Goal: Task Accomplishment & Management: Complete application form

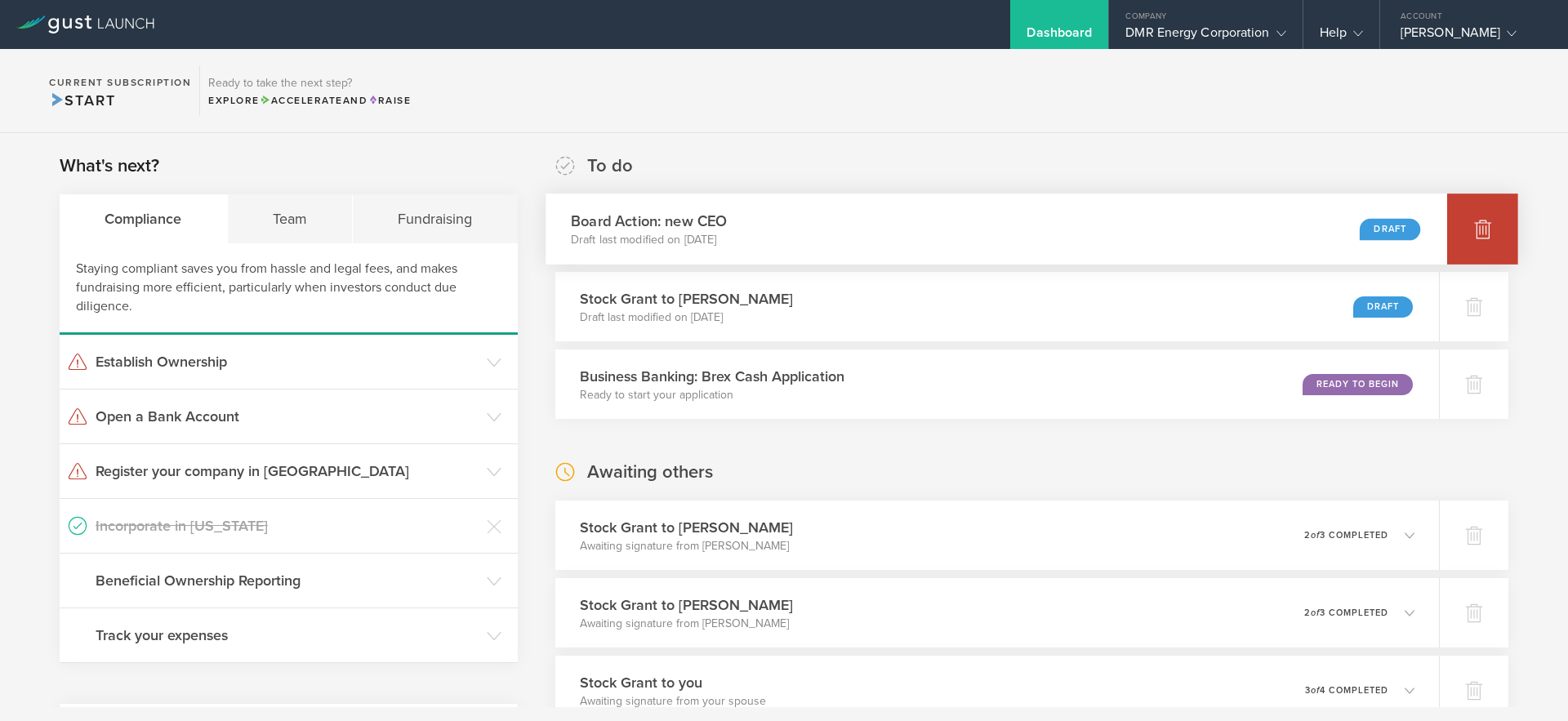
click at [1484, 231] on icon at bounding box center [1483, 230] width 18 height 16
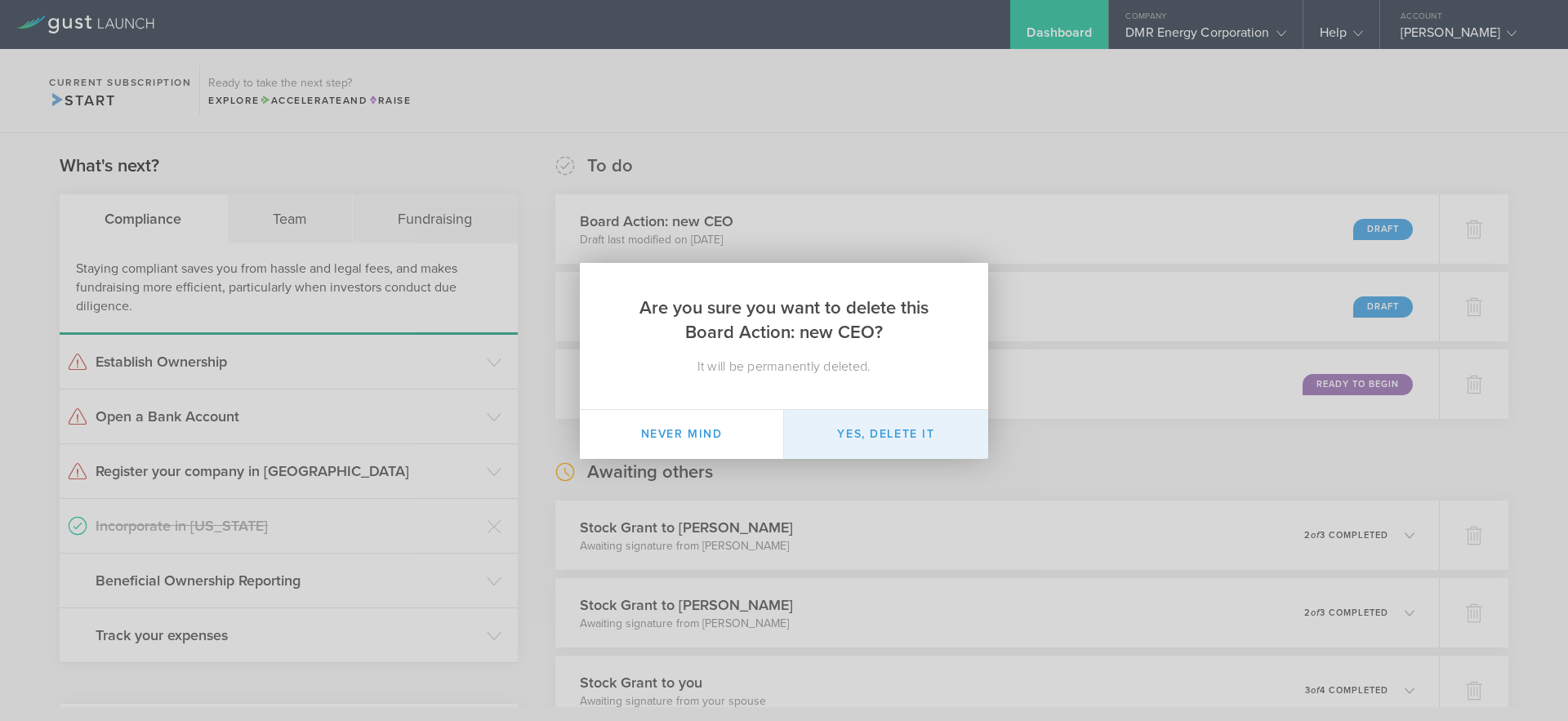
click at [845, 429] on button "Yes, delete it" at bounding box center [886, 434] width 205 height 49
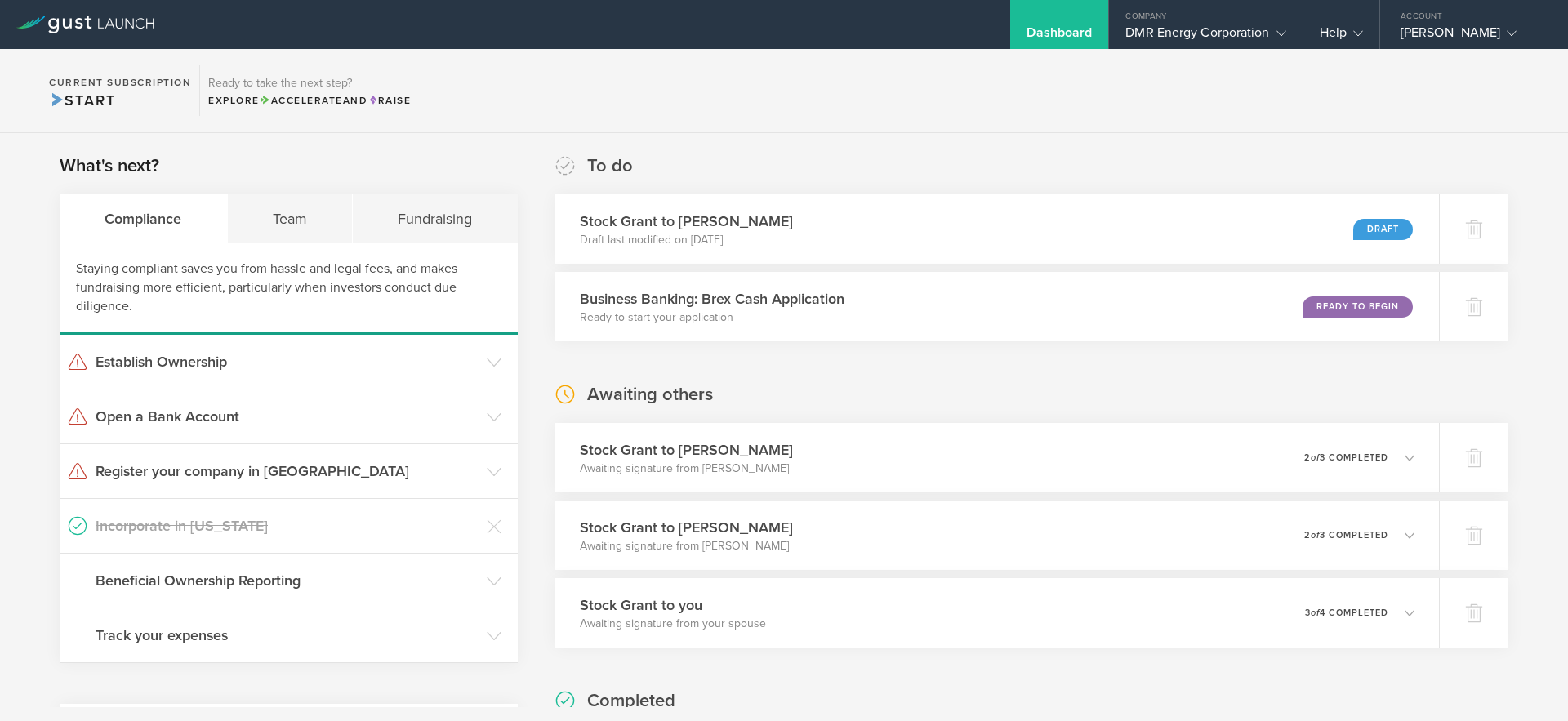
click at [1043, 152] on div "What's next? Compliance Team Fundraising Staying compliant saves you from hassl…" at bounding box center [784, 608] width 1568 height 950
click at [1137, 135] on div "What's next? Compliance Team Fundraising Staying compliant saves you from hassl…" at bounding box center [784, 608] width 1568 height 950
click at [1199, 37] on div "DMR Energy Corporation" at bounding box center [1206, 36] width 161 height 24
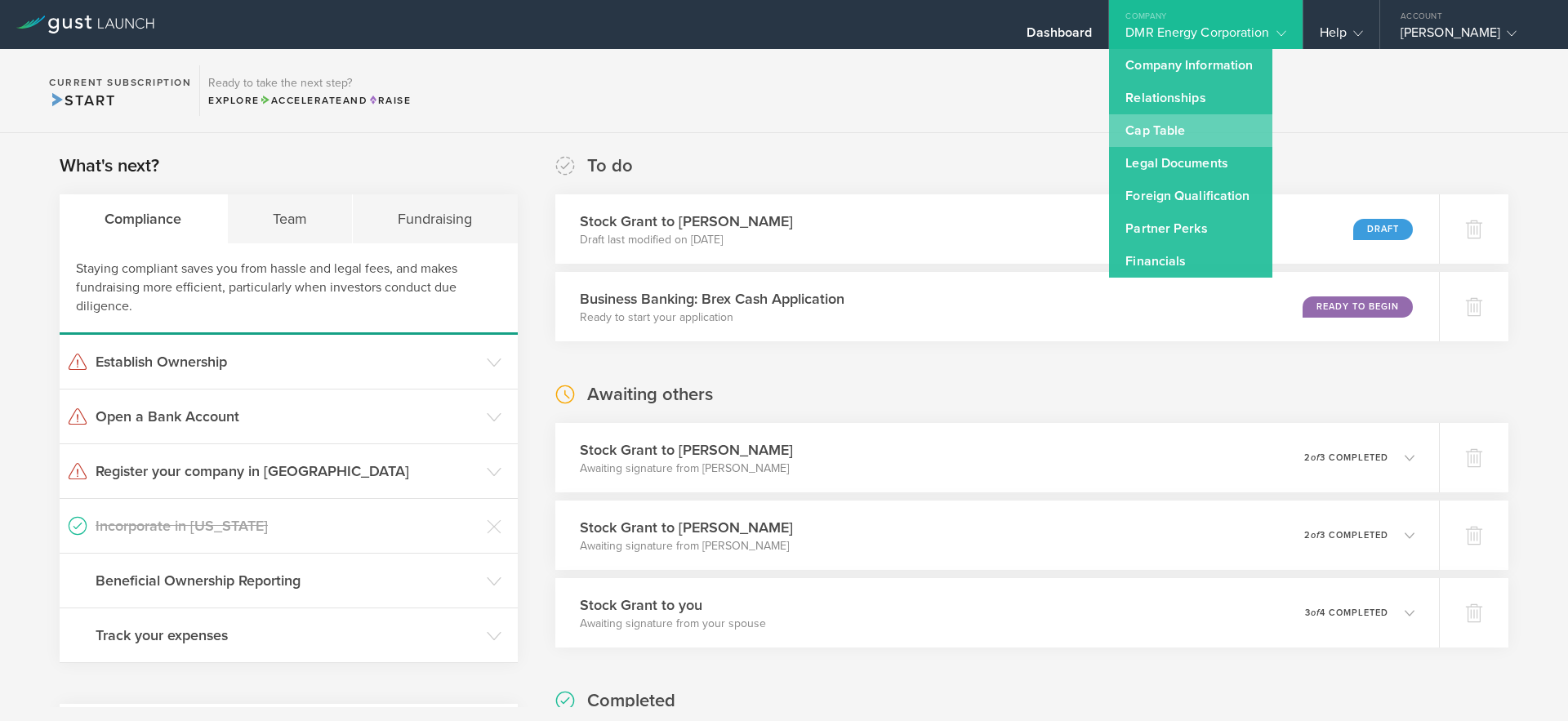
click at [1161, 134] on link "Cap Table" at bounding box center [1190, 130] width 163 height 32
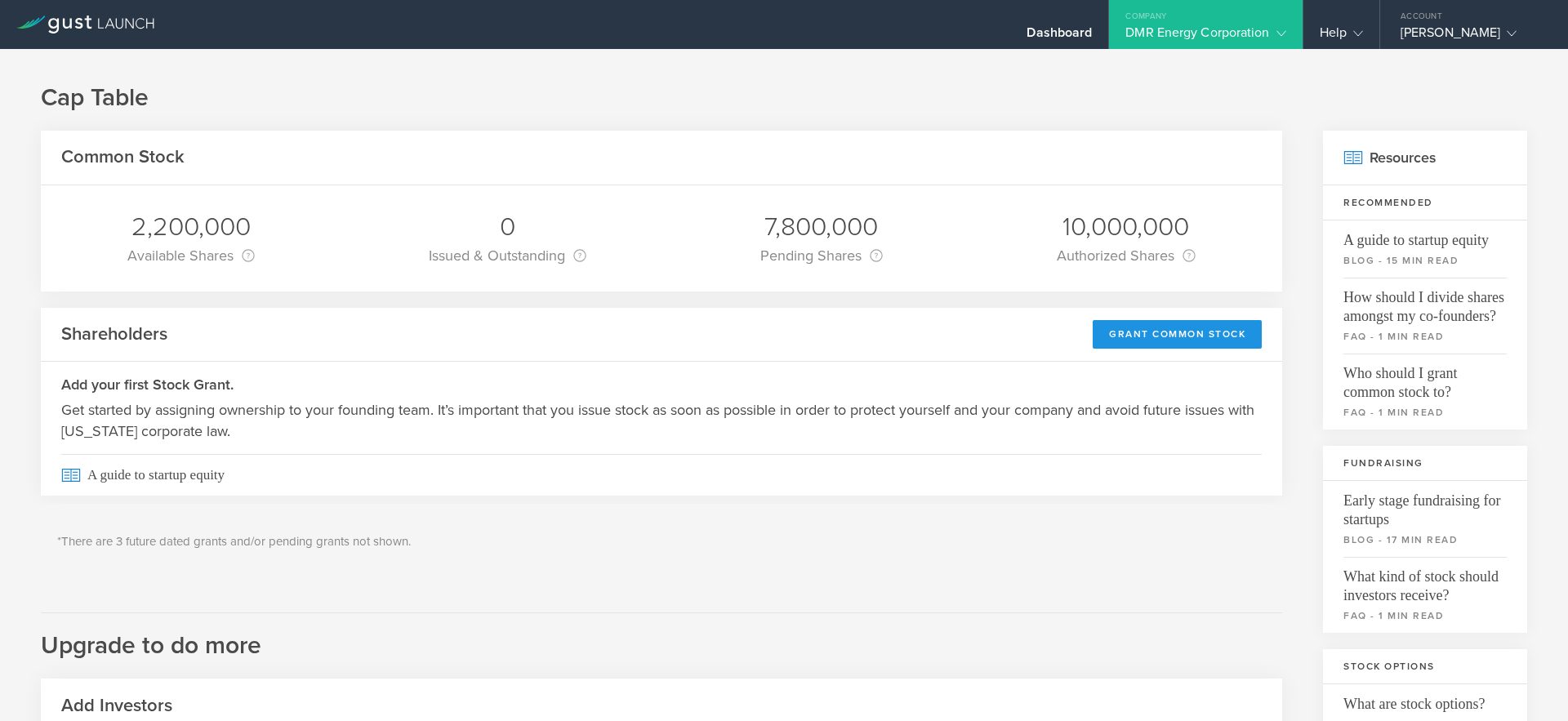
click at [1189, 338] on div "Grant Common Stock" at bounding box center [1177, 334] width 169 height 28
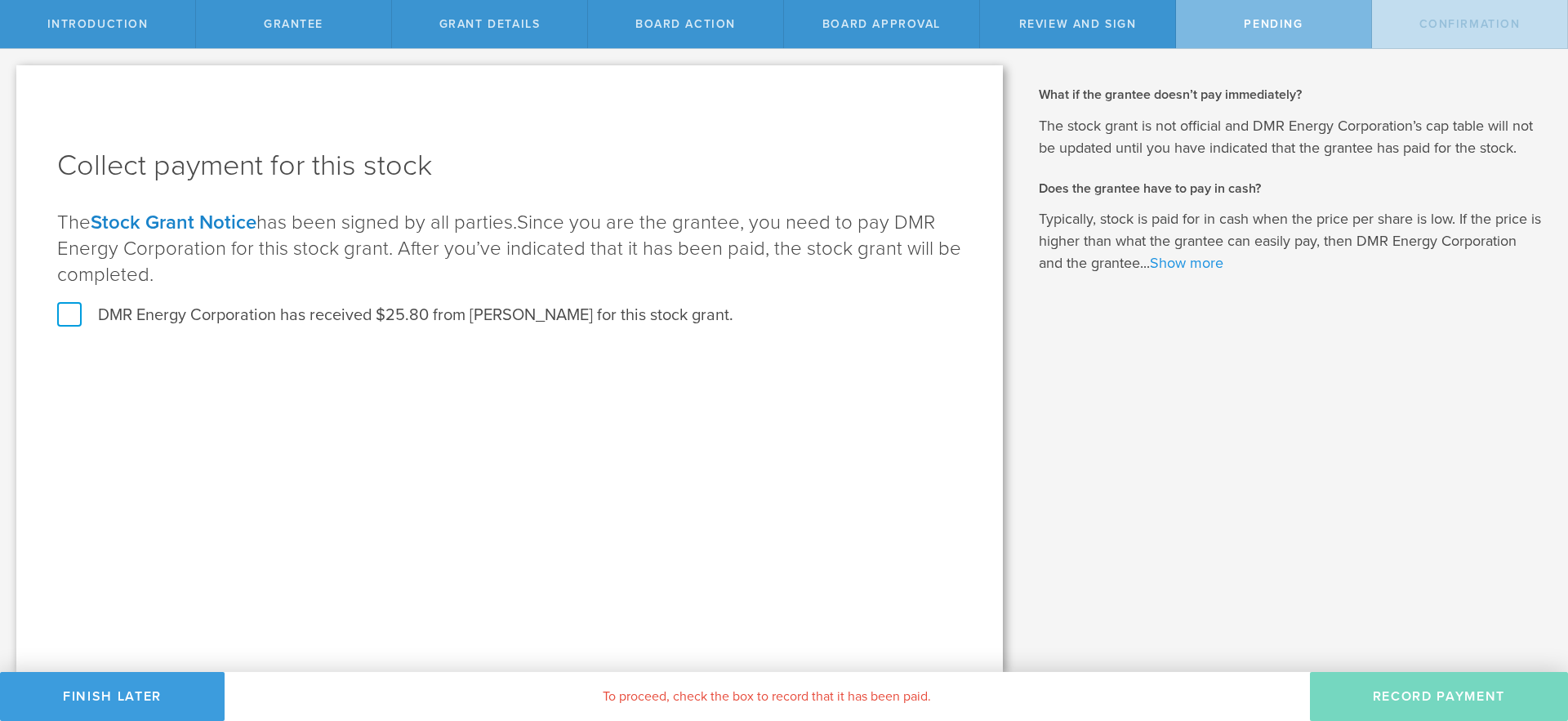
click at [1192, 264] on link "Show more" at bounding box center [1186, 263] width 73 height 18
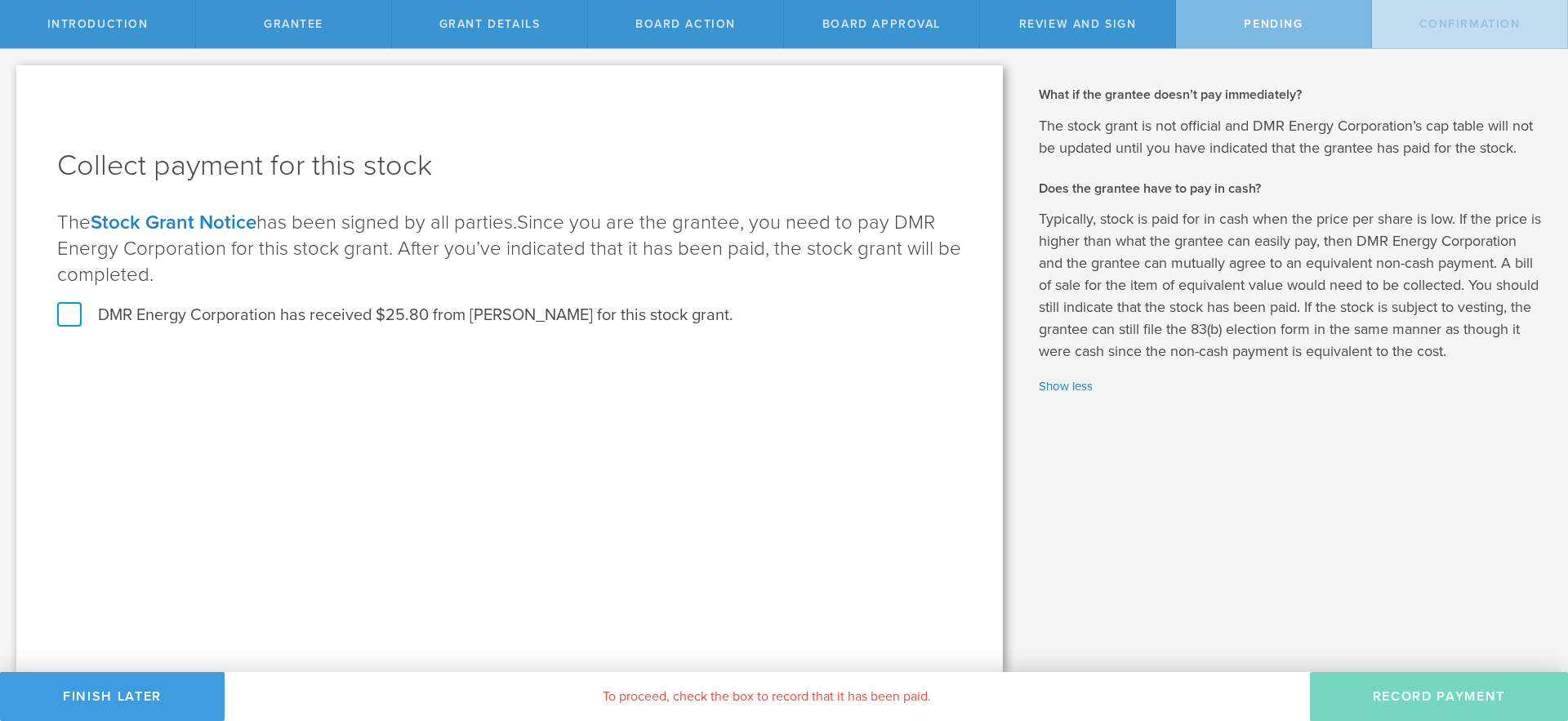
click at [1416, 653] on div "Why is spousal consent required for a stock grant? In the case of a marital eve…" at bounding box center [1293, 360] width 549 height 623
click at [69, 320] on label "DMR Energy Corporation has received $25.80 from Malcolm Goodwin for this stock …" at bounding box center [394, 315] width 676 height 22
click at [0, 0] on input "DMR Energy Corporation has received $25.80 from Malcolm Goodwin for this stock …" at bounding box center [0, 0] width 0 height 0
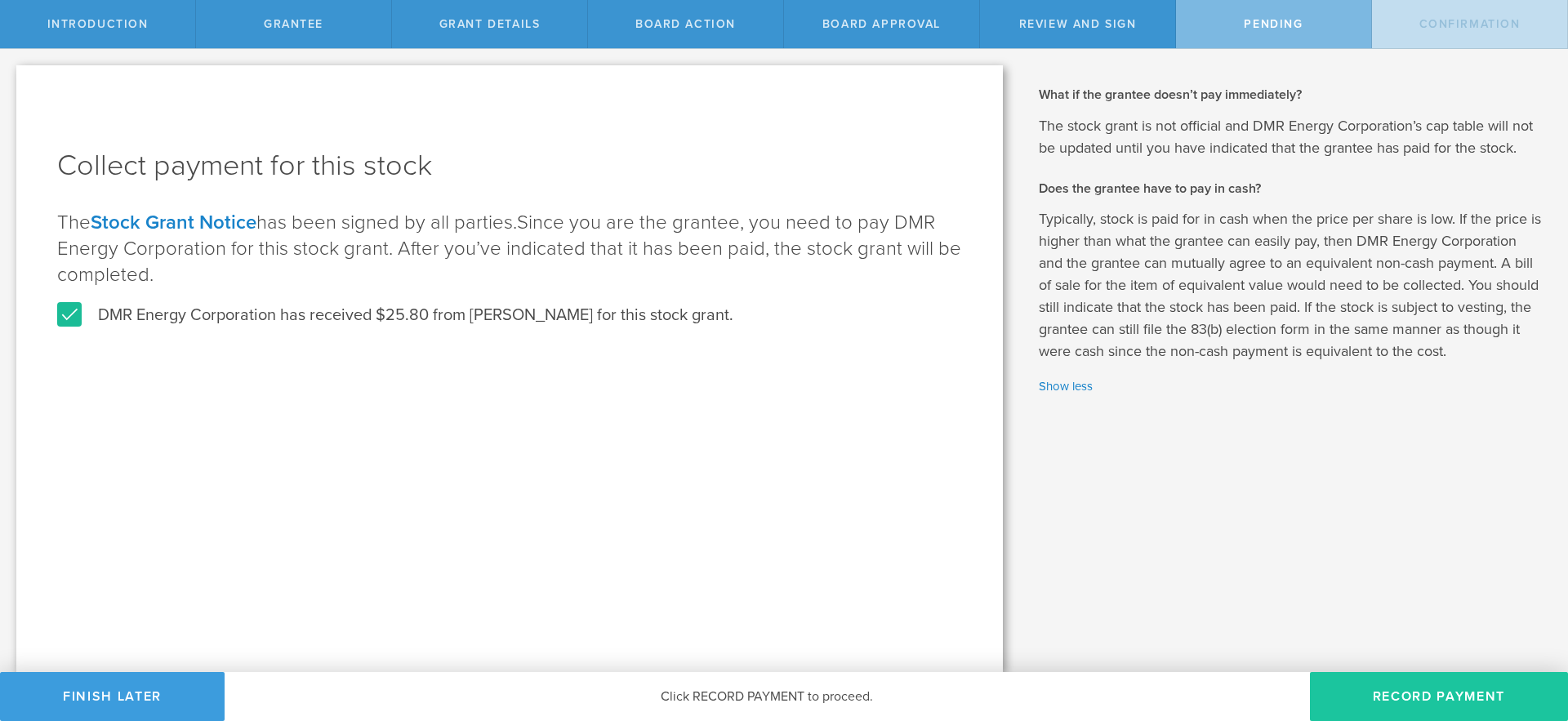
click at [1402, 691] on button "Record Payment" at bounding box center [1440, 697] width 258 height 49
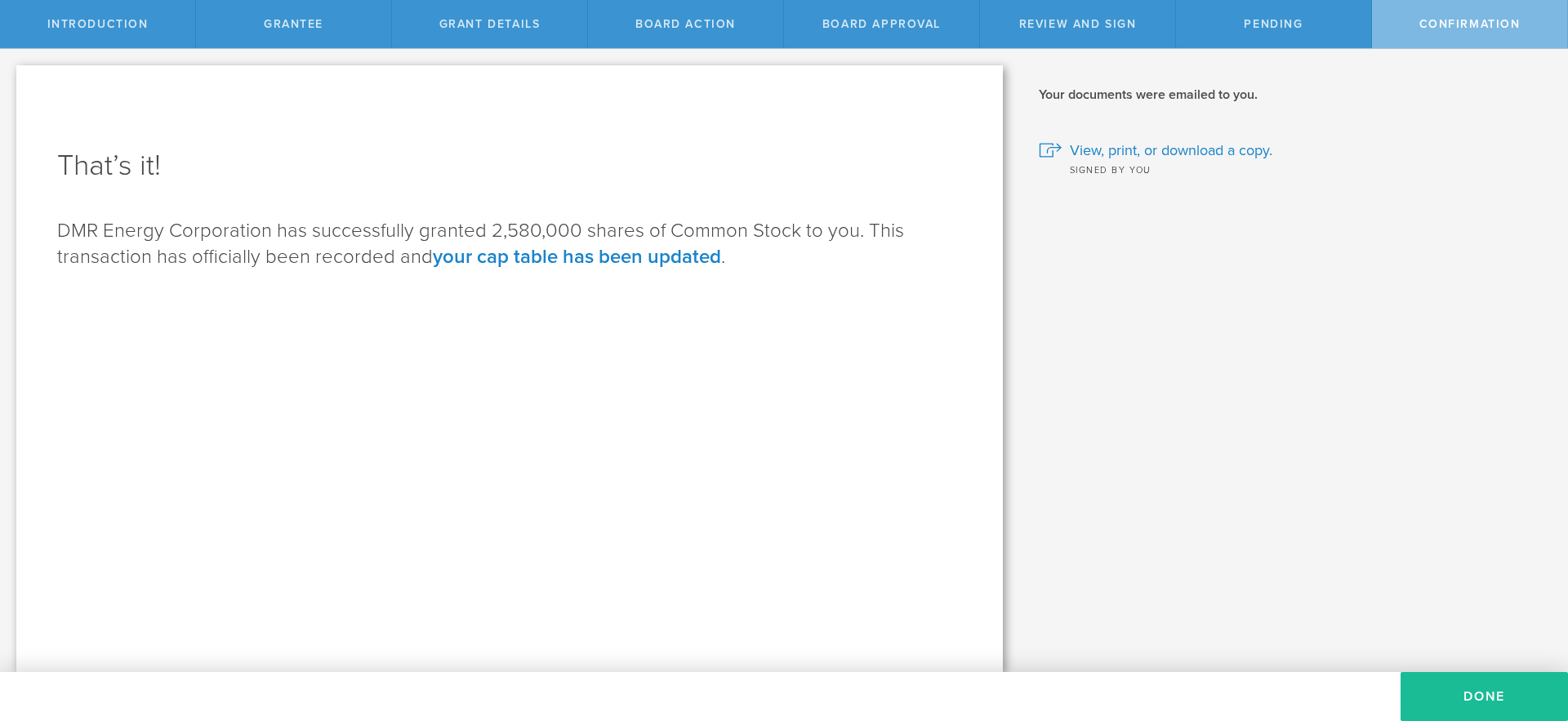
click at [620, 260] on link "your cap table has been updated" at bounding box center [576, 256] width 289 height 23
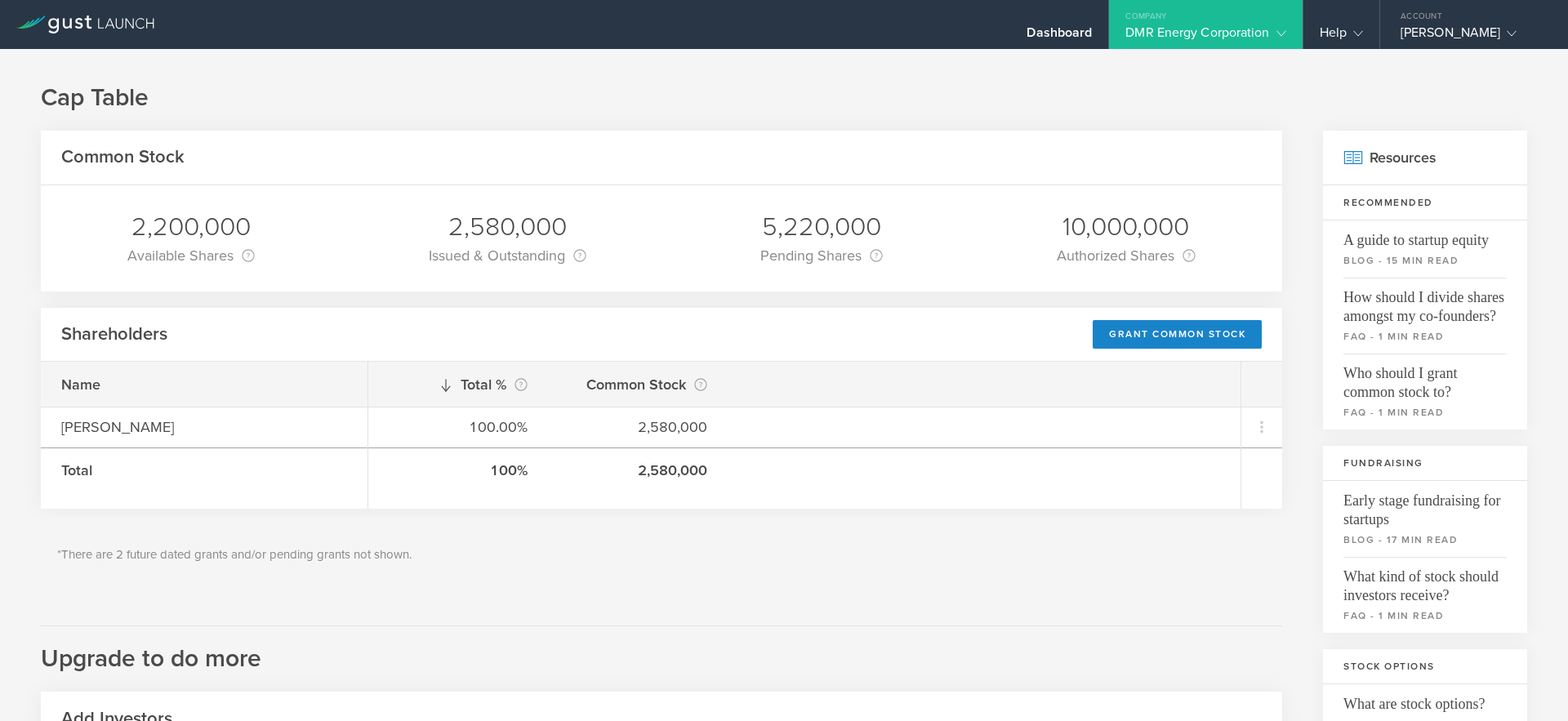
click at [927, 97] on h1 "Cap Table" at bounding box center [784, 97] width 1487 height 32
click at [1152, 23] on div "Company" at bounding box center [1205, 12] width 193 height 24
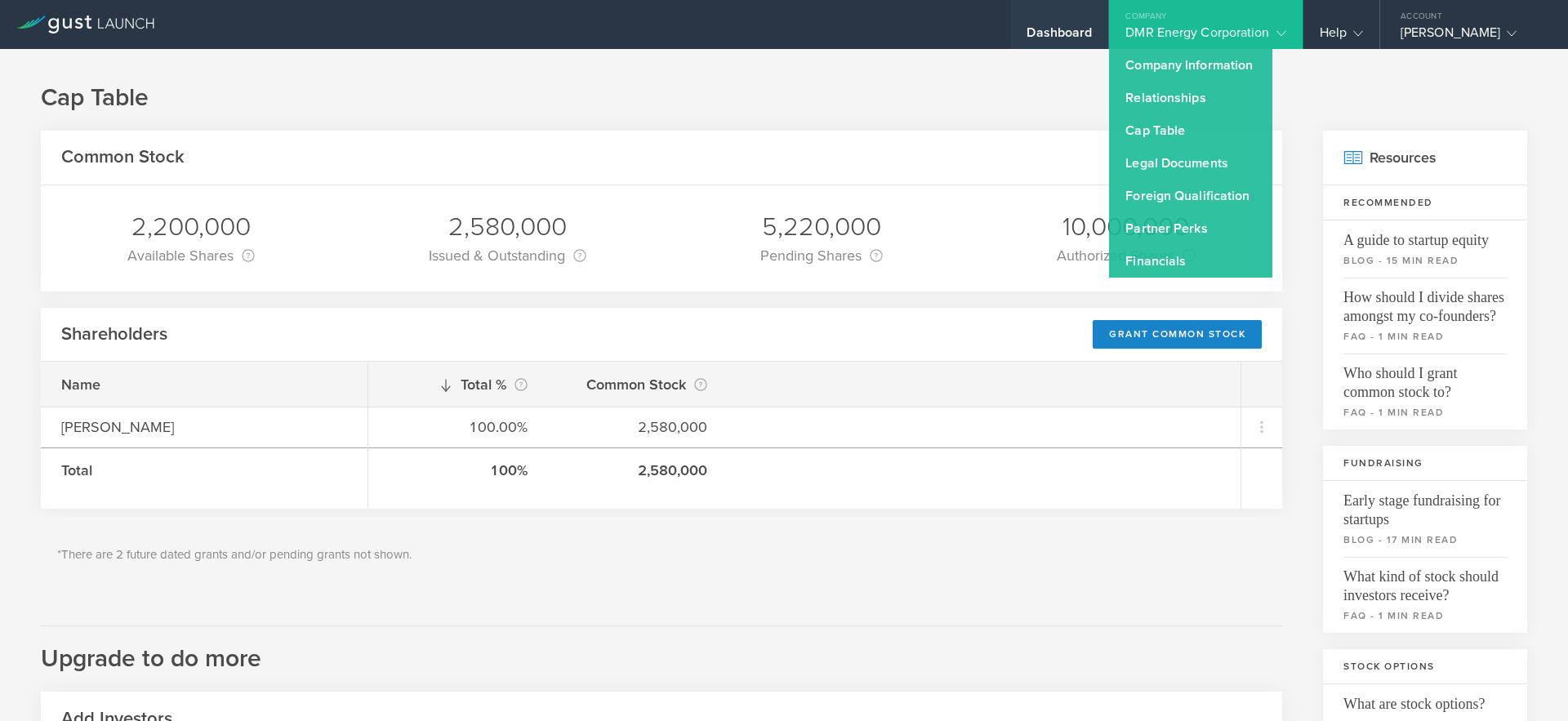
click at [1033, 37] on div "Dashboard" at bounding box center [1059, 36] width 66 height 24
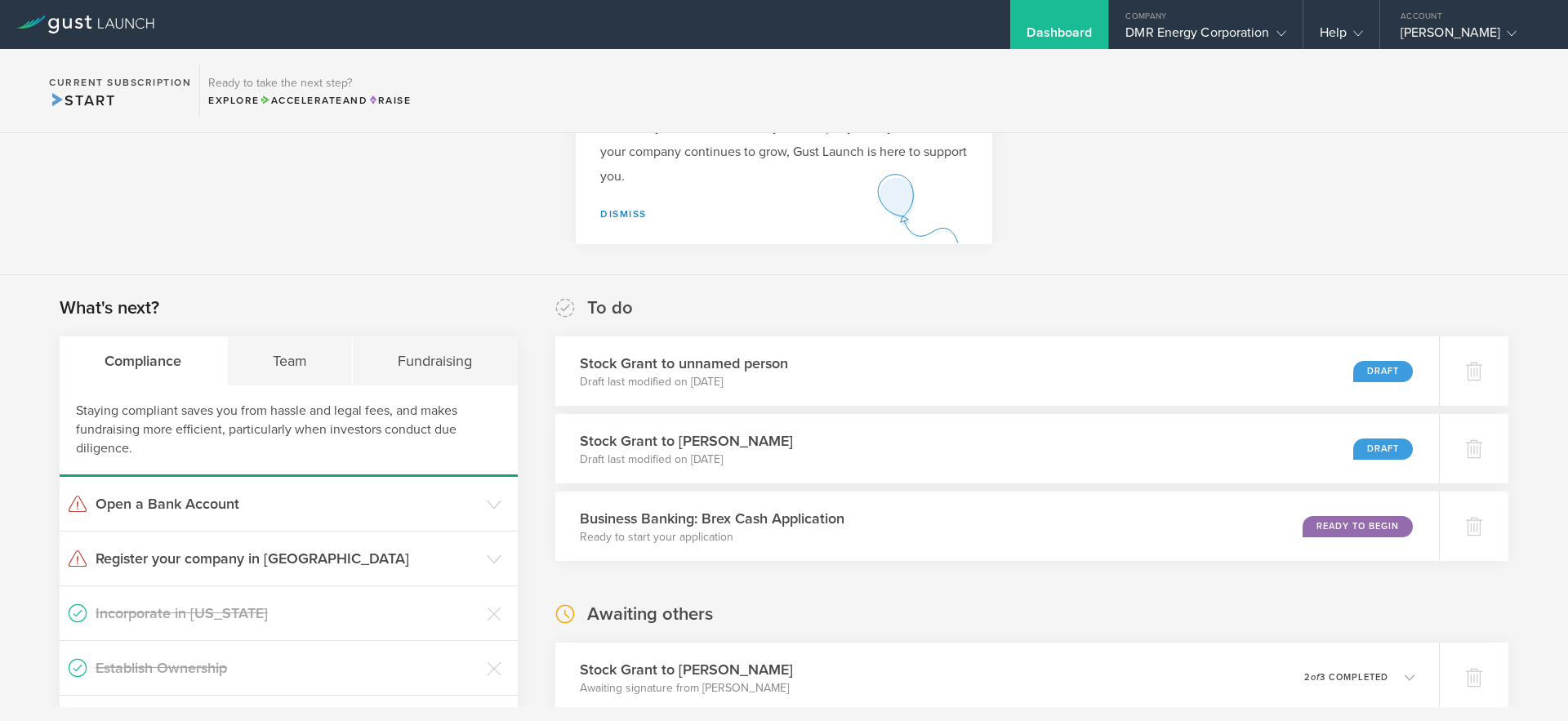
scroll to position [133, 0]
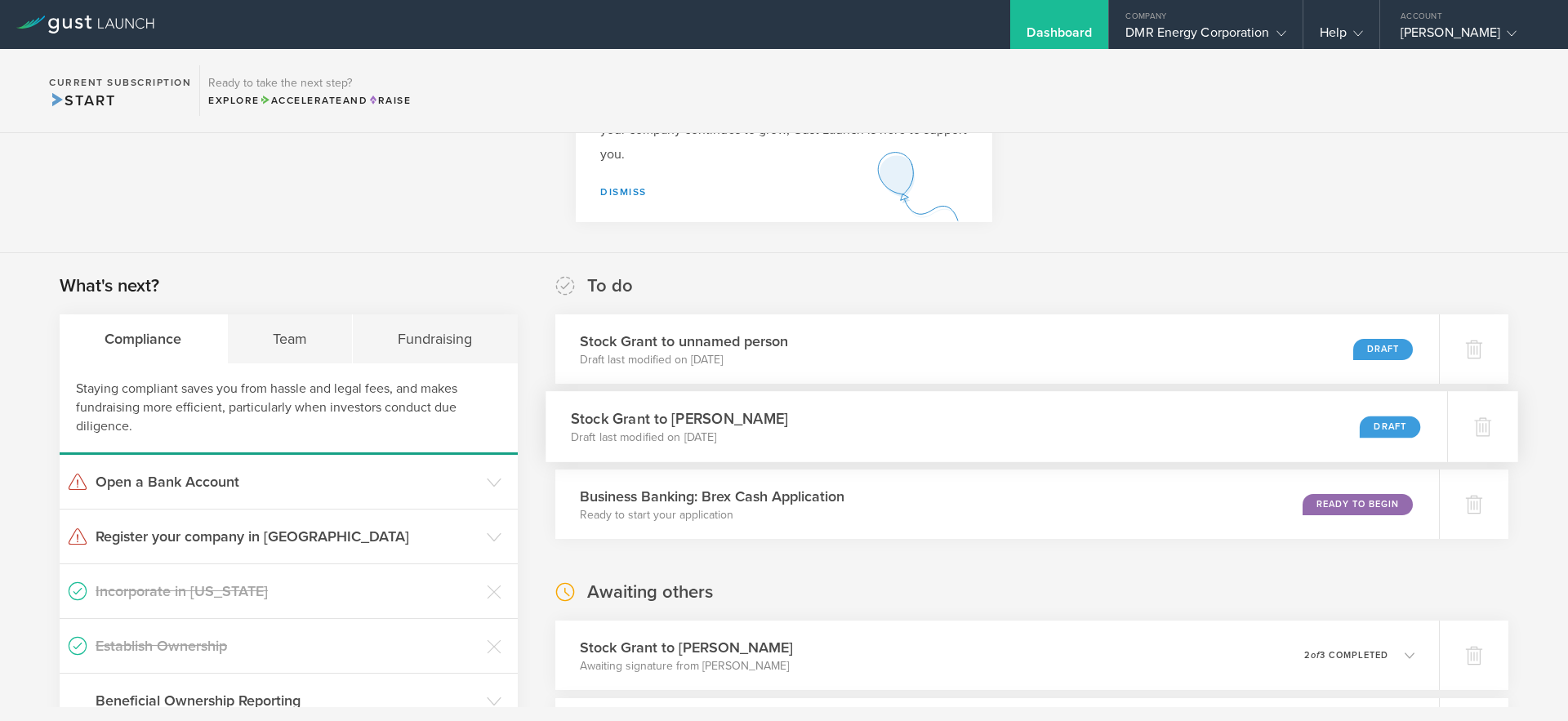
click at [1156, 427] on div "Stock Grant to Daniel Feitelberg Draft last modified on Sep 15, 2025 Draft" at bounding box center [995, 427] width 901 height 71
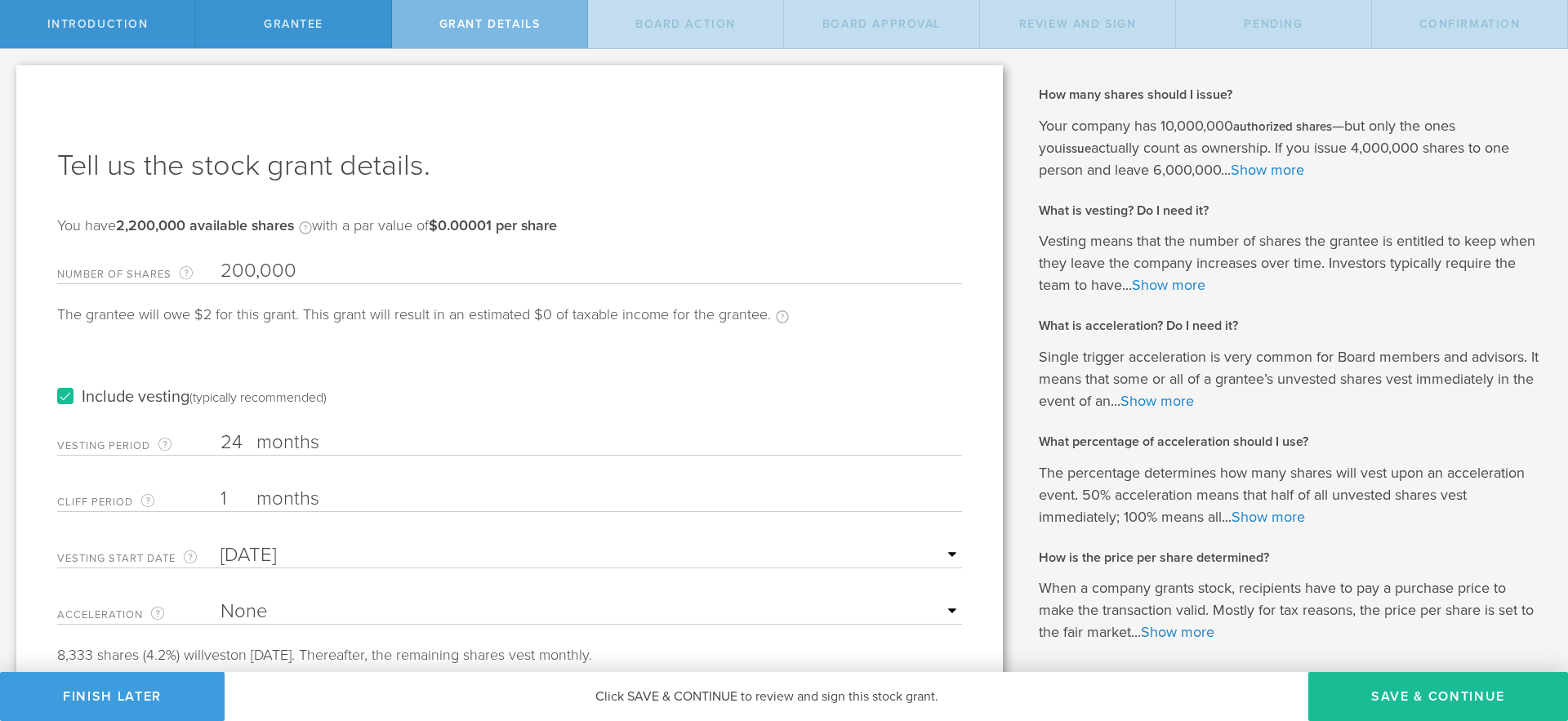
scroll to position [68, 0]
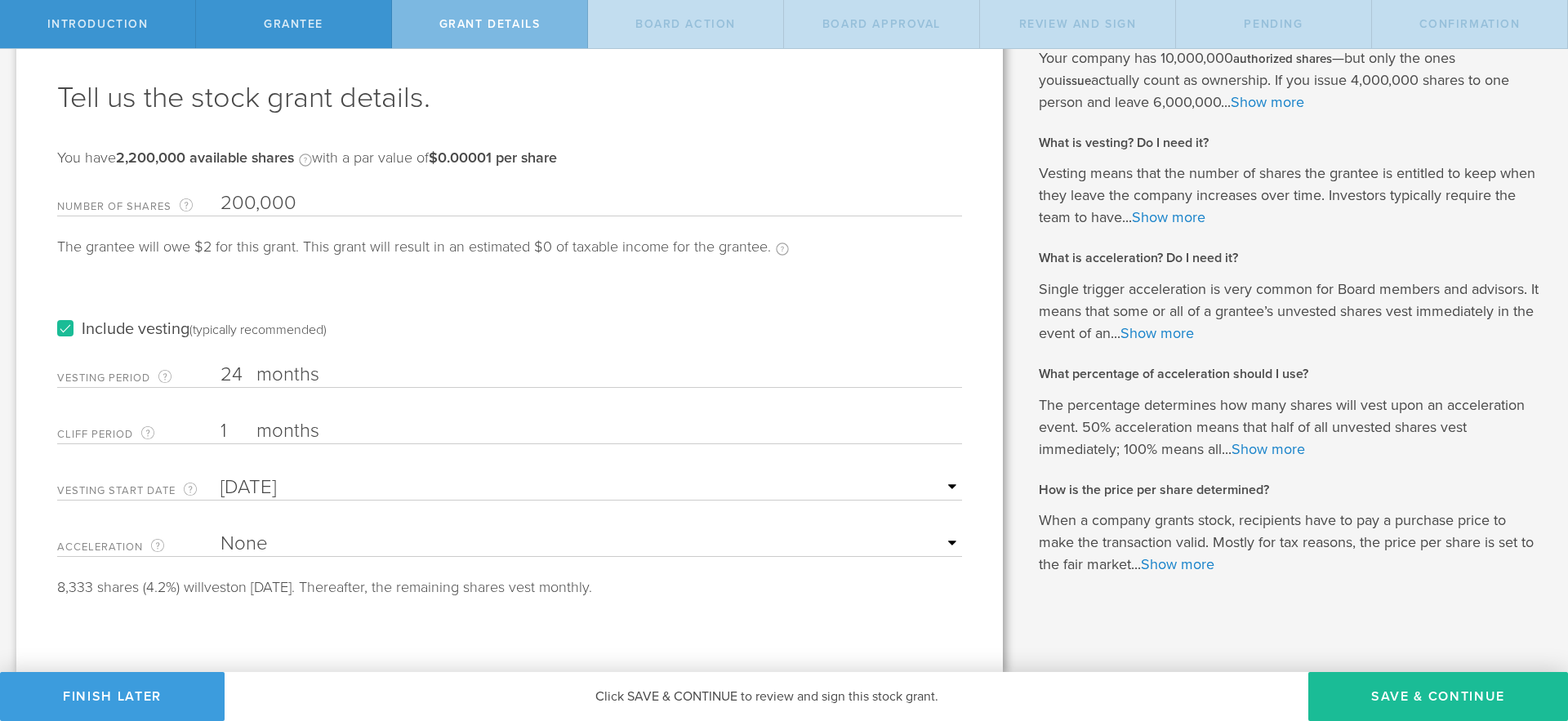
click at [228, 195] on input "200,000" at bounding box center [591, 203] width 742 height 24
click at [290, 283] on div "Include vesting (typically recommended)" at bounding box center [509, 313] width 905 height 82
click at [63, 328] on label "Include vesting (typically recommended)" at bounding box center [191, 330] width 269 height 18
click at [0, 0] on input "Include vesting (typically recommended)" at bounding box center [0, 0] width 0 height 0
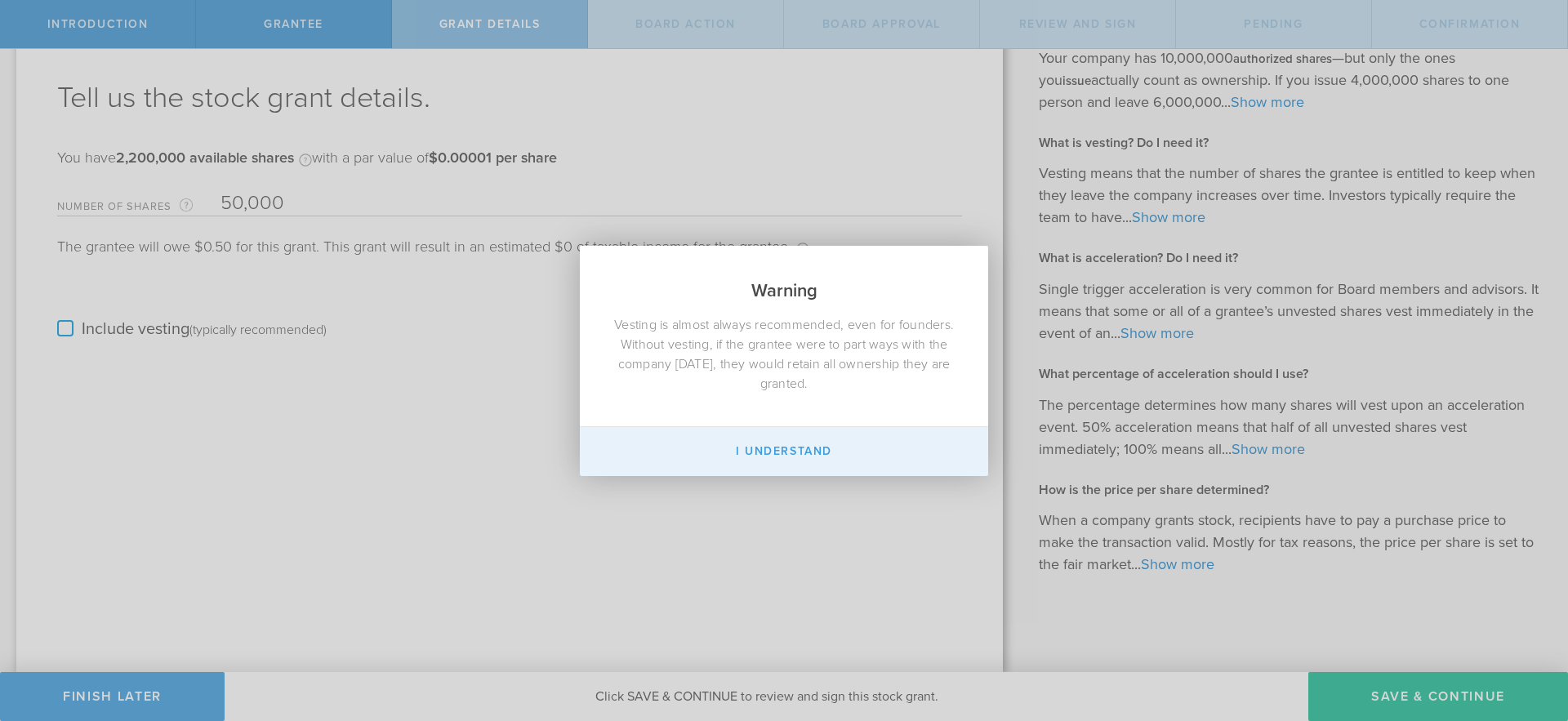
click at [749, 456] on button "I Understand" at bounding box center [783, 451] width 408 height 49
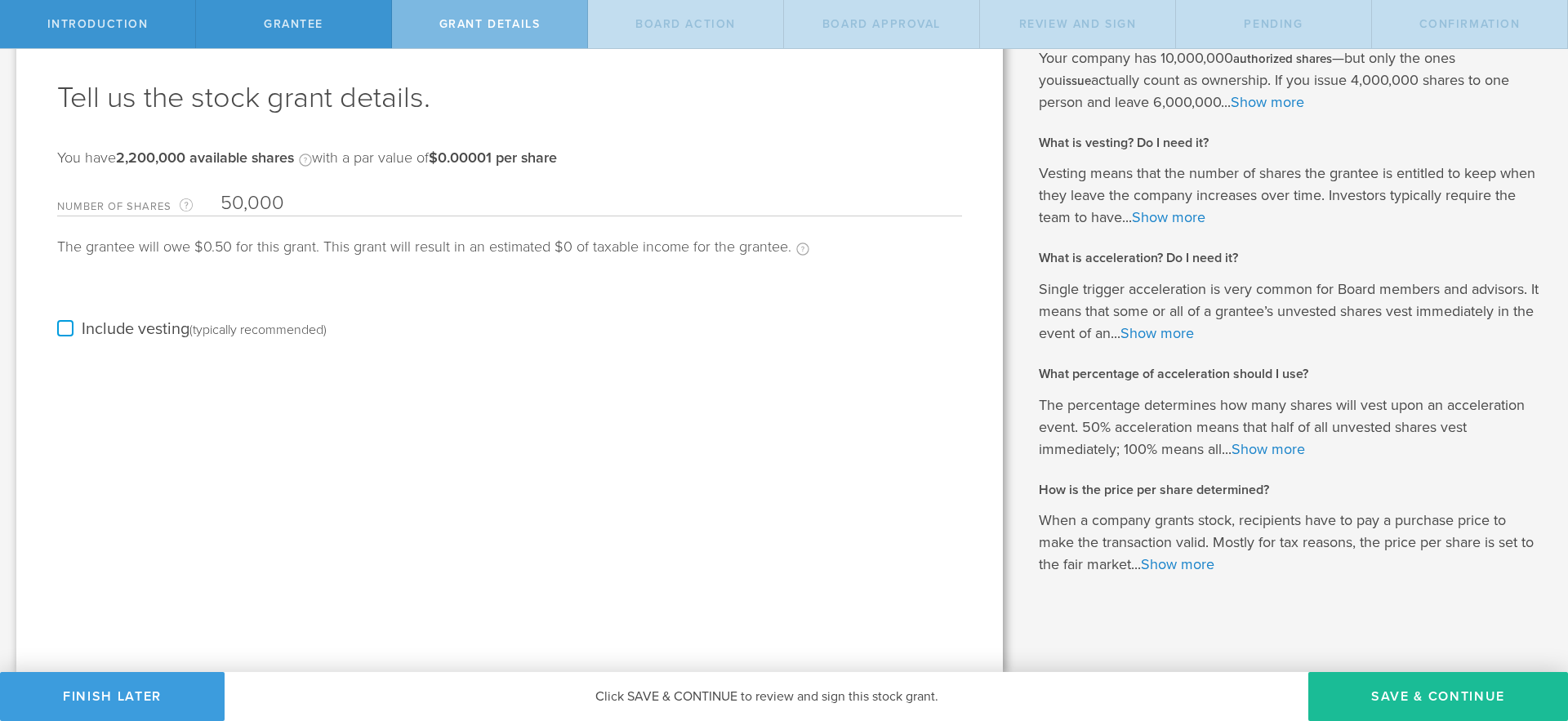
click at [226, 200] on input "50,000" at bounding box center [591, 203] width 742 height 24
click at [411, 214] on input "40" at bounding box center [591, 203] width 742 height 24
type input "40,000"
click at [540, 386] on div "Tell us the stock grant details. You have 2,200,000 available shares Available …" at bounding box center [510, 334] width 987 height 674
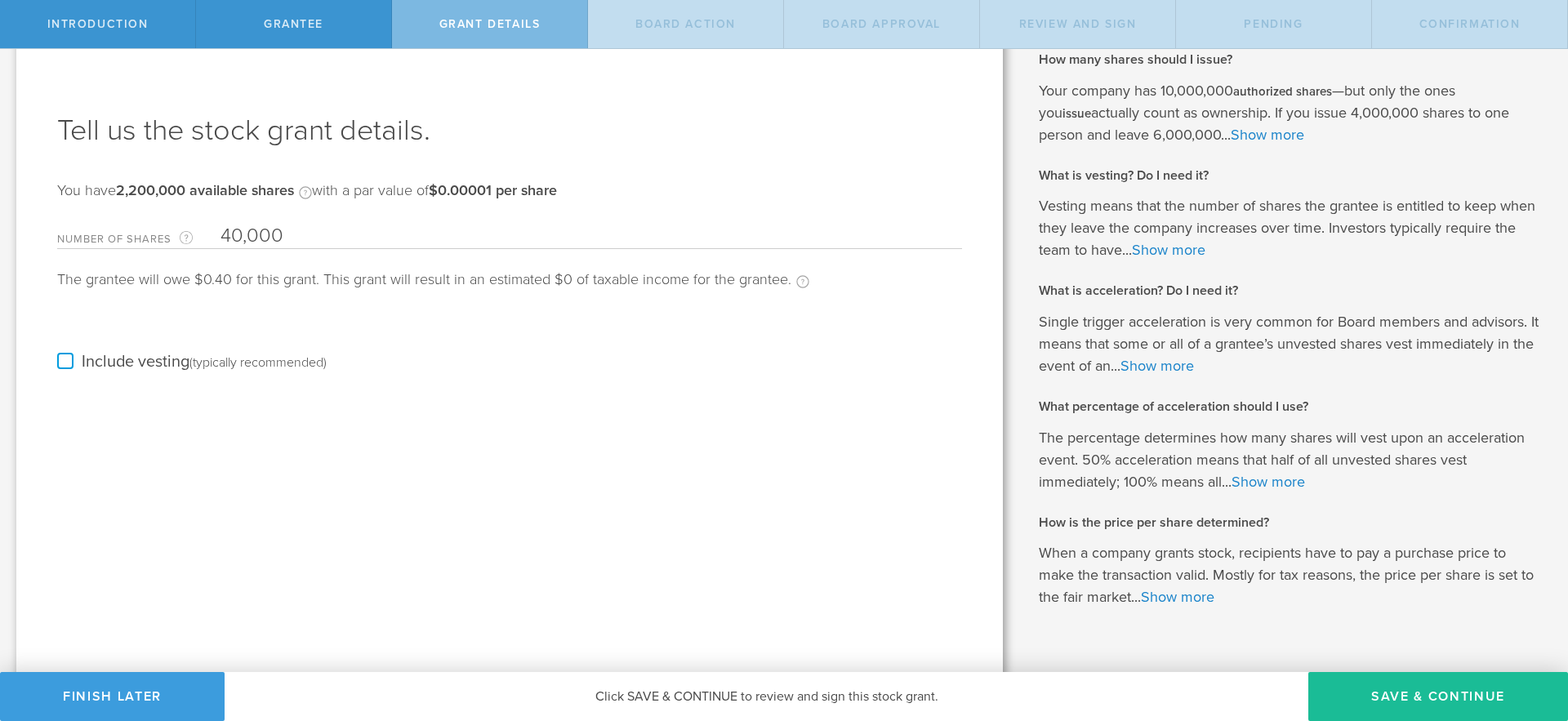
scroll to position [0, 0]
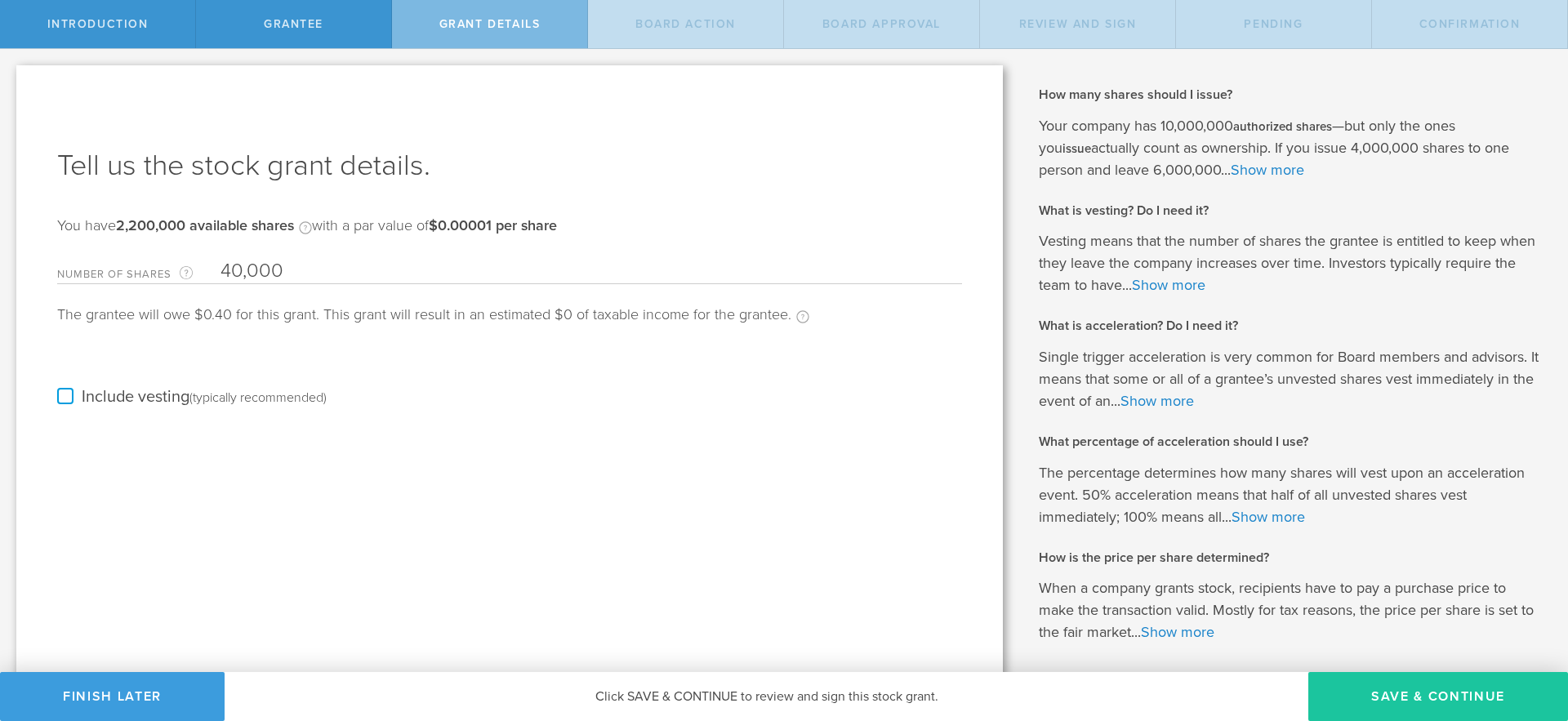
click at [1439, 700] on button "Save & Continue" at bounding box center [1438, 697] width 259 height 49
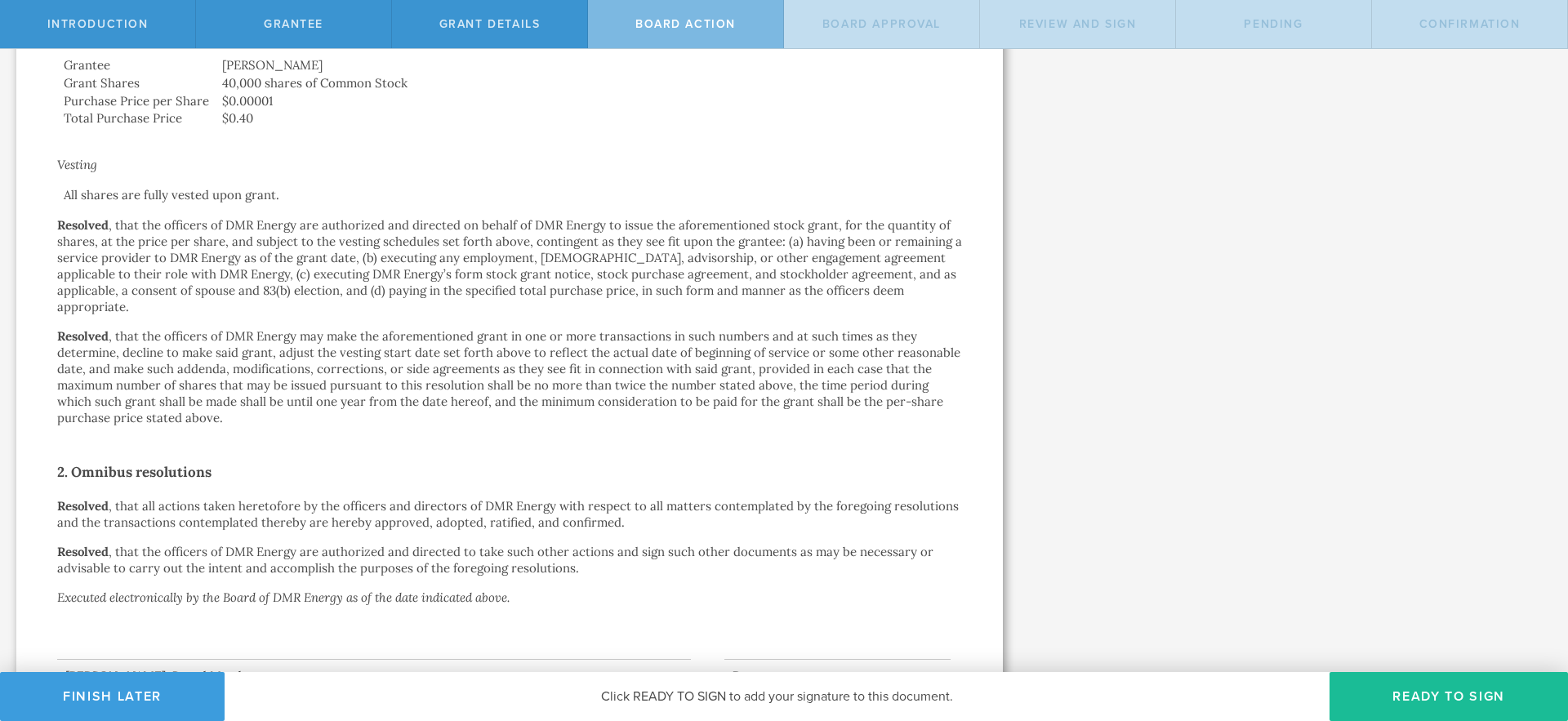
scroll to position [597, 0]
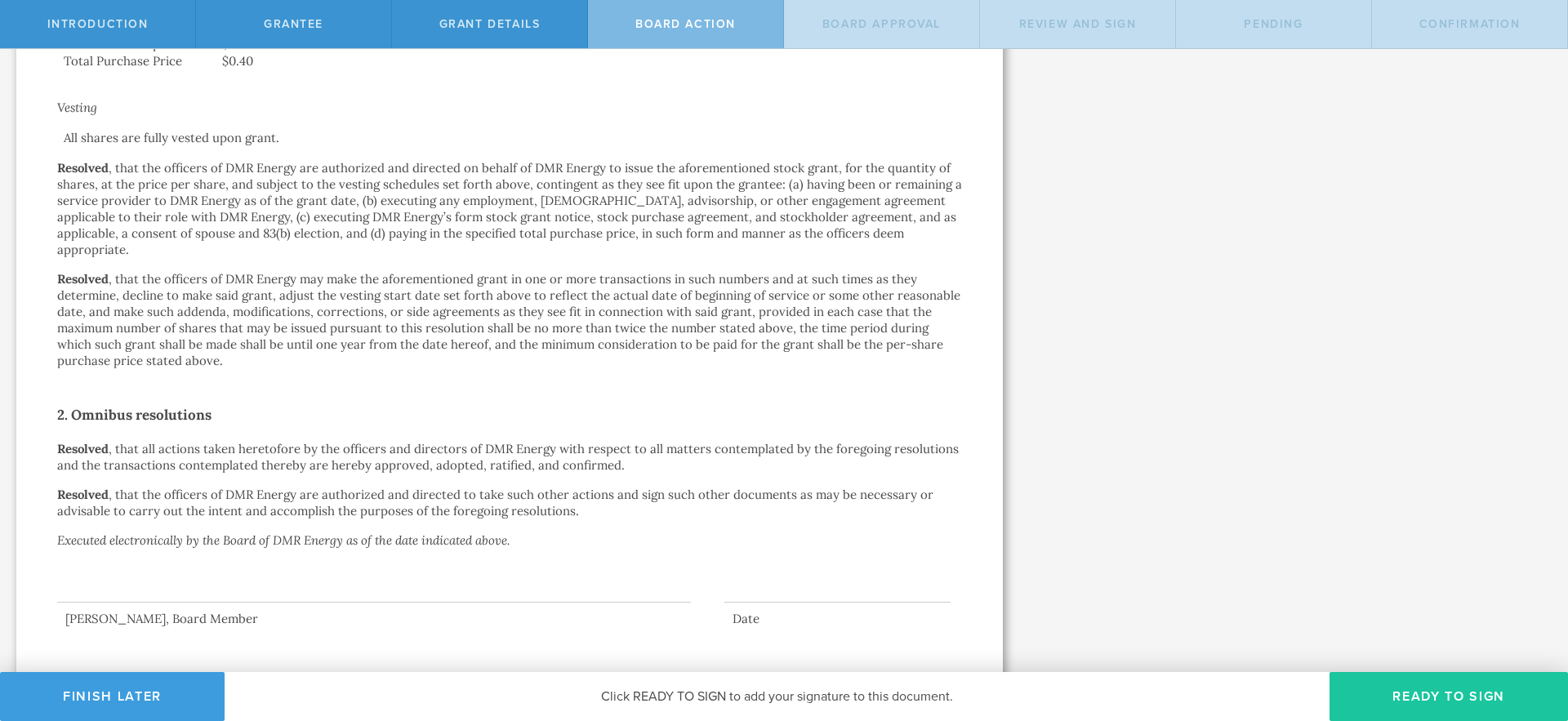
click at [1404, 696] on button "Ready to Sign" at bounding box center [1450, 697] width 239 height 49
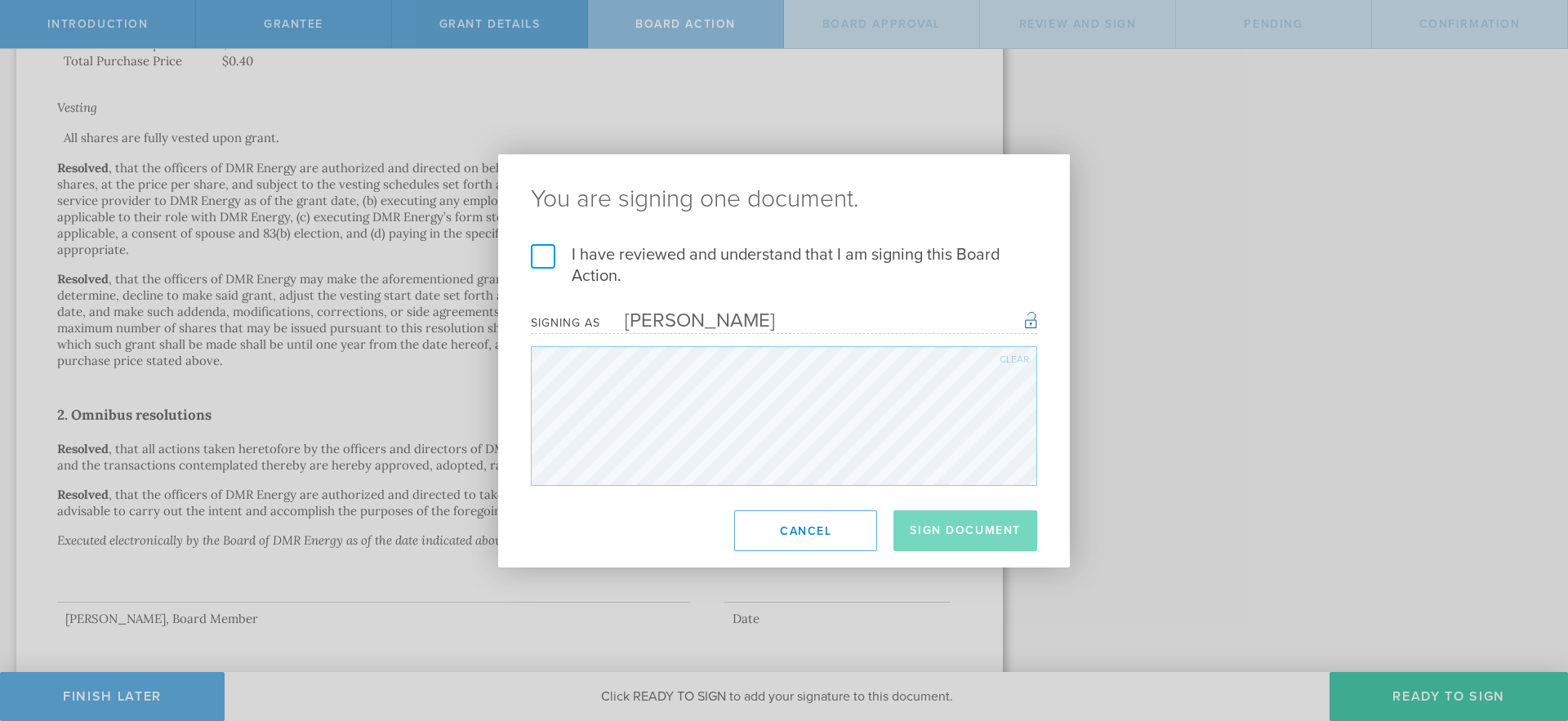
click at [535, 257] on label "I have reviewed and understand that I am signing this Board Action." at bounding box center [783, 265] width 506 height 42
click at [0, 0] on input "I have reviewed and understand that I am signing this Board Action." at bounding box center [0, 0] width 0 height 0
click at [947, 530] on button "Sign Document" at bounding box center [965, 531] width 144 height 41
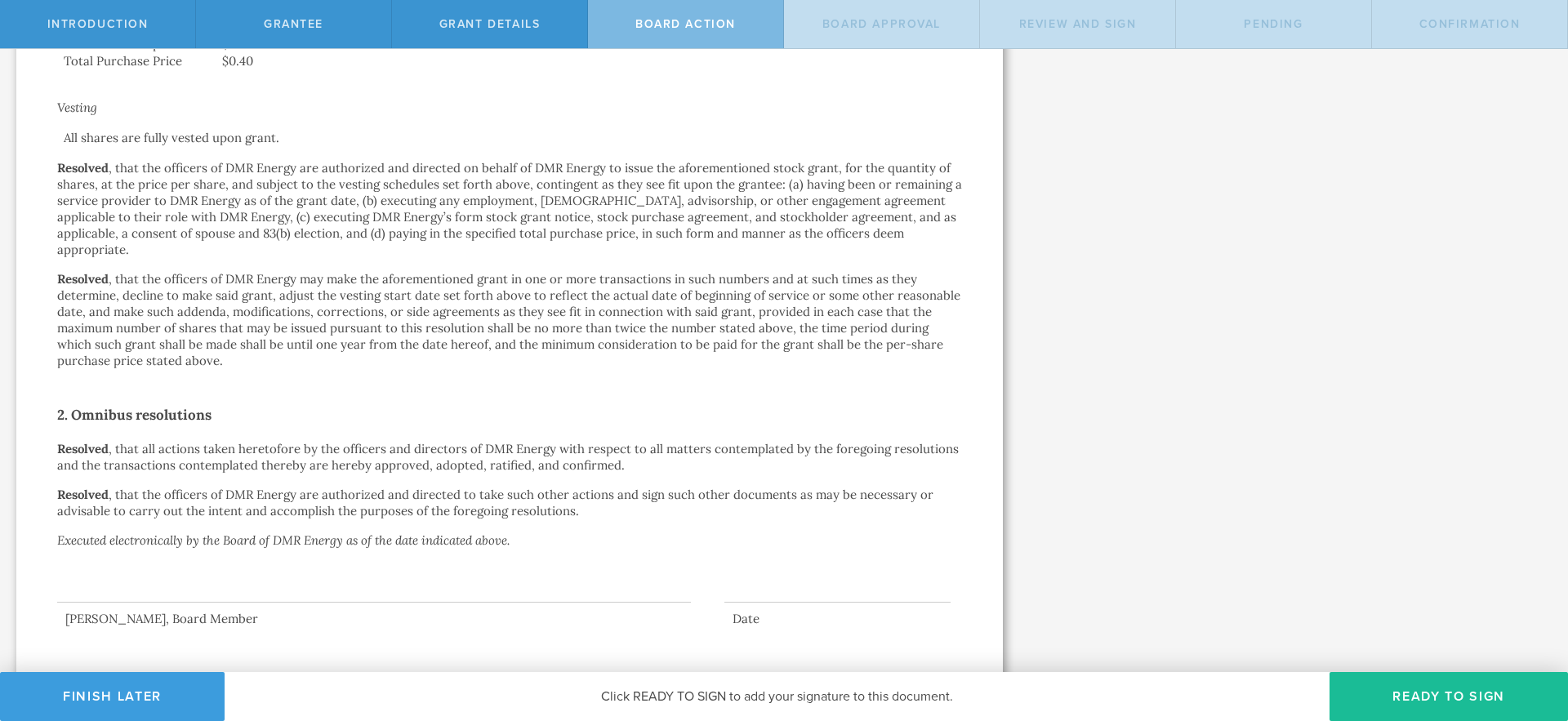
scroll to position [0, 0]
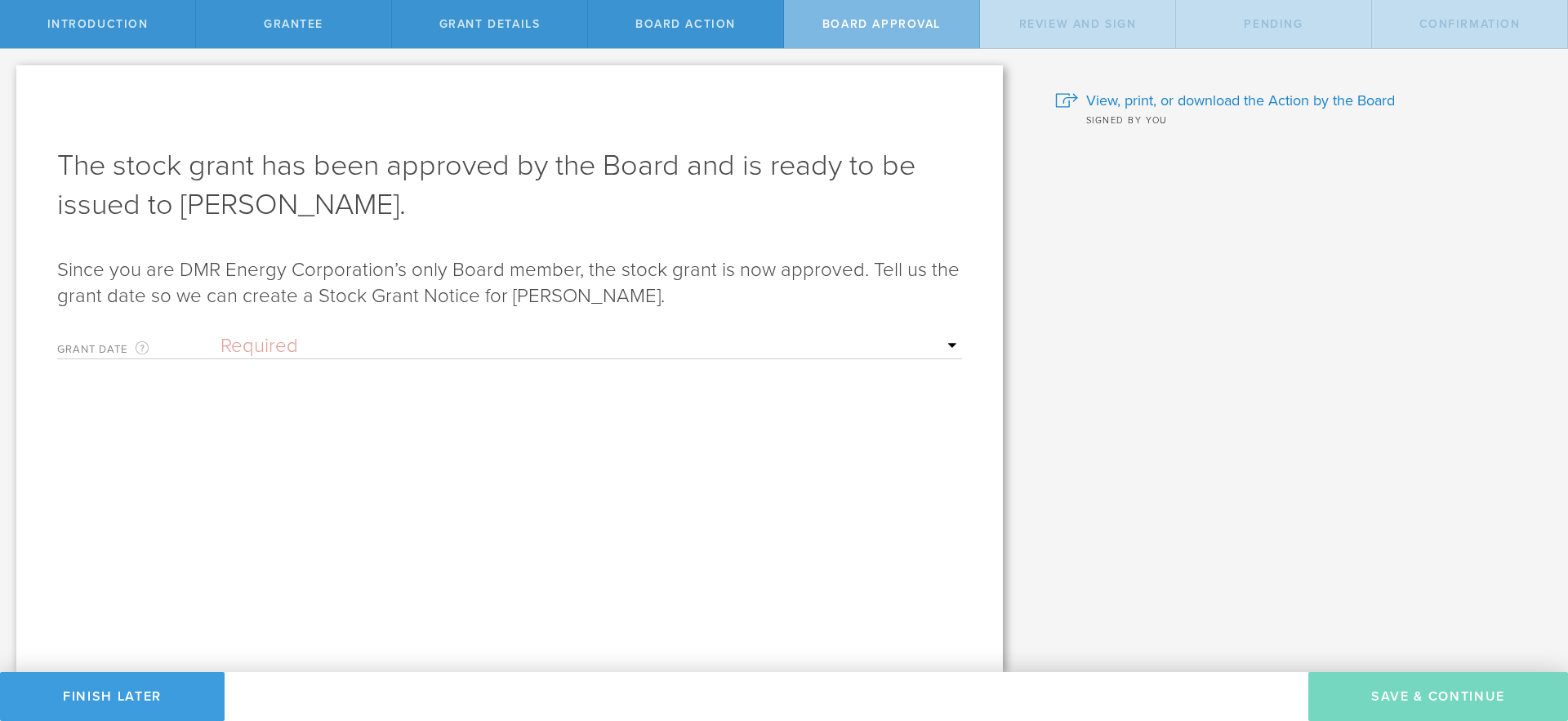
click at [612, 349] on select "Required Upon [PERSON_NAME]'s signature A specific date" at bounding box center [591, 345] width 742 height 24
select select "uponGranteeSignature"
click at [220, 334] on select "Required Upon [PERSON_NAME]'s signature A specific date" at bounding box center [591, 345] width 742 height 24
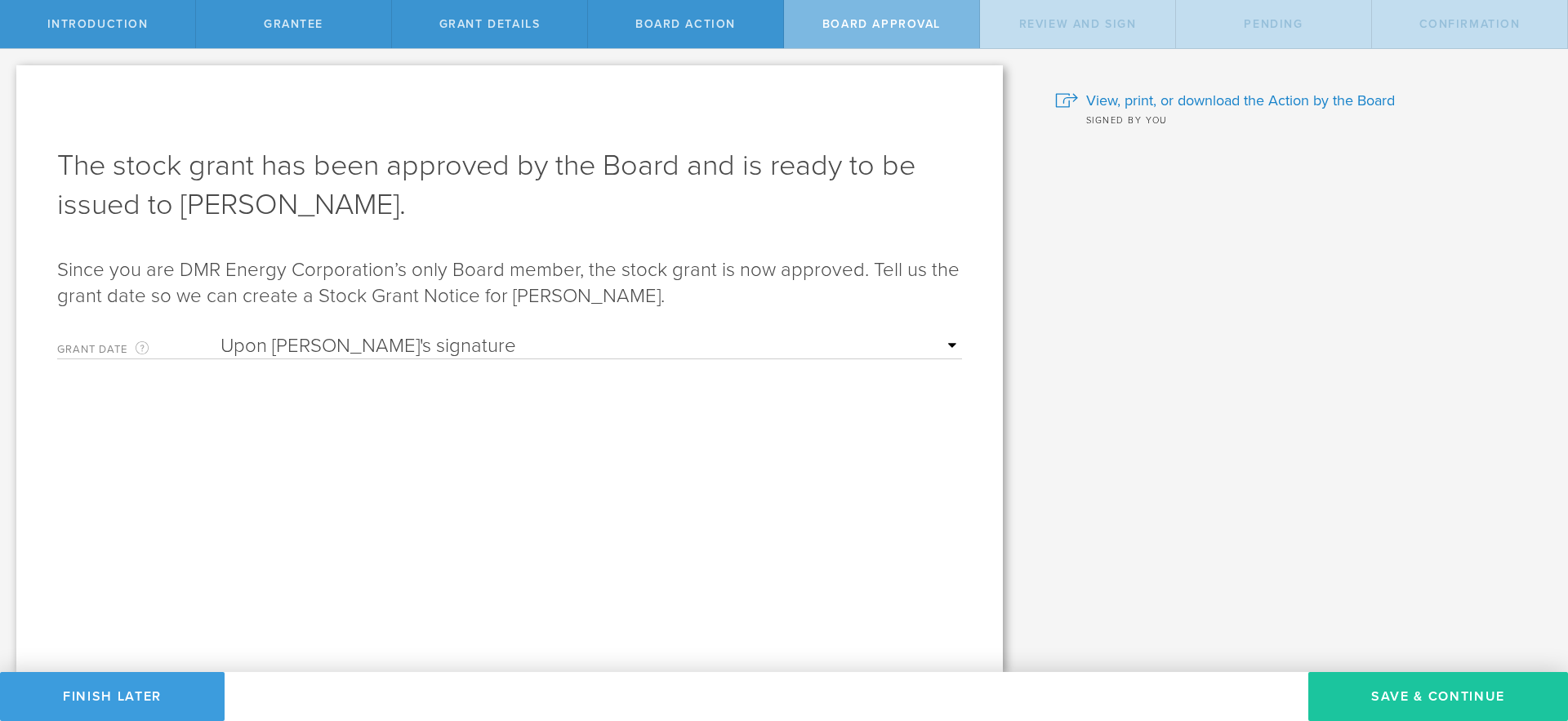
click at [1444, 693] on button "Save & Continue" at bounding box center [1438, 697] width 259 height 49
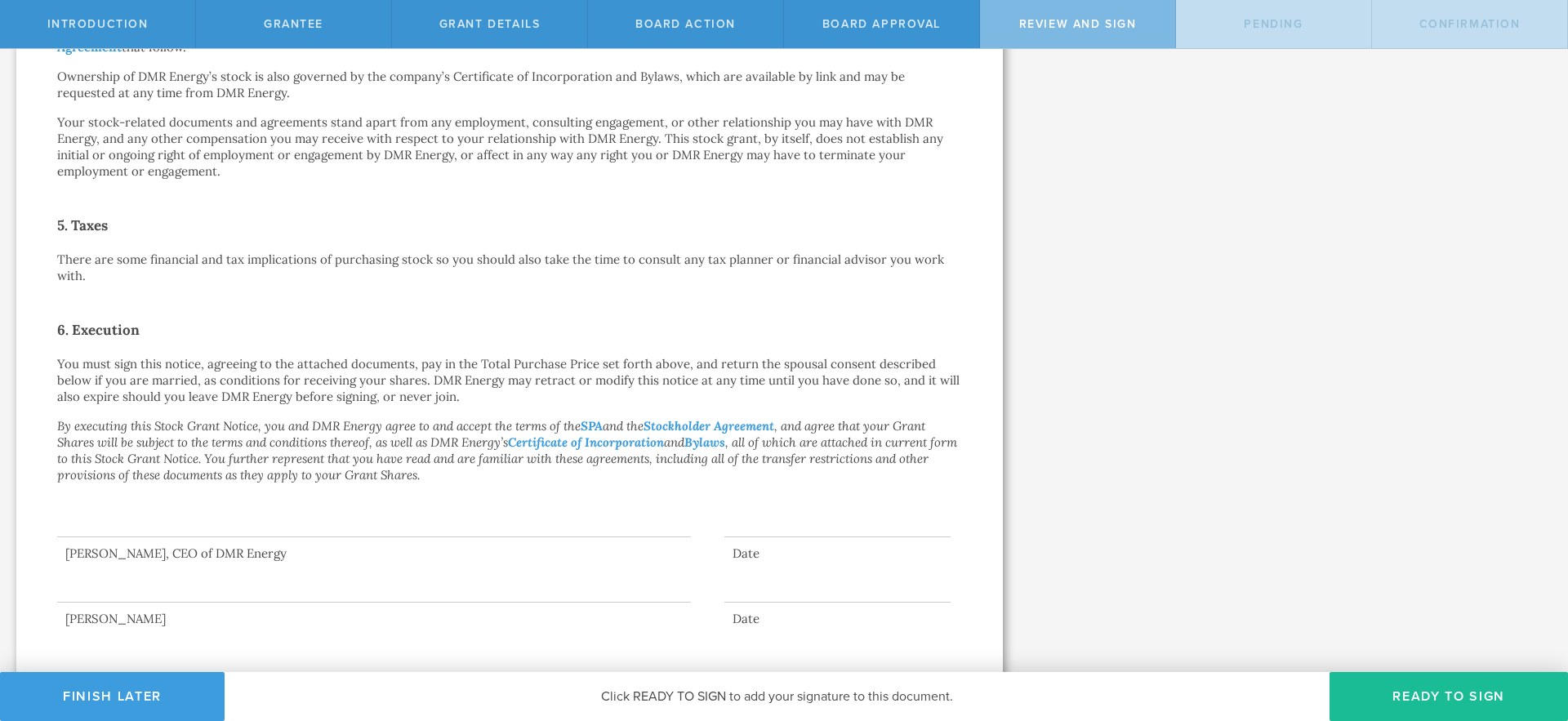
scroll to position [706, 0]
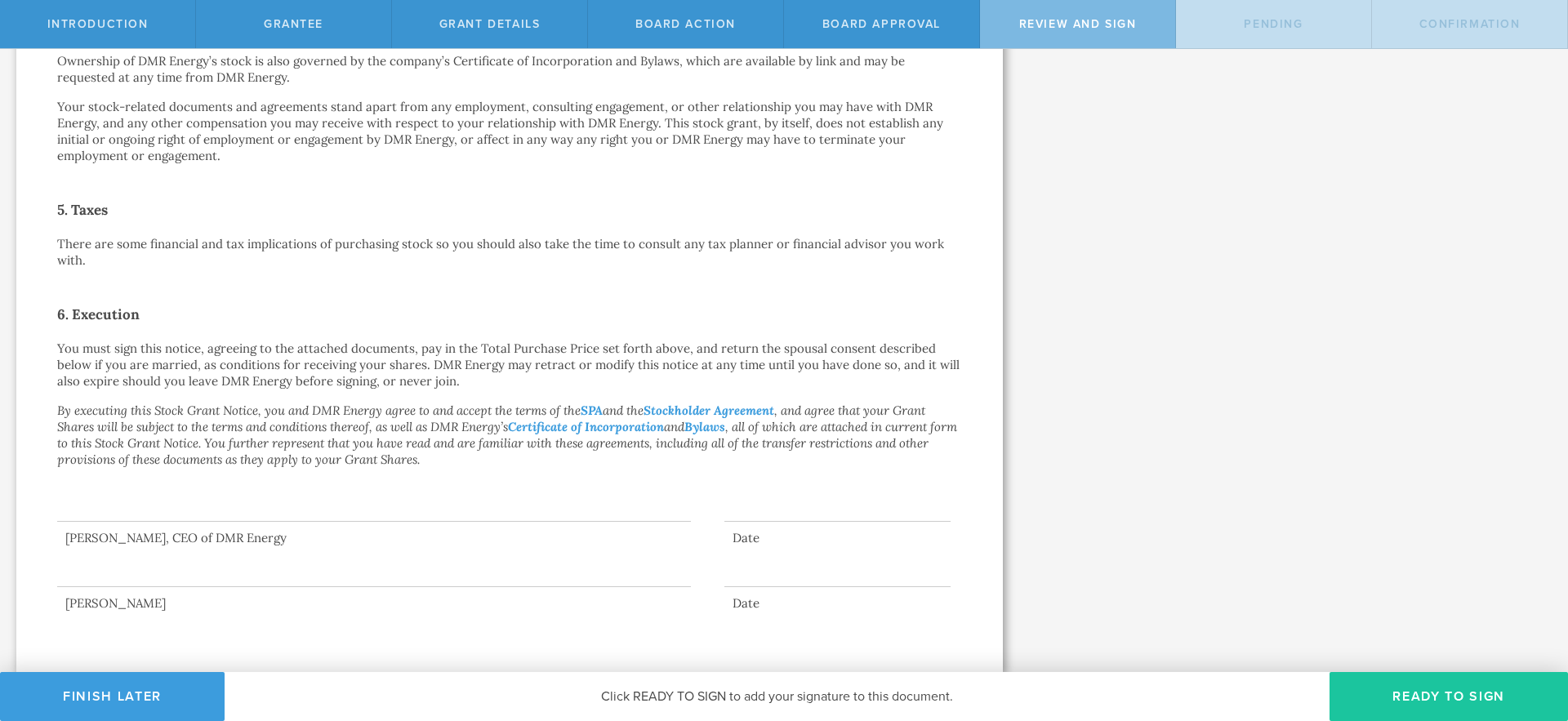
click at [1414, 697] on button "Ready to Sign" at bounding box center [1450, 697] width 239 height 49
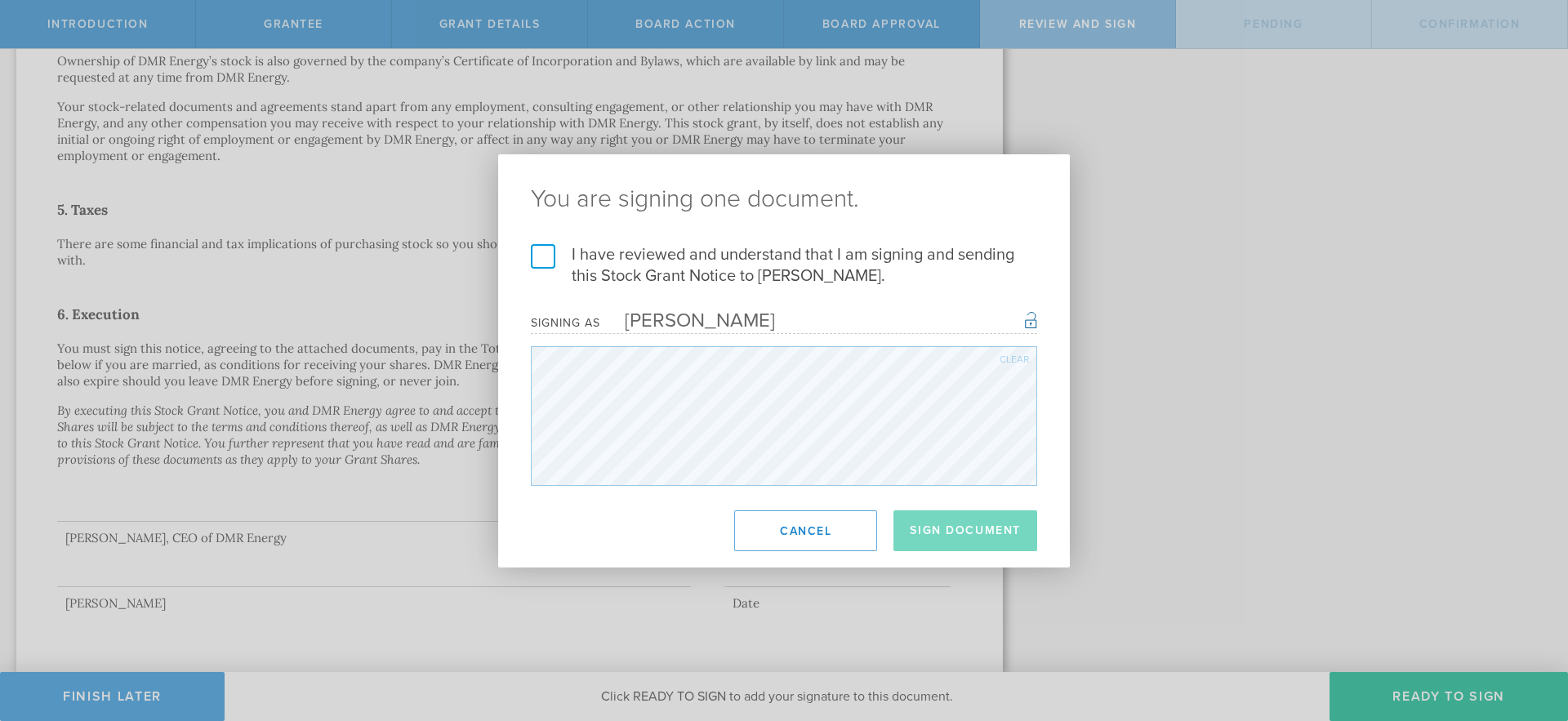
click at [542, 254] on label "I have reviewed and understand that I am signing and sending this Stock Grant N…" at bounding box center [783, 265] width 506 height 42
click at [0, 0] on input "I have reviewed and understand that I am signing and sending this Stock Grant N…" at bounding box center [0, 0] width 0 height 0
click at [967, 541] on button "Sign Document" at bounding box center [965, 531] width 144 height 41
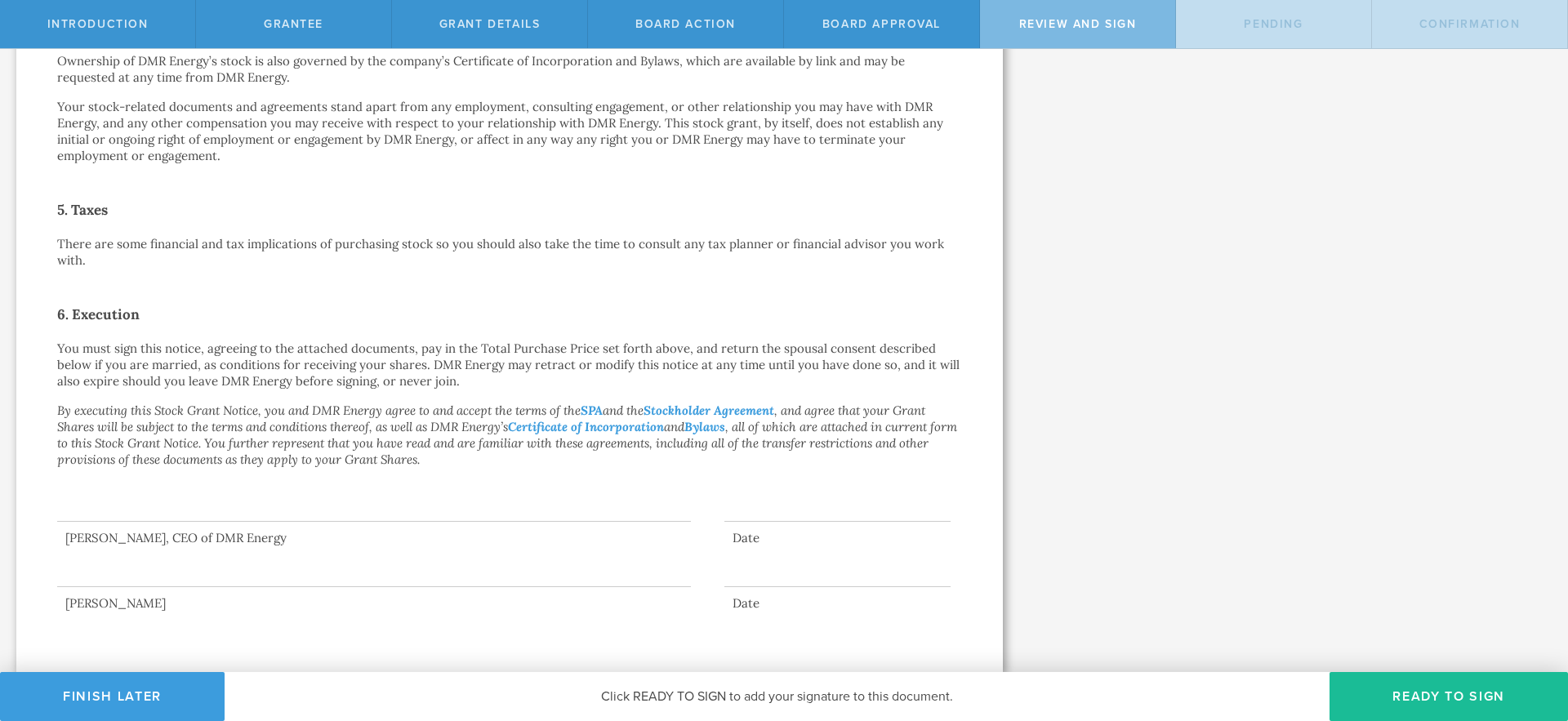
scroll to position [0, 0]
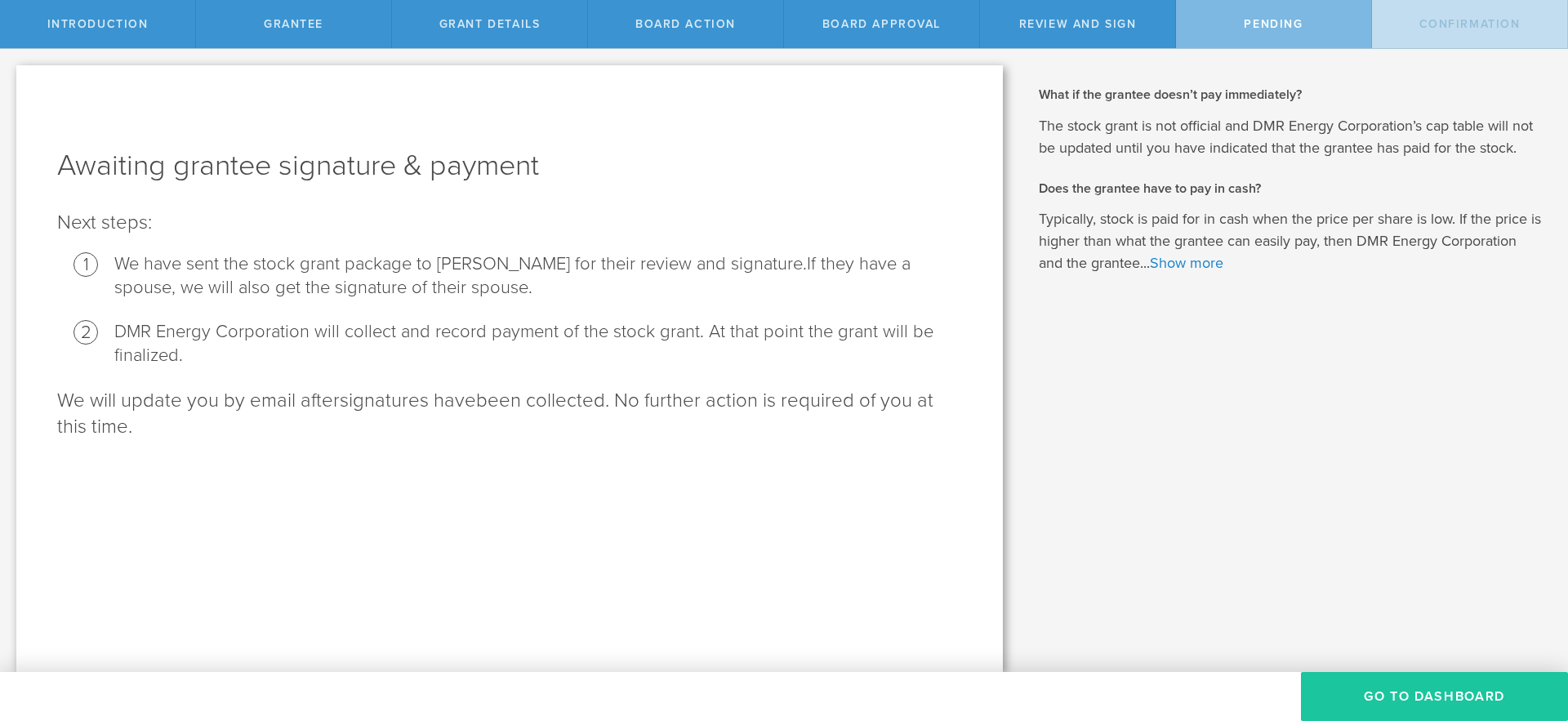
click at [1398, 696] on button "Go To Dashboard" at bounding box center [1434, 697] width 267 height 49
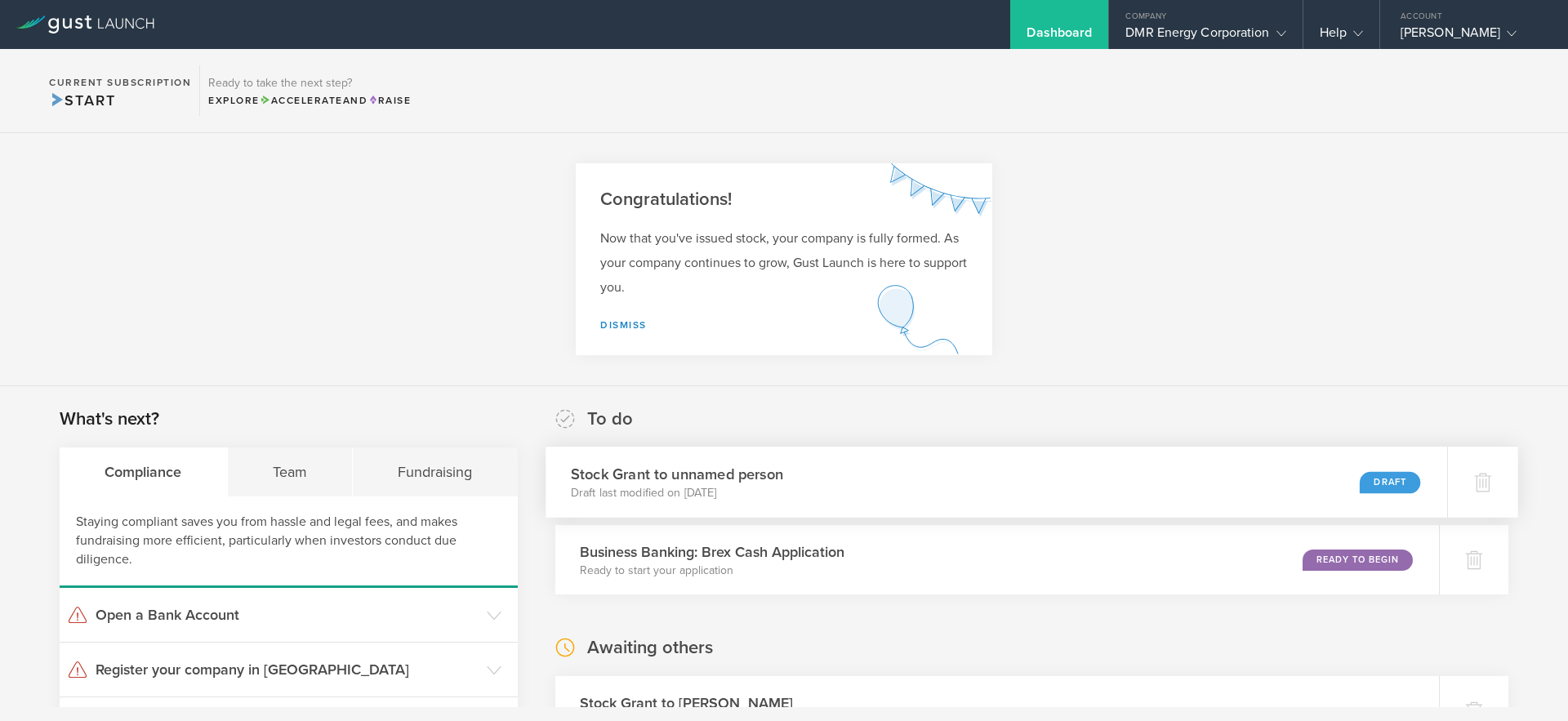
click at [950, 478] on div "Stock Grant to unnamed person Draft last modified on Sep 15, 2025 Draft" at bounding box center [995, 481] width 901 height 71
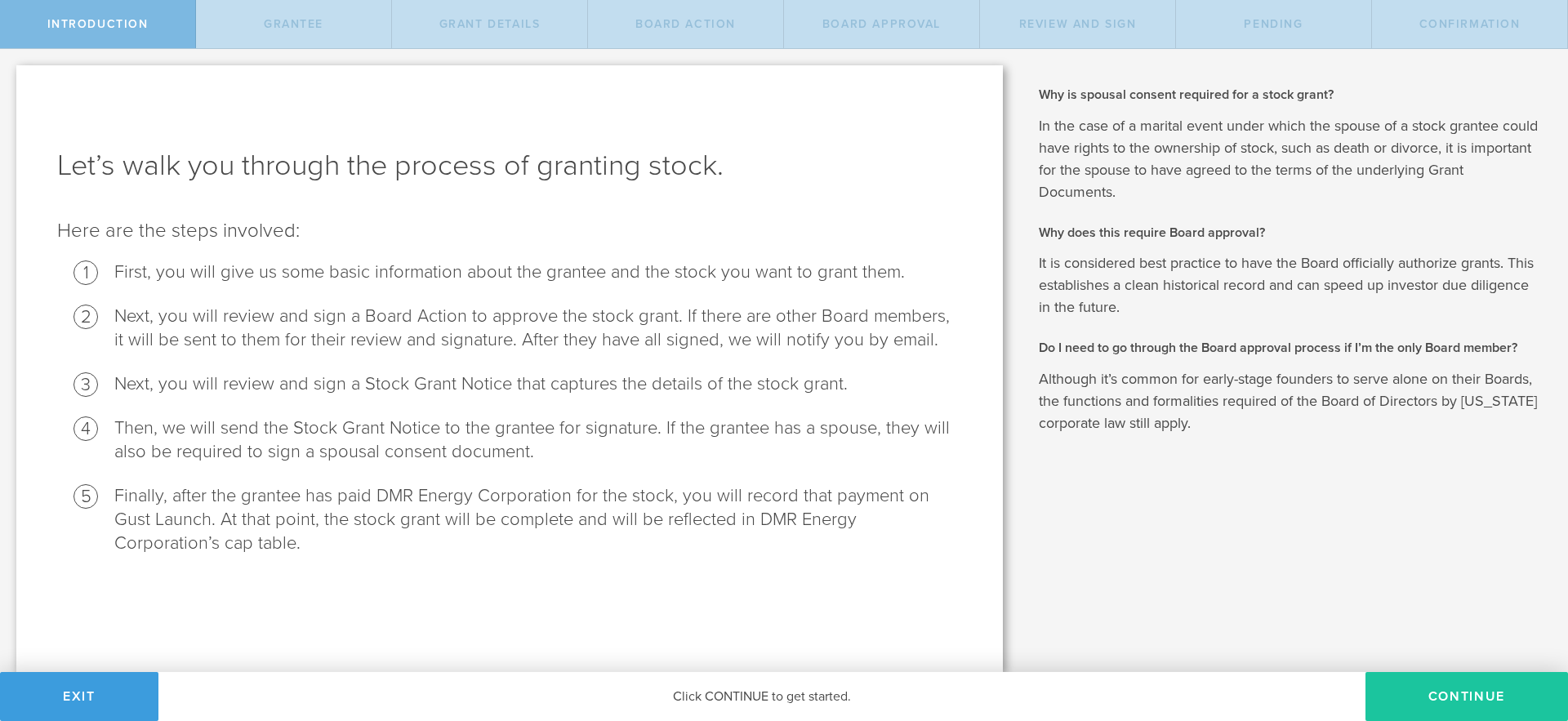
click at [1442, 697] on button "Continue" at bounding box center [1466, 697] width 203 height 49
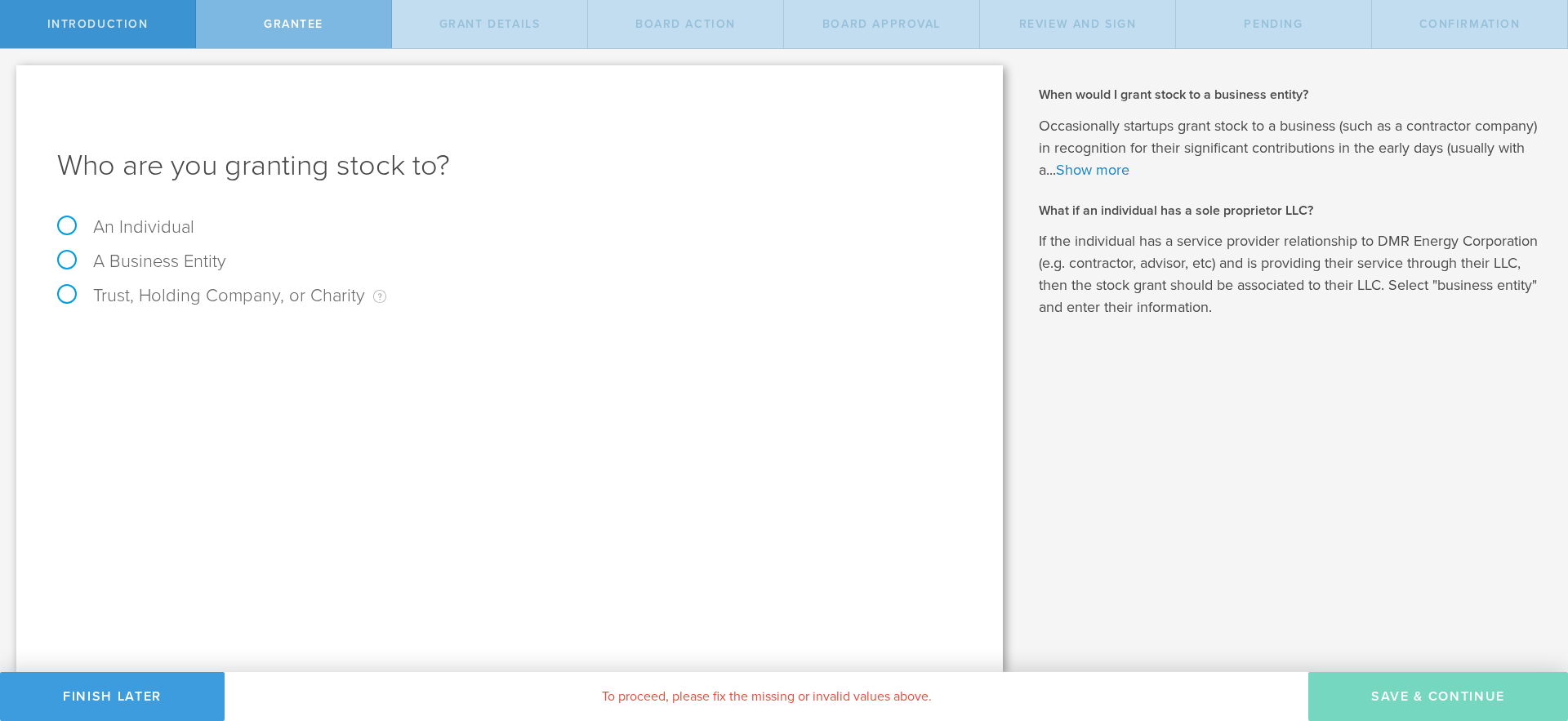
click at [61, 224] on label "An Individual" at bounding box center [125, 227] width 137 height 22
click at [11, 75] on input "An Individual" at bounding box center [5, 62] width 11 height 26
radio input "true"
click at [208, 342] on input "text" at bounding box center [571, 340] width 782 height 24
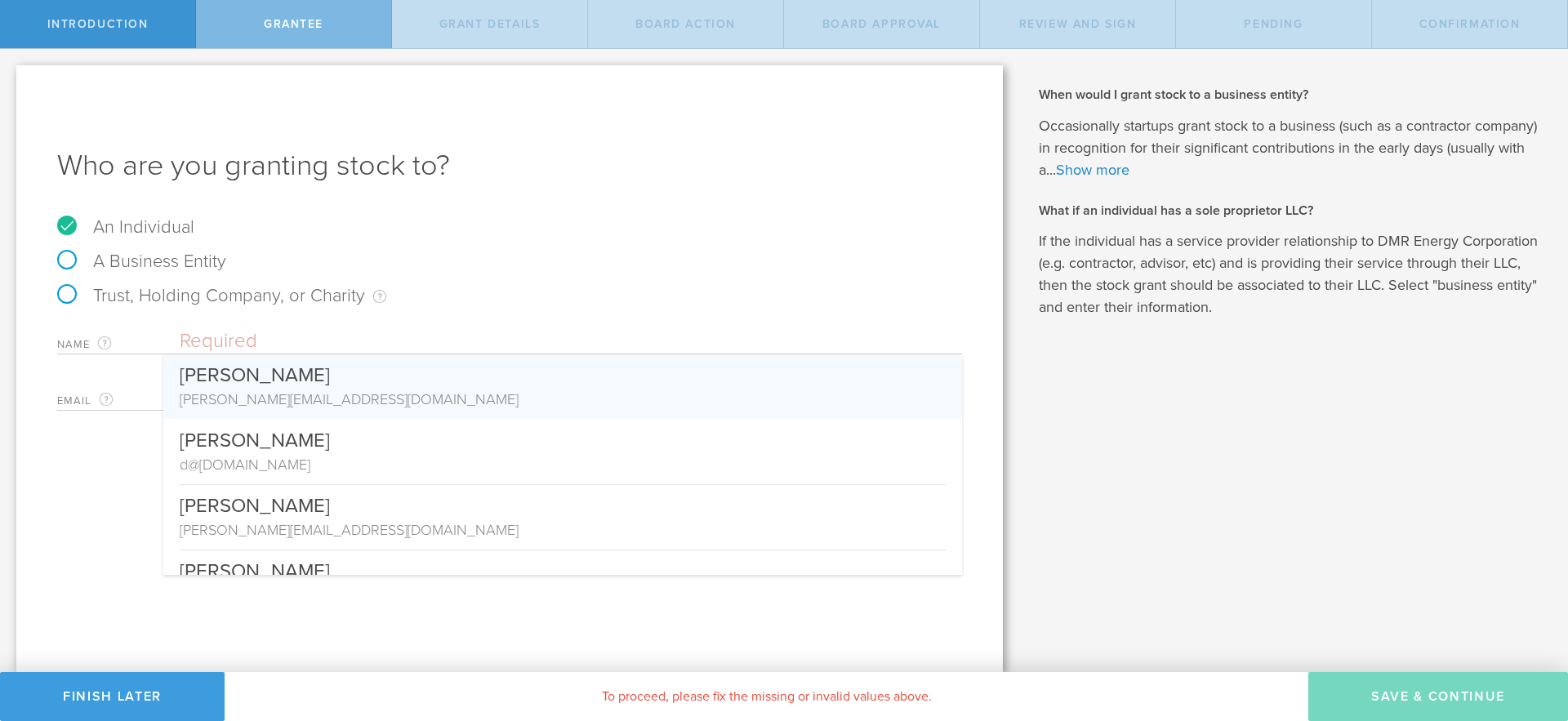
click at [245, 387] on div "[PERSON_NAME]" at bounding box center [563, 371] width 766 height 34
type input "[PERSON_NAME]"
type input "[PERSON_NAME][EMAIL_ADDRESS][DOMAIN_NAME]"
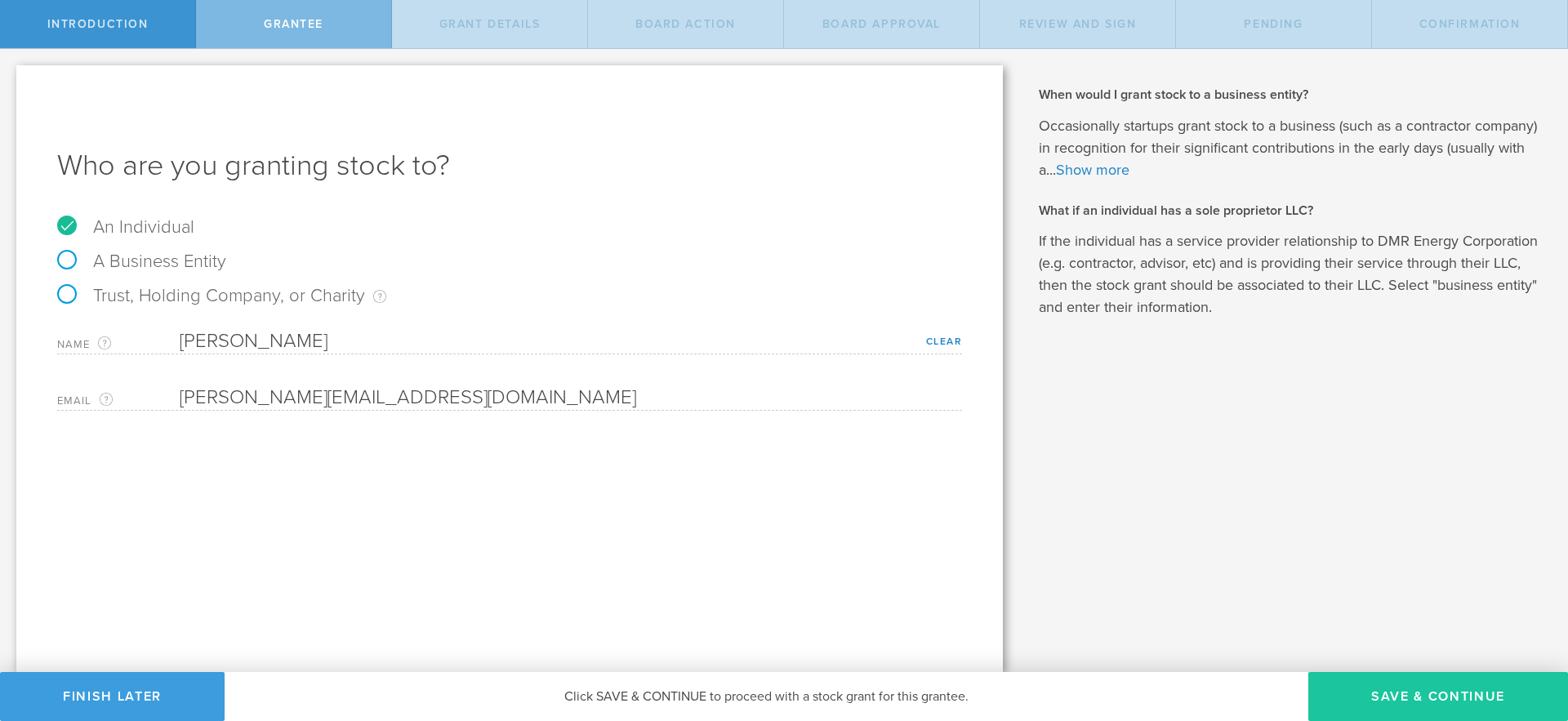
click at [1394, 702] on button "Save & Continue" at bounding box center [1438, 697] width 259 height 49
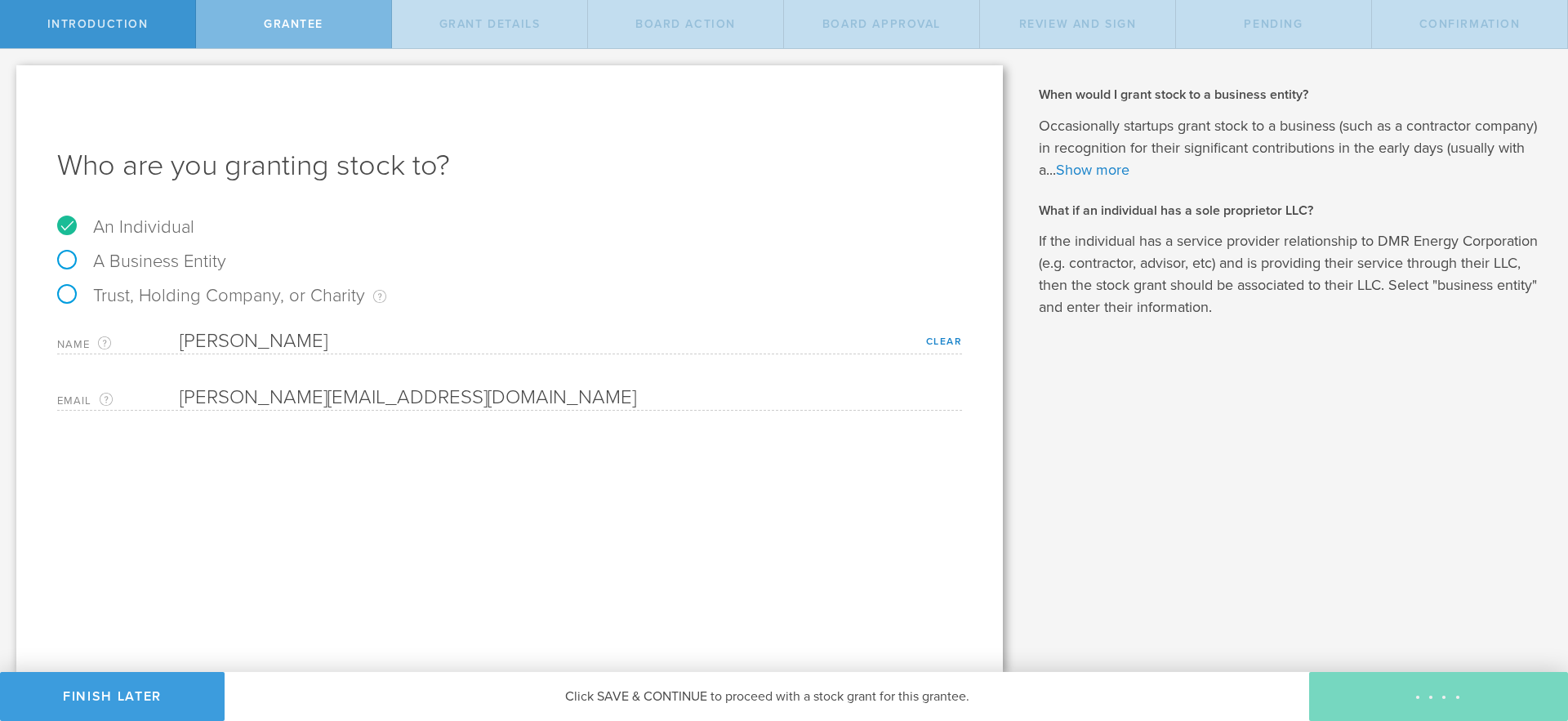
type input "48"
type input "12"
select select "none"
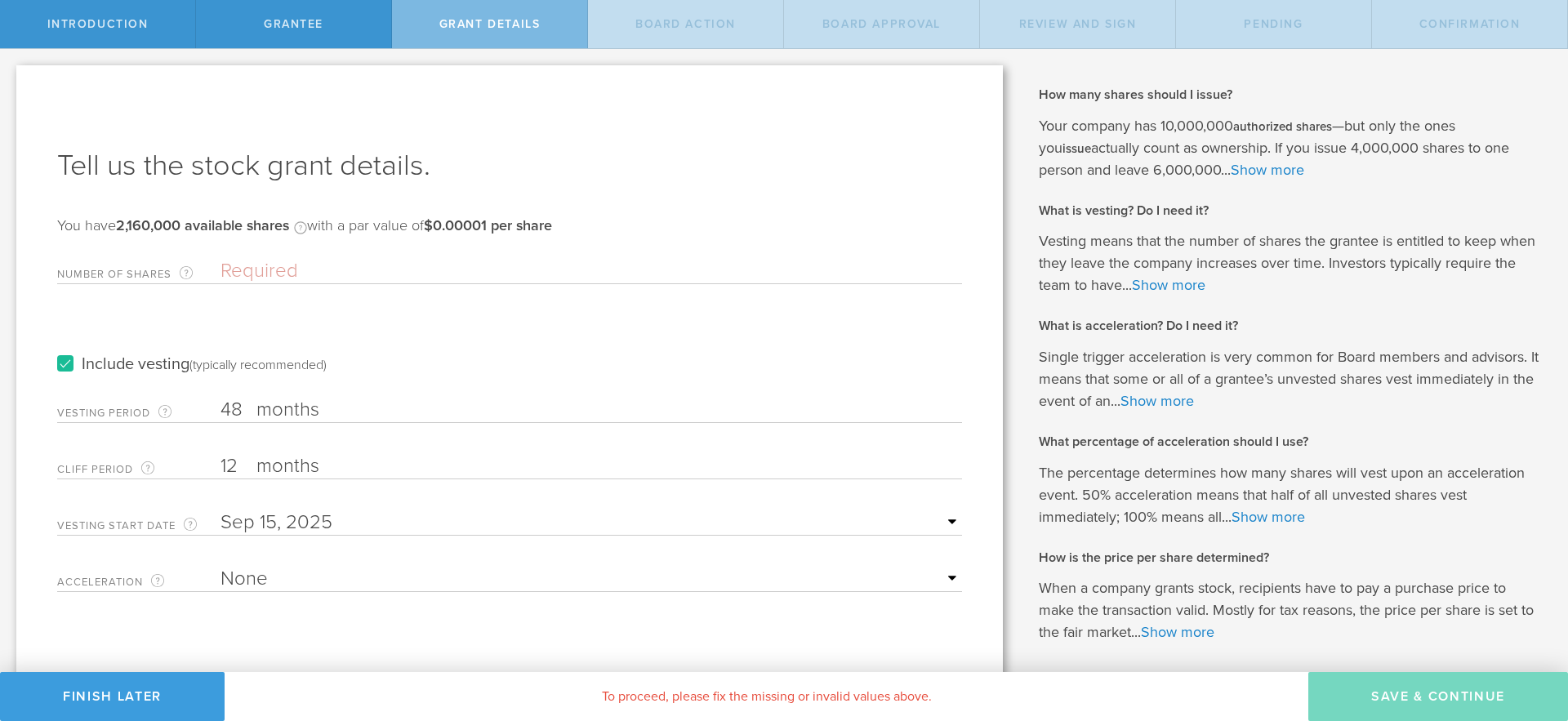
click at [251, 270] on input "Number of Shares The total amount of stock the company is granting to this reci…" at bounding box center [591, 271] width 742 height 24
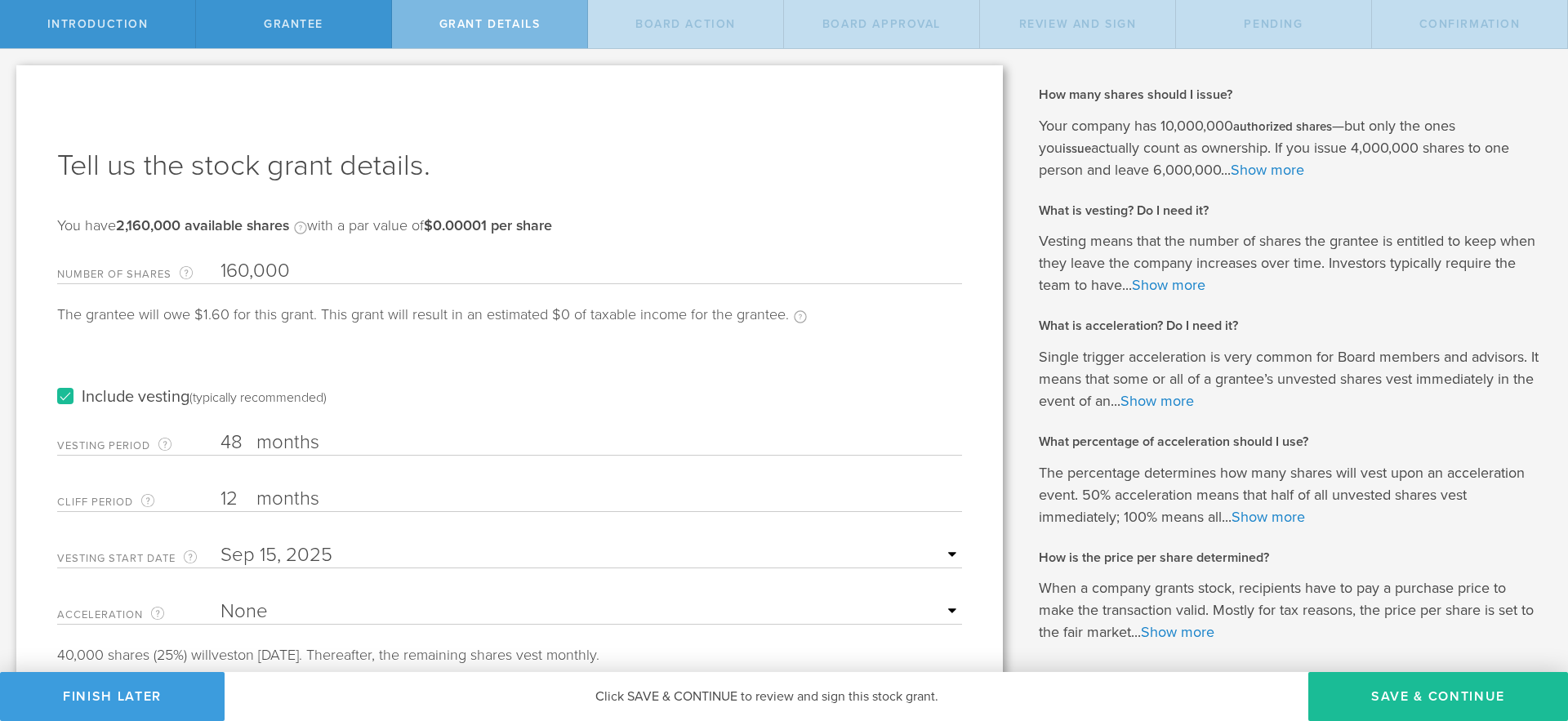
type input "160,000"
click at [211, 441] on label "Vesting Period The total number of months until vesting is complete." at bounding box center [138, 445] width 163 height 19
click at [220, 441] on input "48" at bounding box center [591, 442] width 742 height 24
click at [225, 441] on input "48" at bounding box center [591, 442] width 742 height 24
click at [238, 443] on input "48" at bounding box center [591, 442] width 742 height 24
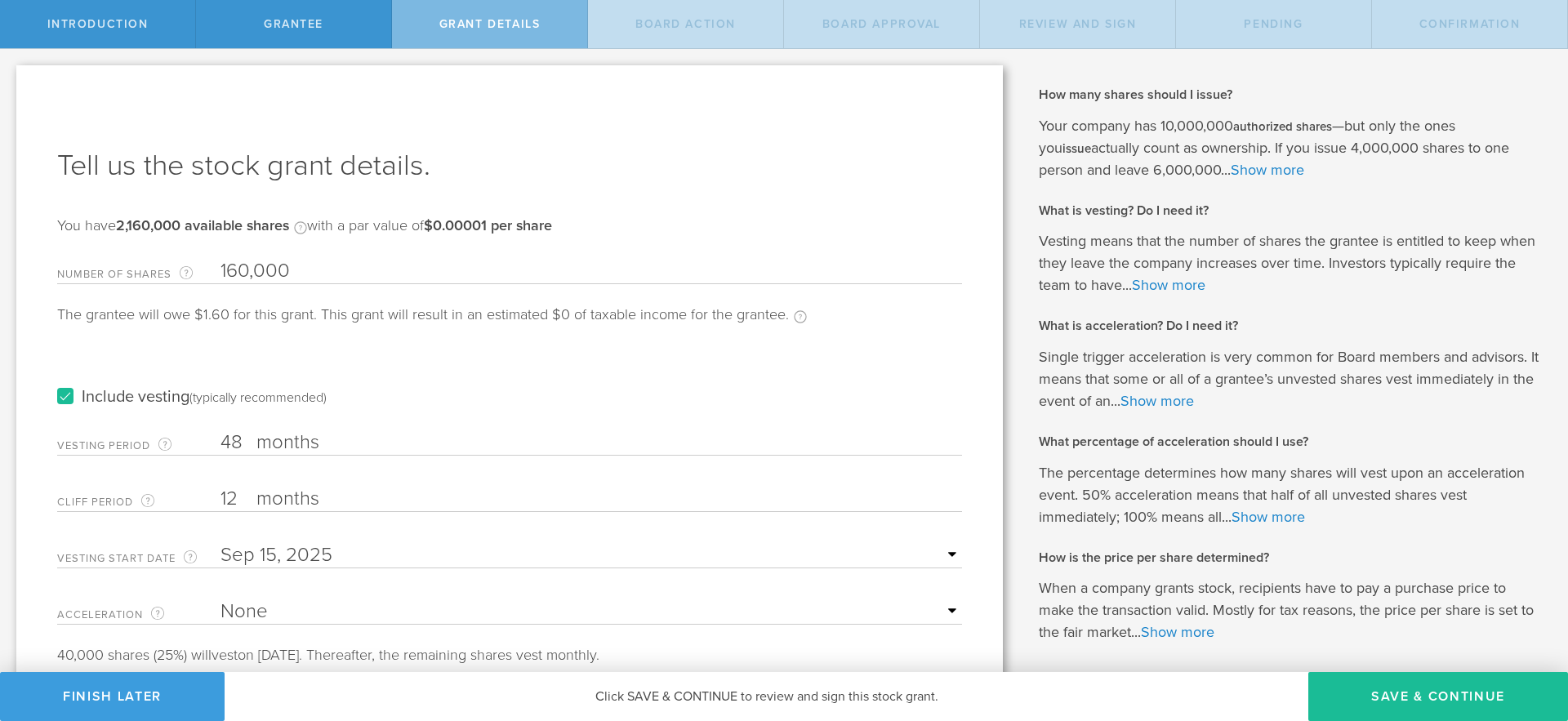
click at [238, 443] on input "48" at bounding box center [591, 442] width 742 height 24
type input "24"
click at [239, 499] on input "12" at bounding box center [591, 498] width 742 height 24
type input "1"
click at [430, 534] on form "Number of Shares The total amount of stock the company is granting to this reci…" at bounding box center [509, 456] width 905 height 412
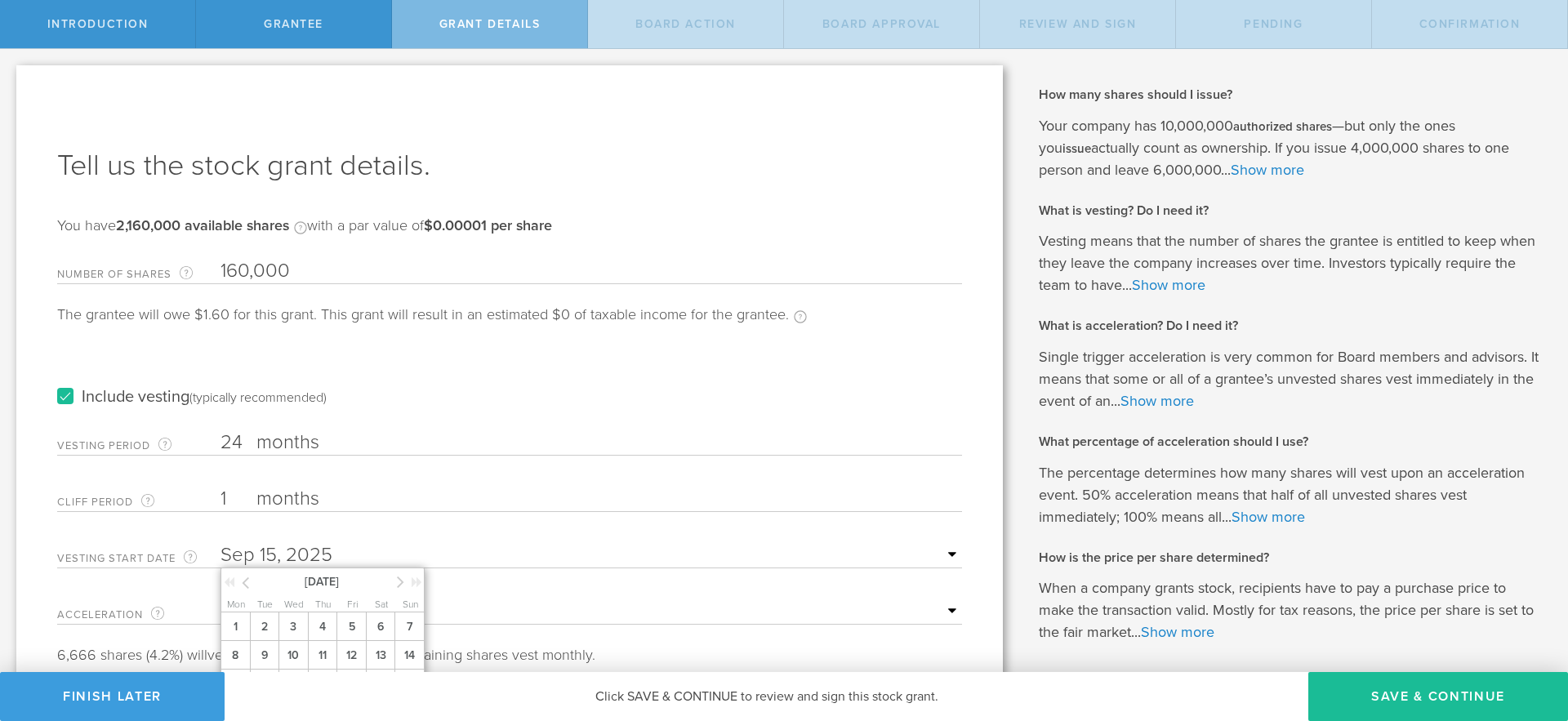
click at [427, 552] on input "text" at bounding box center [591, 555] width 742 height 24
click at [495, 394] on div "Include vesting (typically recommended)" at bounding box center [509, 381] width 905 height 82
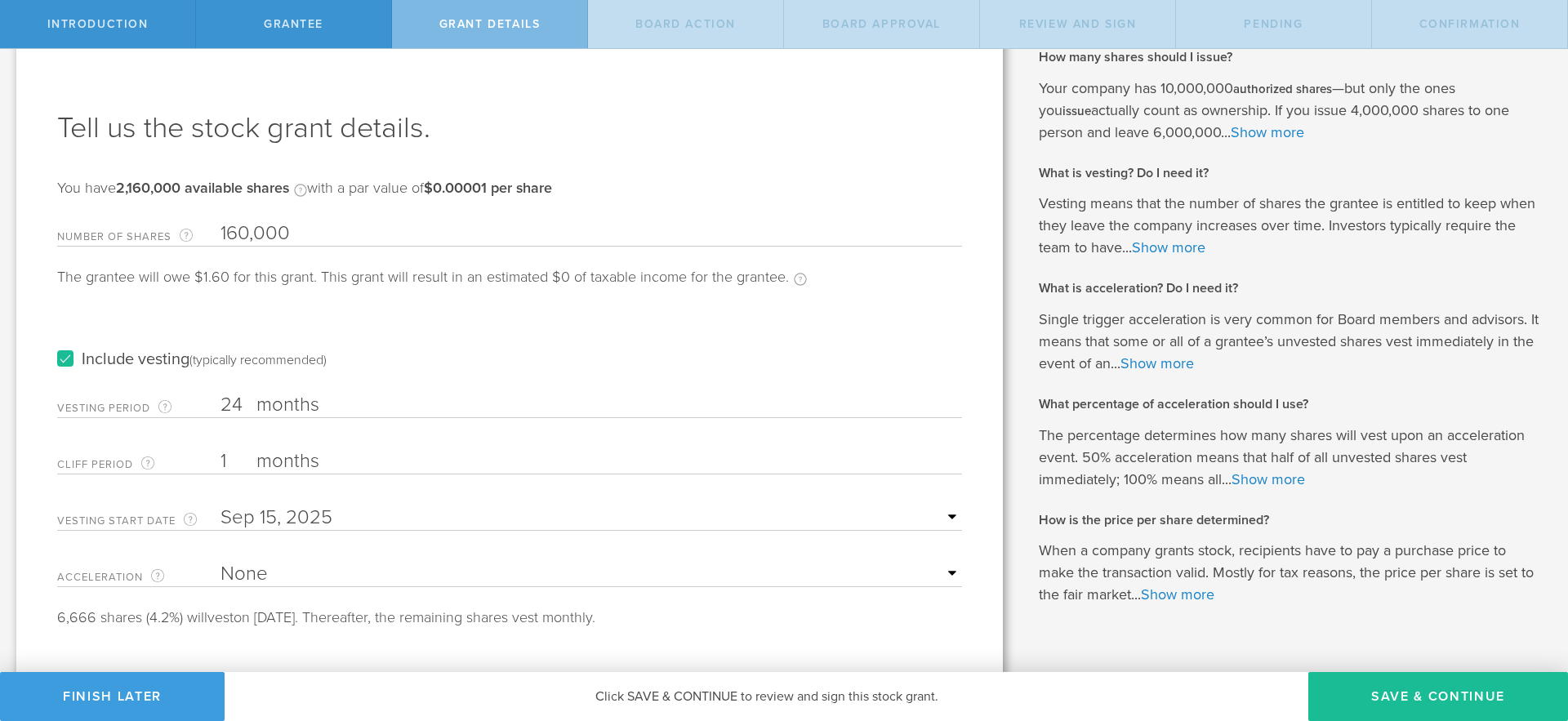
scroll to position [68, 0]
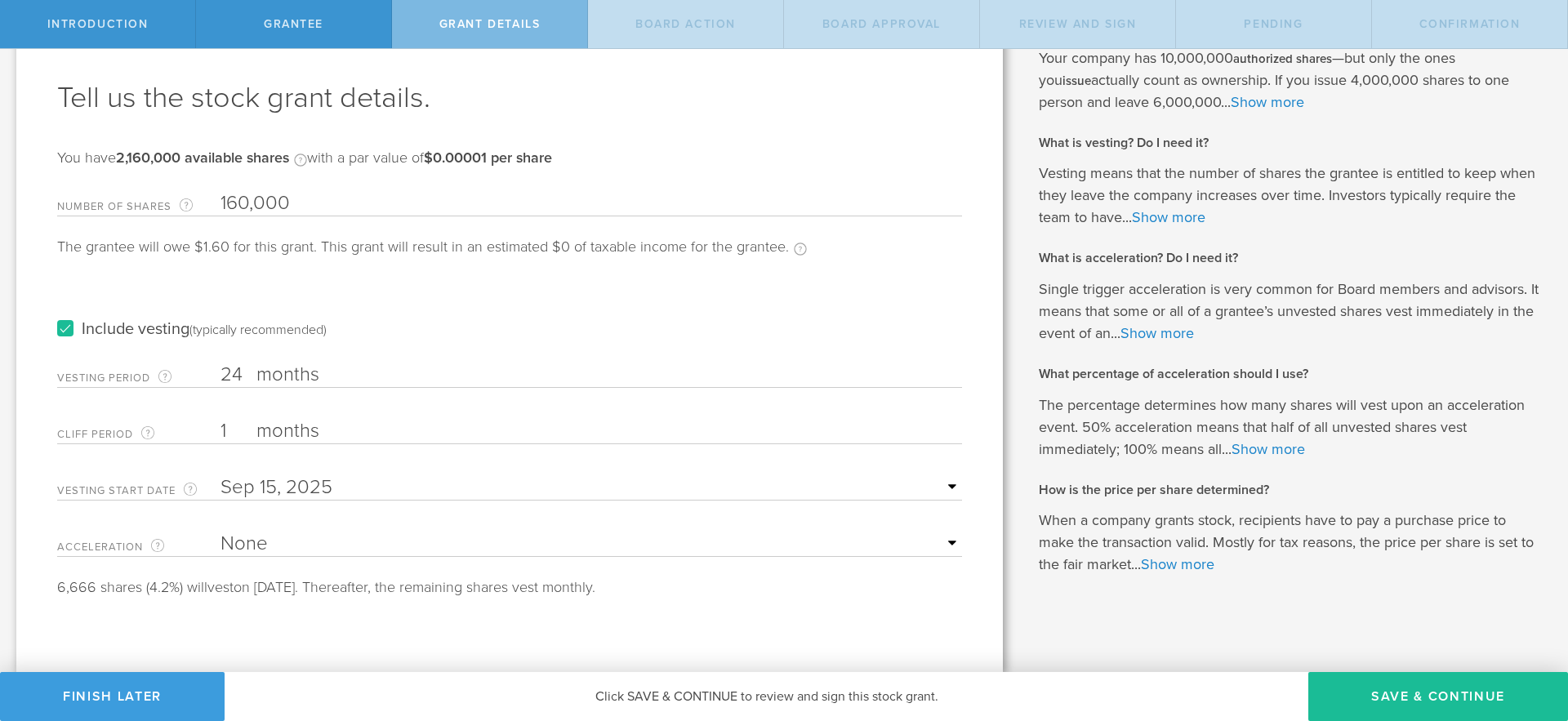
click at [847, 537] on select "None Single Trigger Double Trigger" at bounding box center [591, 543] width 742 height 24
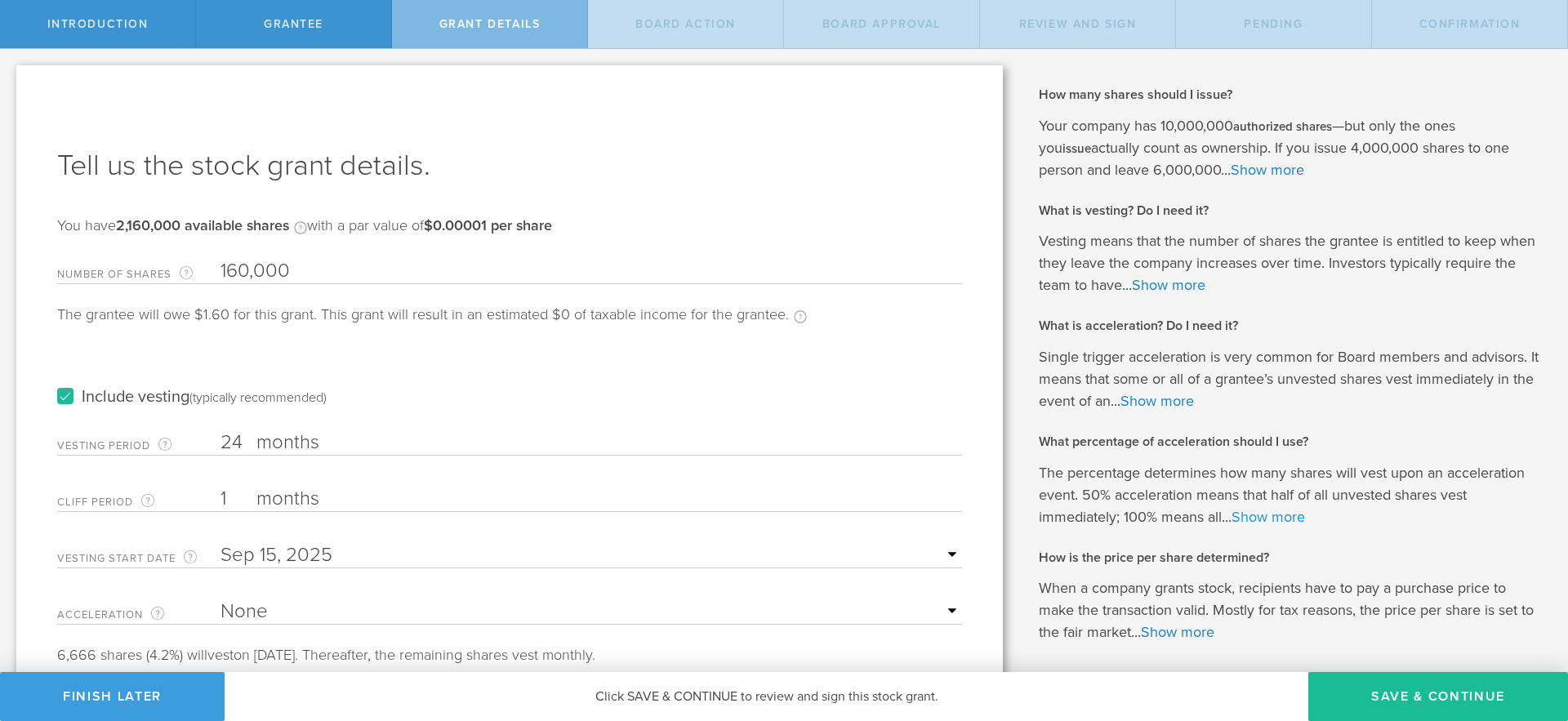
click at [1279, 515] on link "Show more" at bounding box center [1268, 517] width 73 height 18
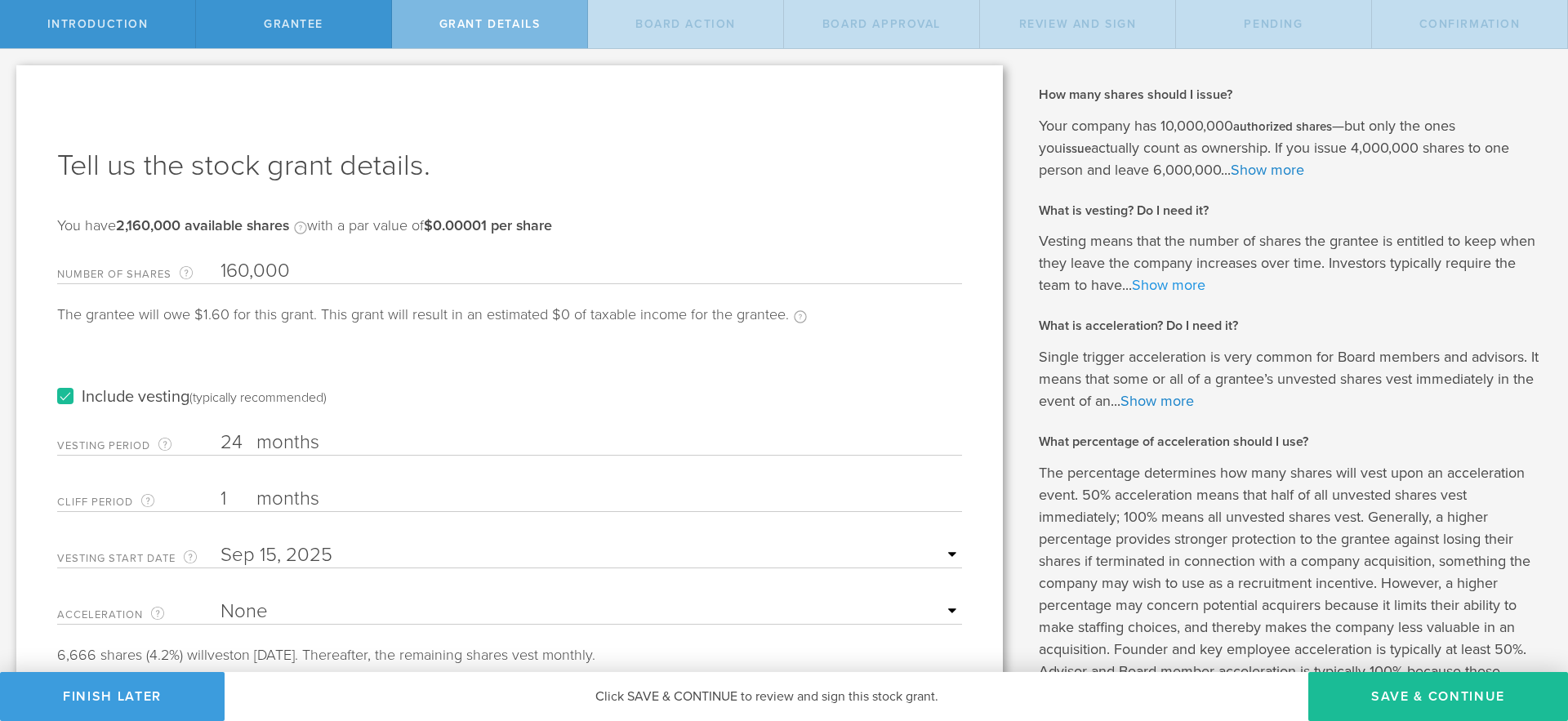
click at [1180, 283] on link "Show more" at bounding box center [1169, 285] width 73 height 18
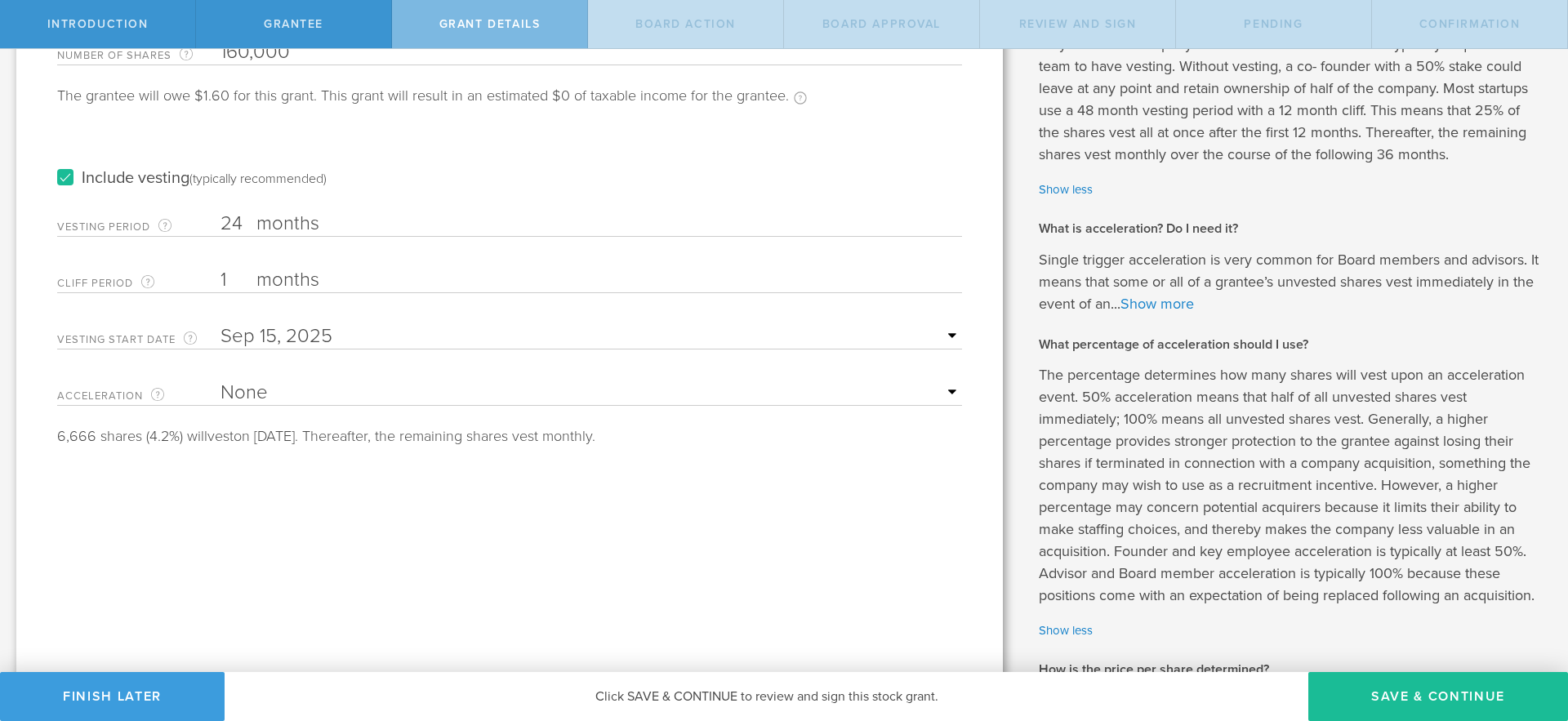
scroll to position [221, 0]
click at [856, 389] on select "None Single Trigger Double Trigger" at bounding box center [591, 389] width 742 height 24
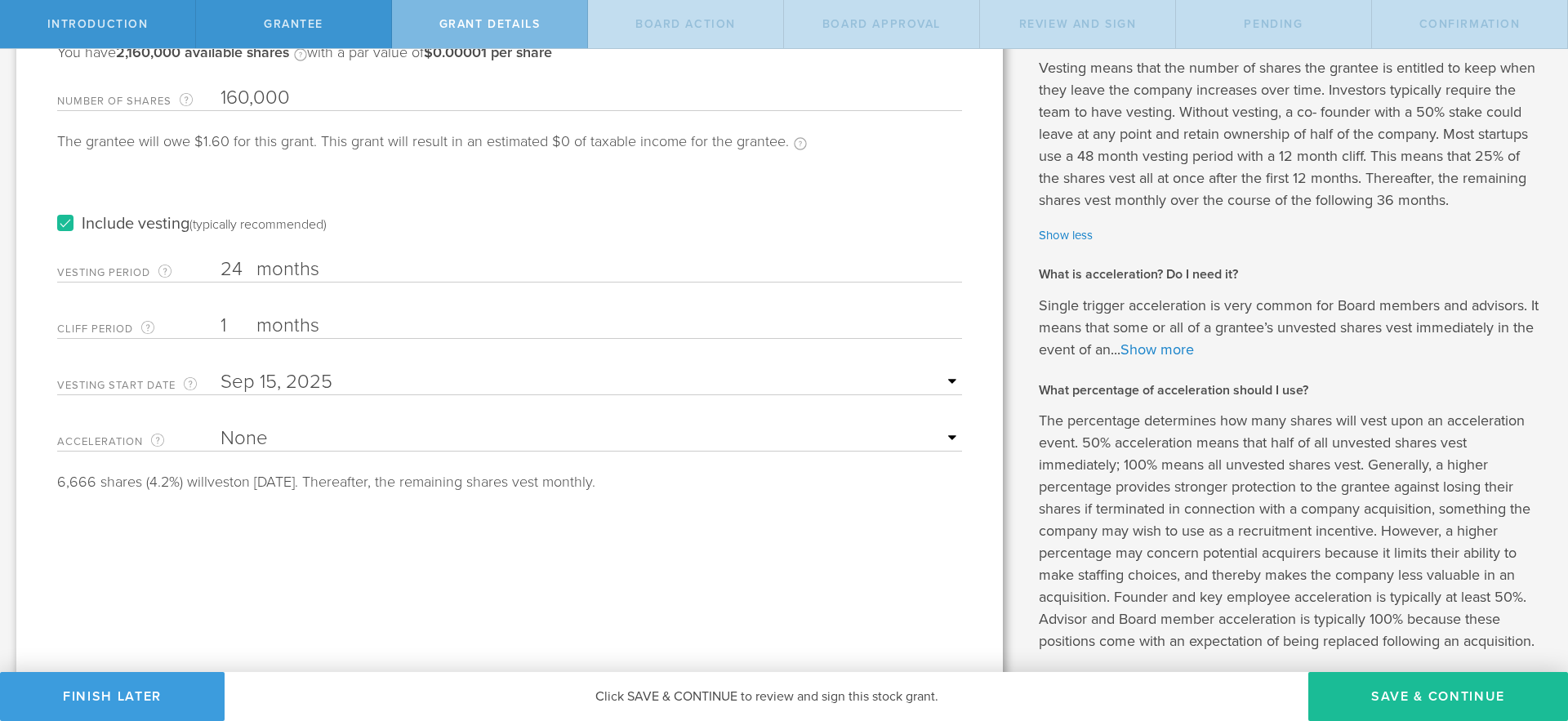
scroll to position [124, 0]
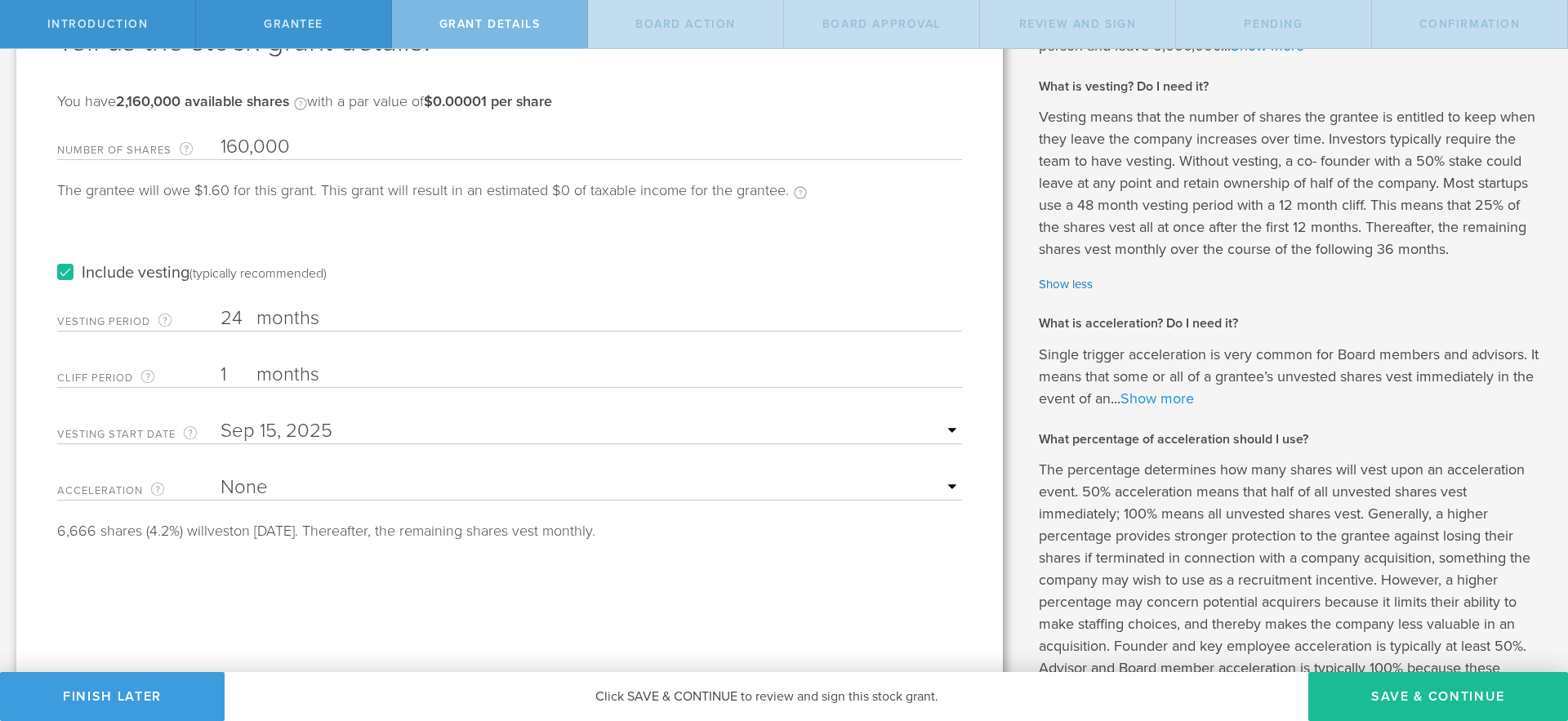
click at [1171, 392] on link "Show more" at bounding box center [1157, 398] width 73 height 18
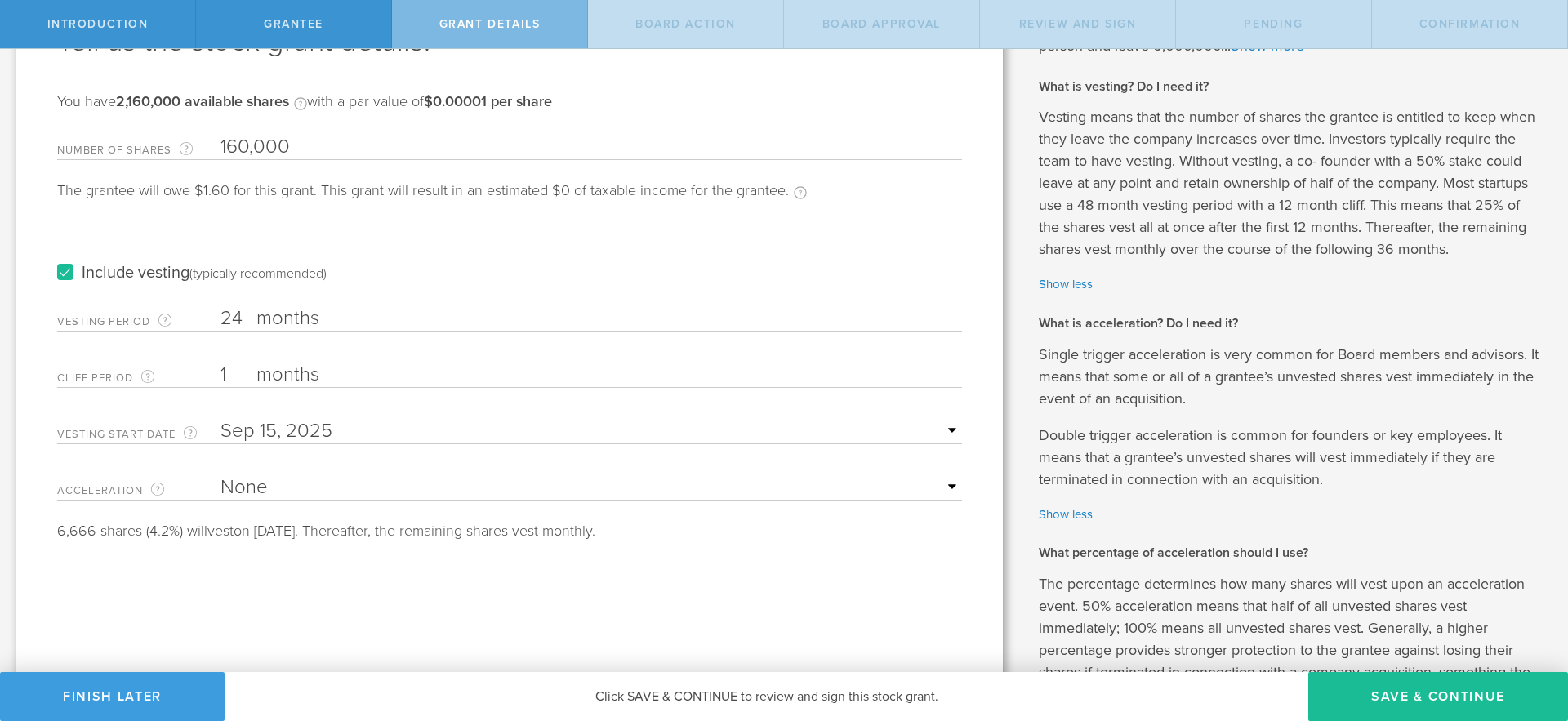
scroll to position [139, 0]
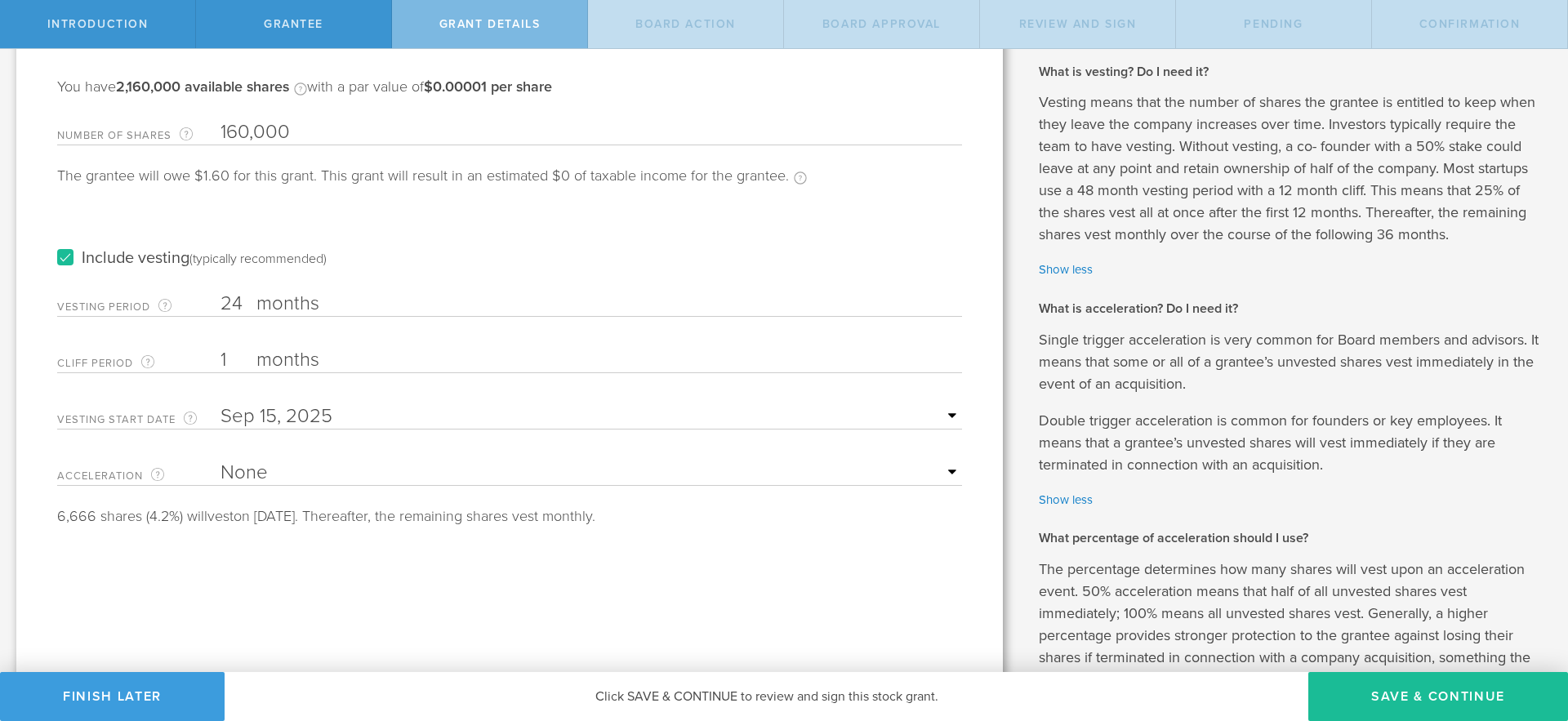
click at [762, 464] on select "None Single Trigger Double Trigger" at bounding box center [591, 473] width 742 height 24
select select "single"
click at [220, 461] on select "None Single Trigger Double Trigger" at bounding box center [591, 473] width 742 height 24
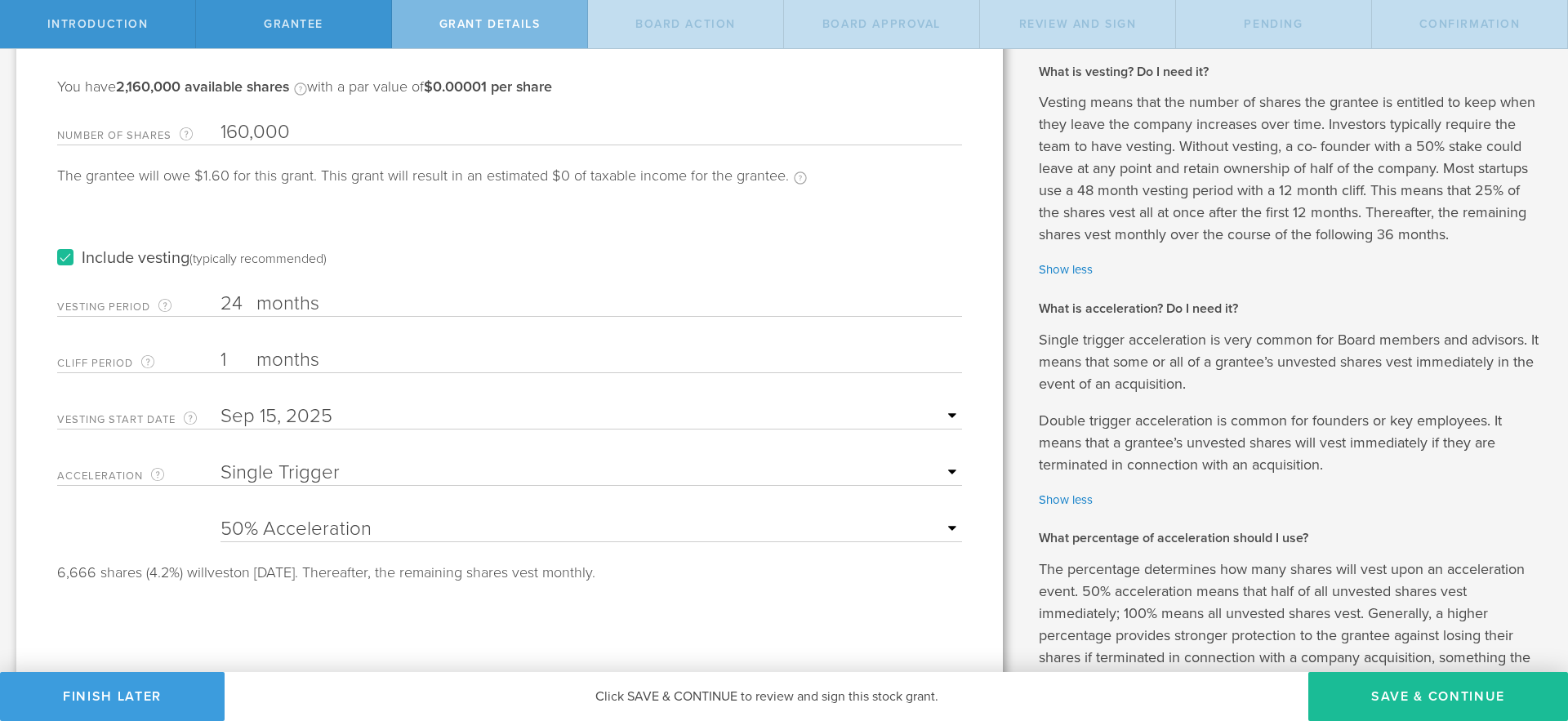
click at [858, 538] on select "25% Acceleration 50% Acceleration 75% Acceleration 100% Acceleration" at bounding box center [591, 528] width 742 height 24
click at [220, 517] on select "25% Acceleration 50% Acceleration 75% Acceleration 100% Acceleration" at bounding box center [591, 528] width 742 height 24
click at [865, 520] on select "25% Acceleration 50% Acceleration 75% Acceleration 100% Acceleration" at bounding box center [591, 528] width 742 height 24
select select "100"
click at [220, 517] on select "25% Acceleration 50% Acceleration 75% Acceleration 100% Acceleration" at bounding box center [591, 528] width 742 height 24
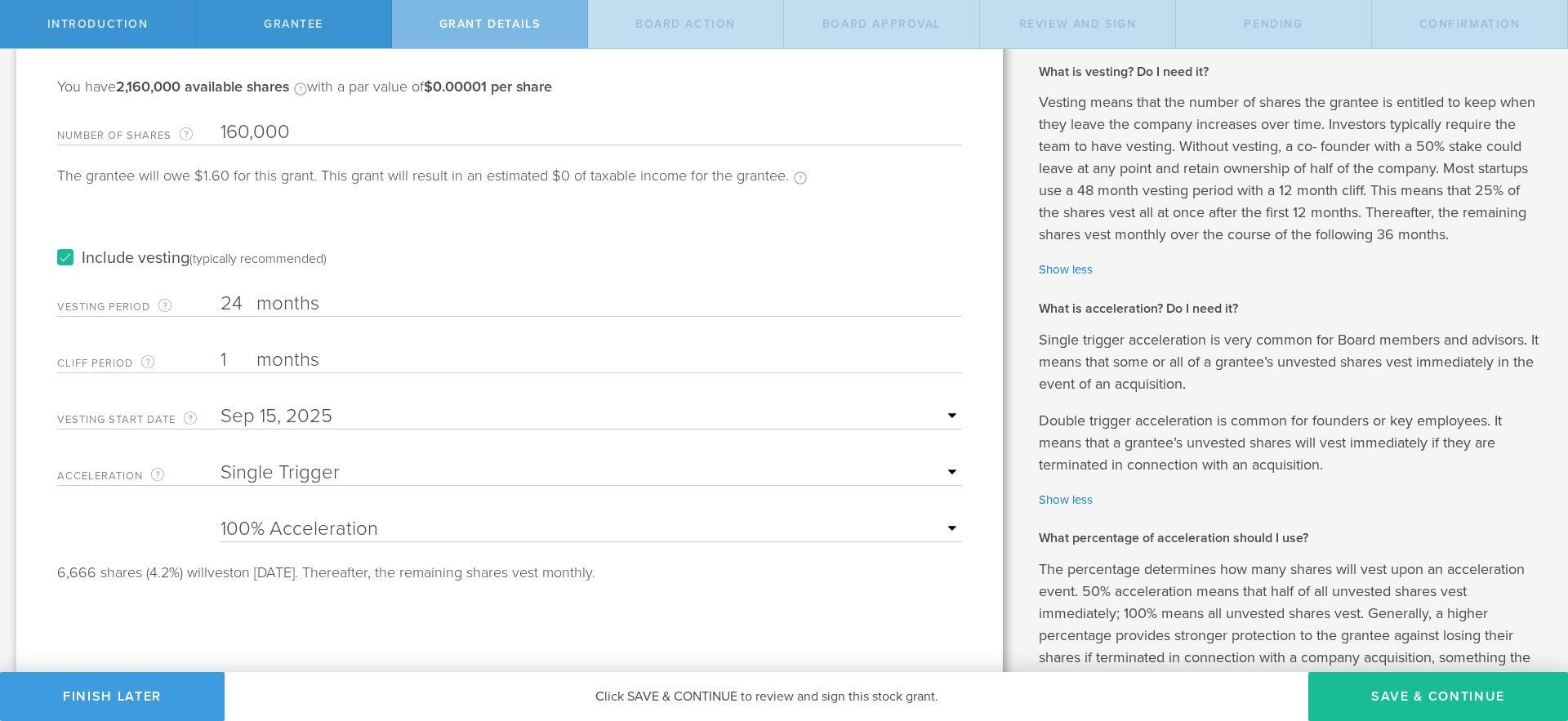
click at [835, 574] on div "6,666 shares (4.2%) will vest on October 15, 2025. Thereafter, the remaining sh…" at bounding box center [509, 571] width 905 height 15
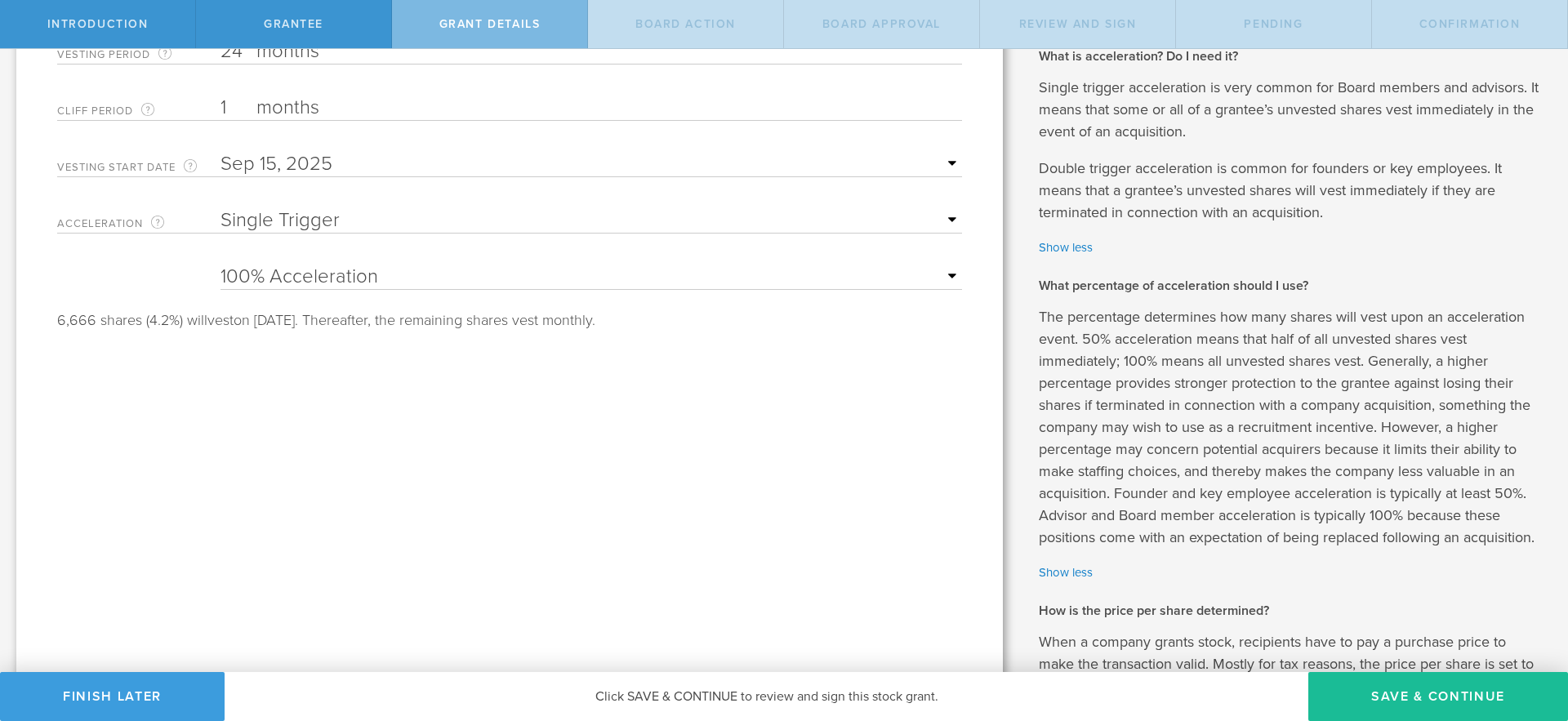
scroll to position [398, 0]
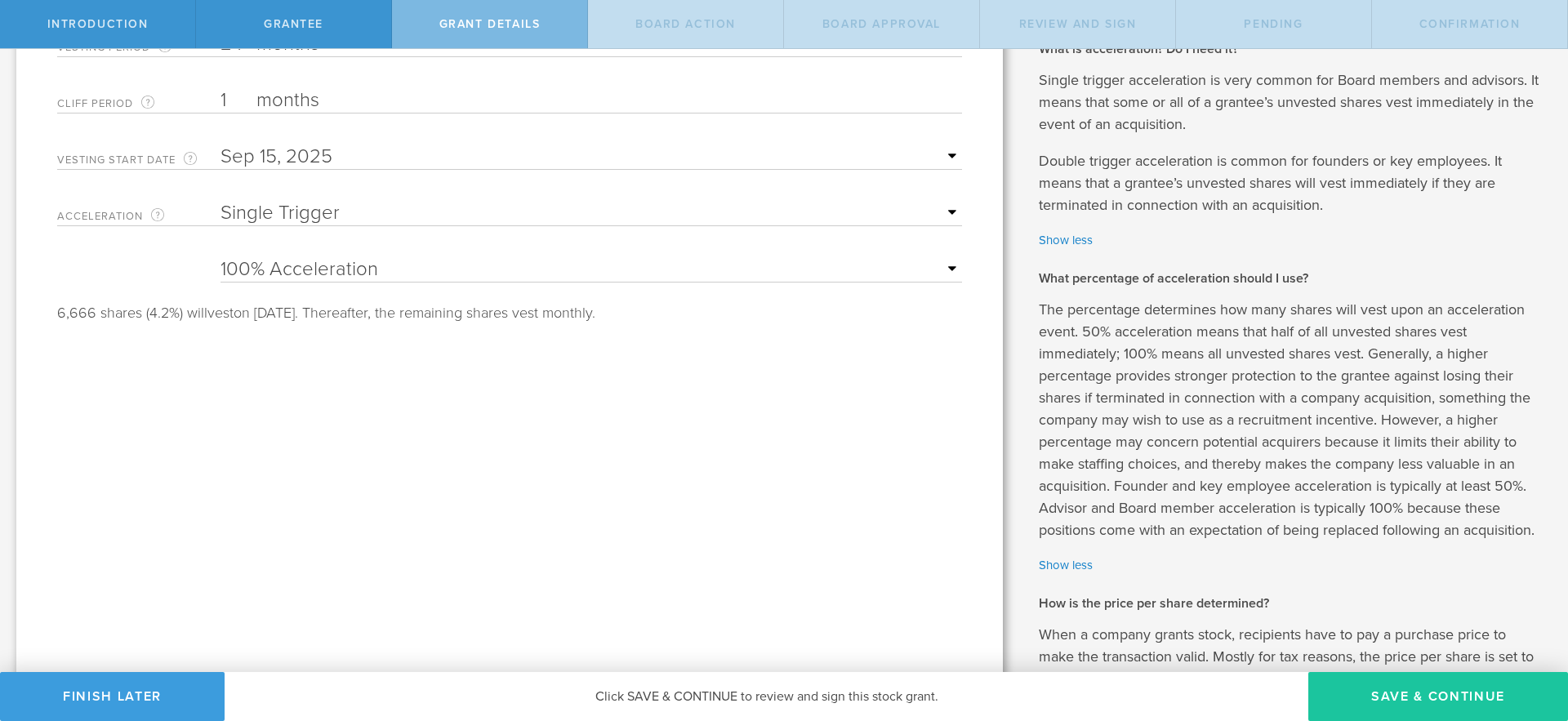
click at [1436, 695] on button "Save & Continue" at bounding box center [1438, 697] width 259 height 49
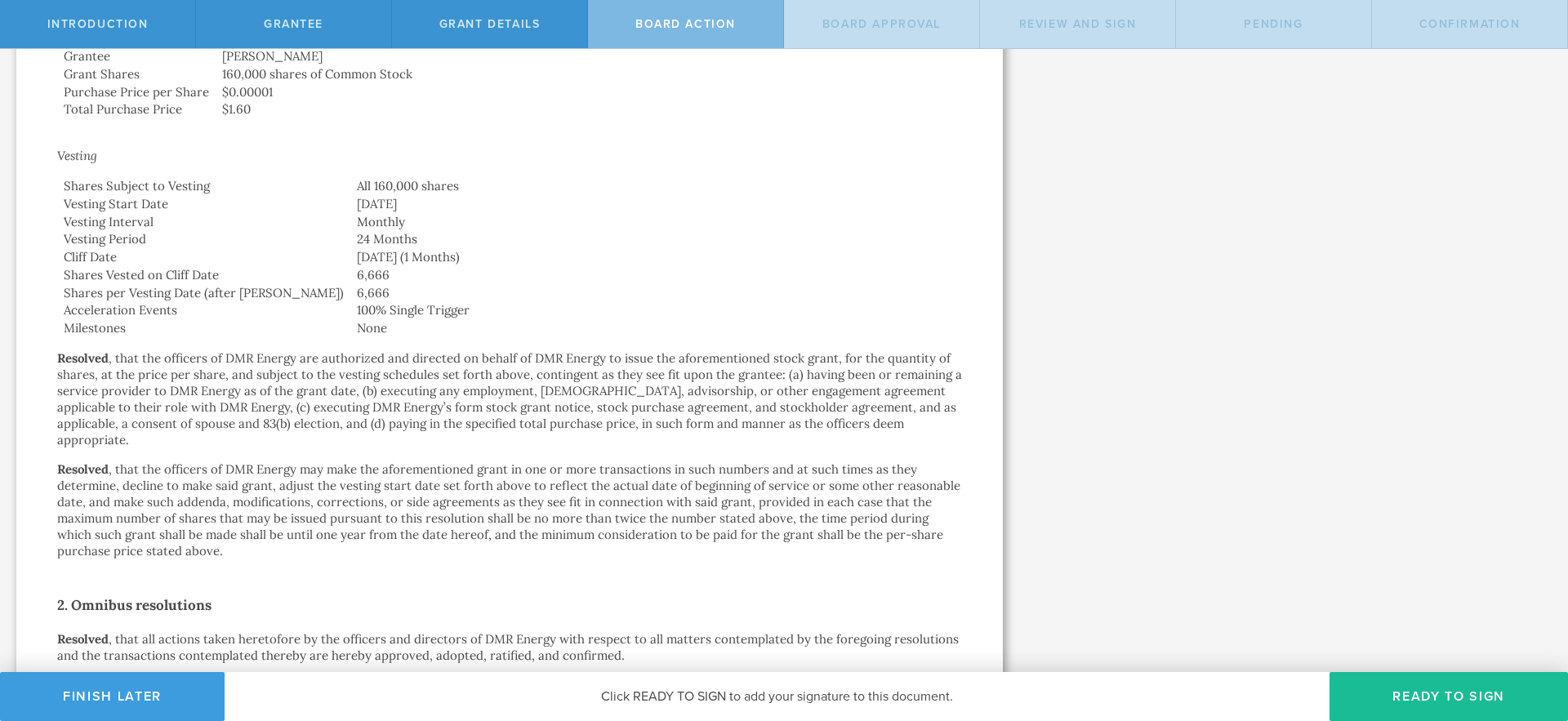
scroll to position [678, 0]
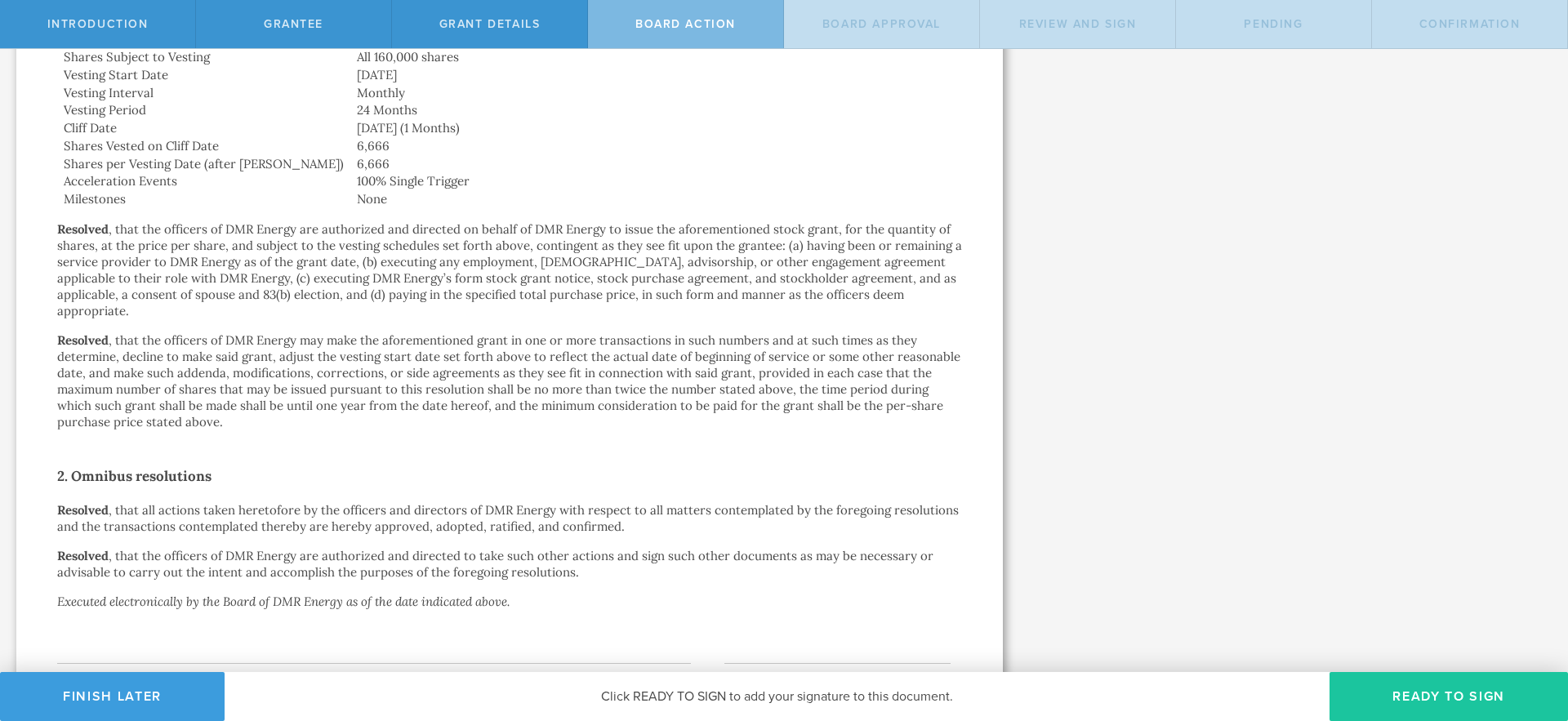
click at [1425, 694] on button "Ready to Sign" at bounding box center [1450, 697] width 239 height 49
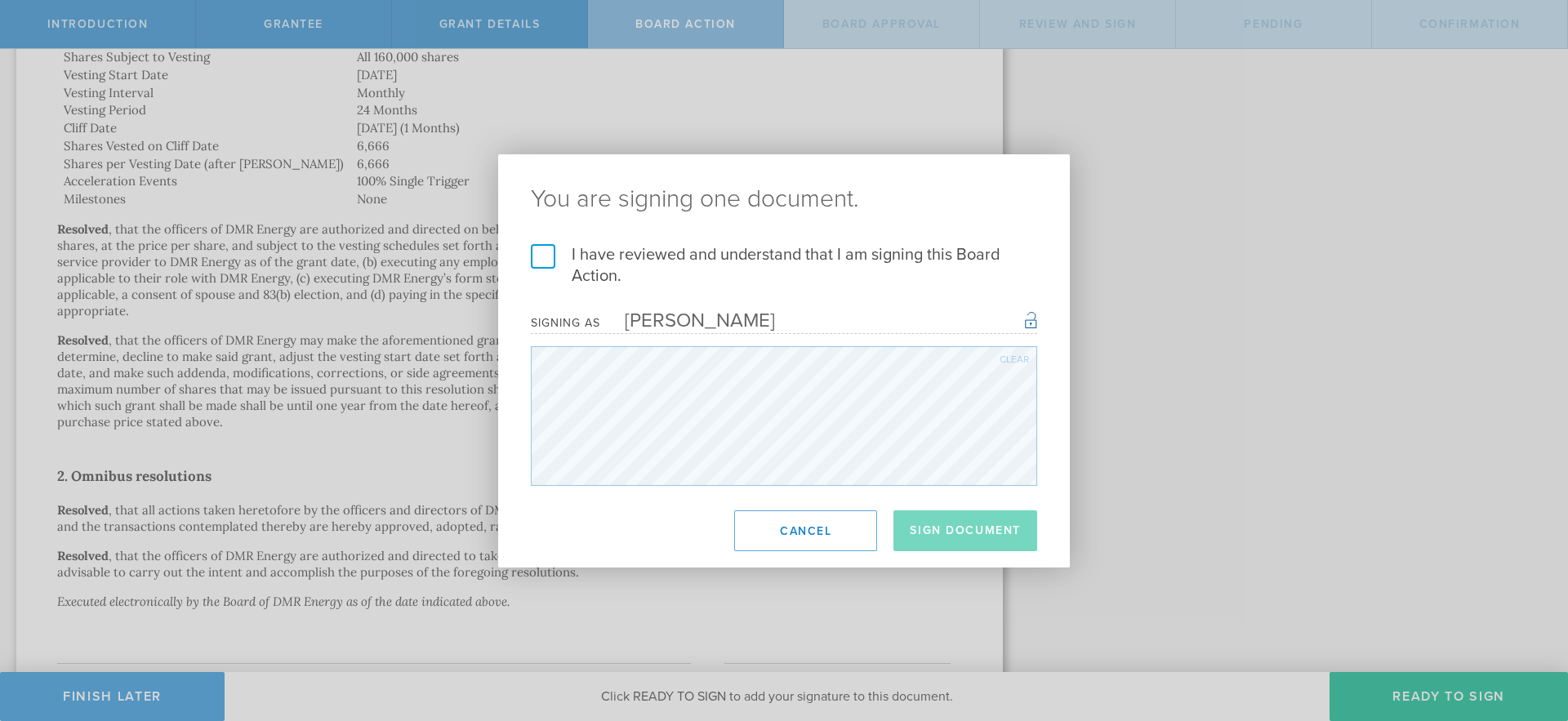
click at [542, 254] on label "I have reviewed and understand that I am signing this Board Action." at bounding box center [783, 265] width 506 height 42
click at [0, 0] on input "I have reviewed and understand that I am signing this Board Action." at bounding box center [0, 0] width 0 height 0
click at [978, 538] on button "Sign Document" at bounding box center [965, 531] width 144 height 41
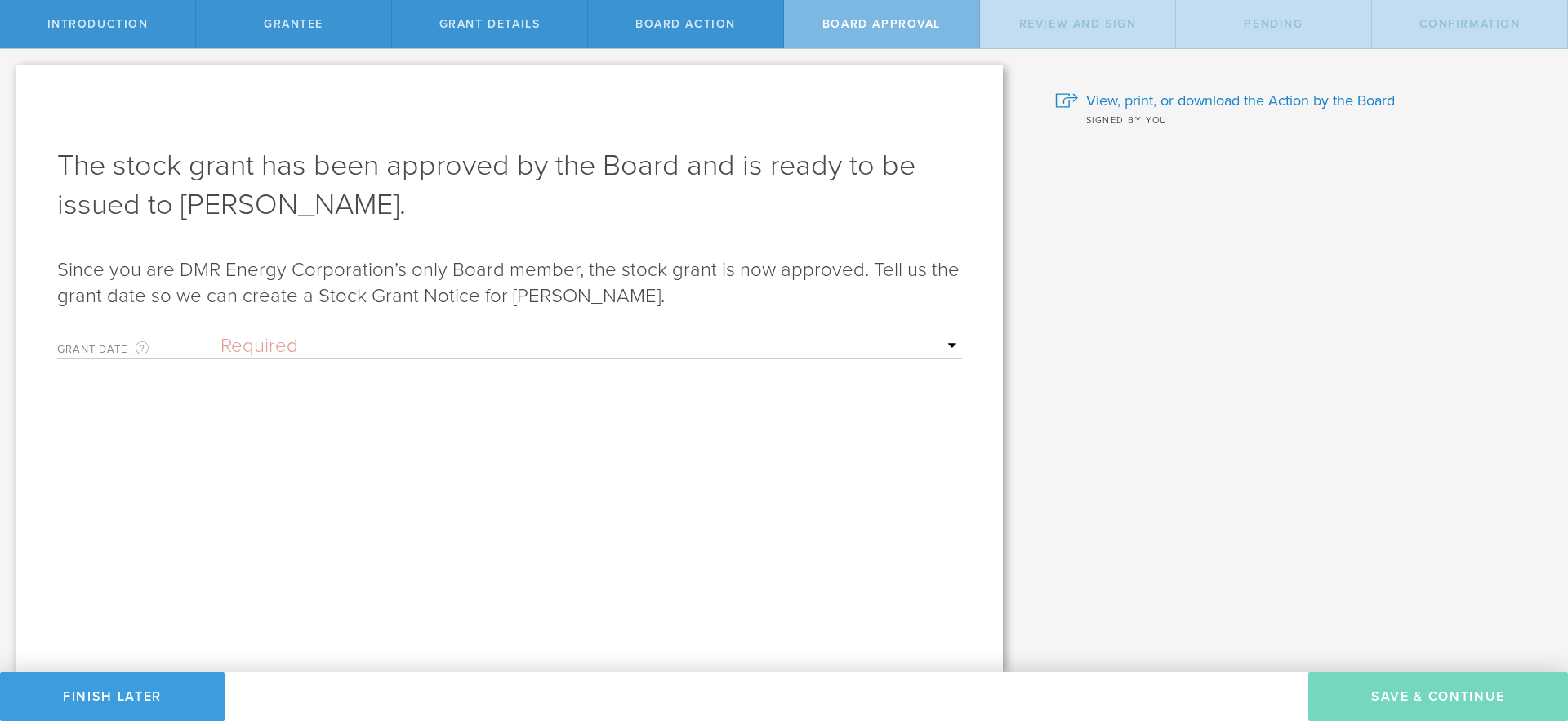
scroll to position [0, 0]
click at [438, 335] on select "Required Upon grantee's signature A specific date" at bounding box center [591, 345] width 742 height 24
select select "uponGranteeSignature"
click at [220, 334] on select "Required Upon grantee's signature A specific date" at bounding box center [591, 345] width 742 height 24
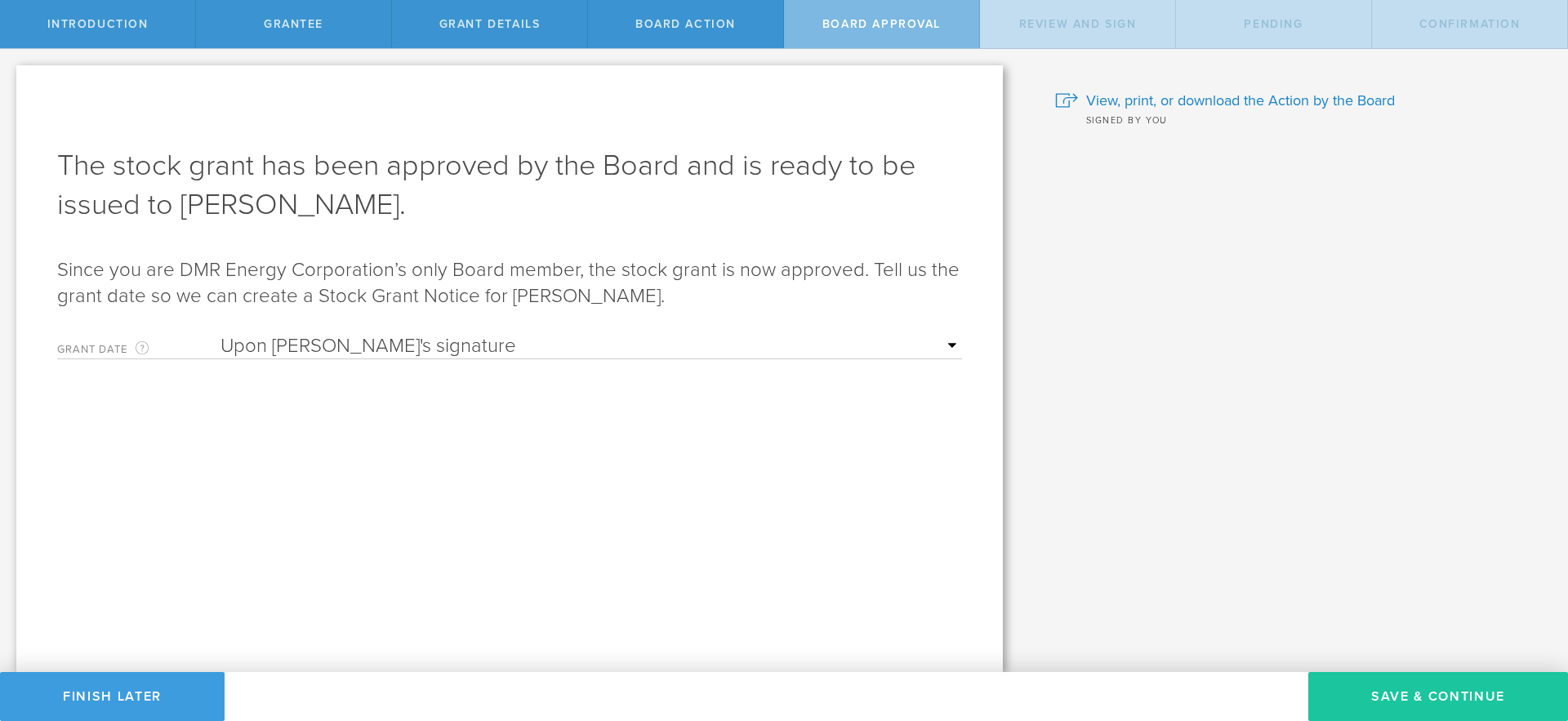
click at [1384, 690] on button "Save & Continue" at bounding box center [1438, 697] width 259 height 49
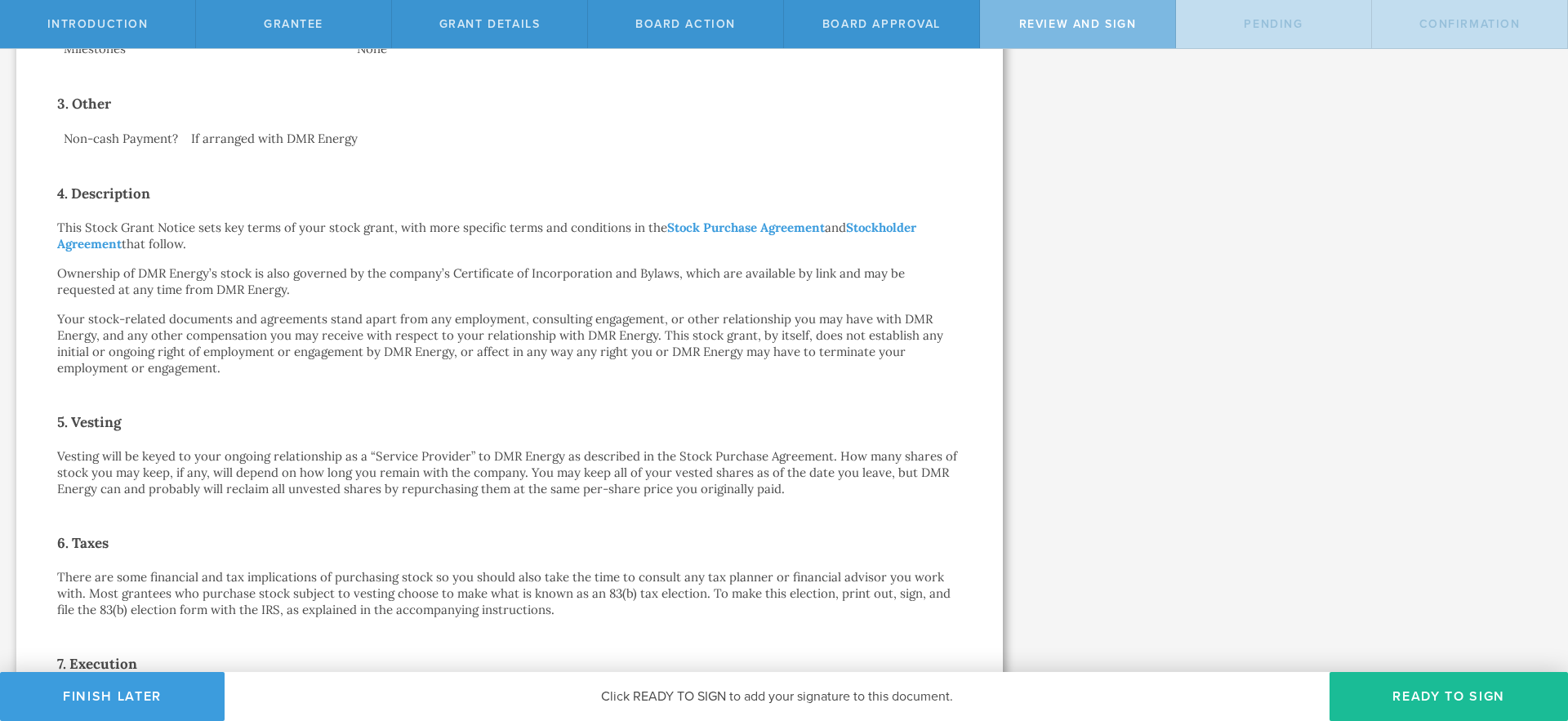
scroll to position [637, 0]
click at [752, 225] on link "Stock Purchase Agreement" at bounding box center [746, 227] width 158 height 16
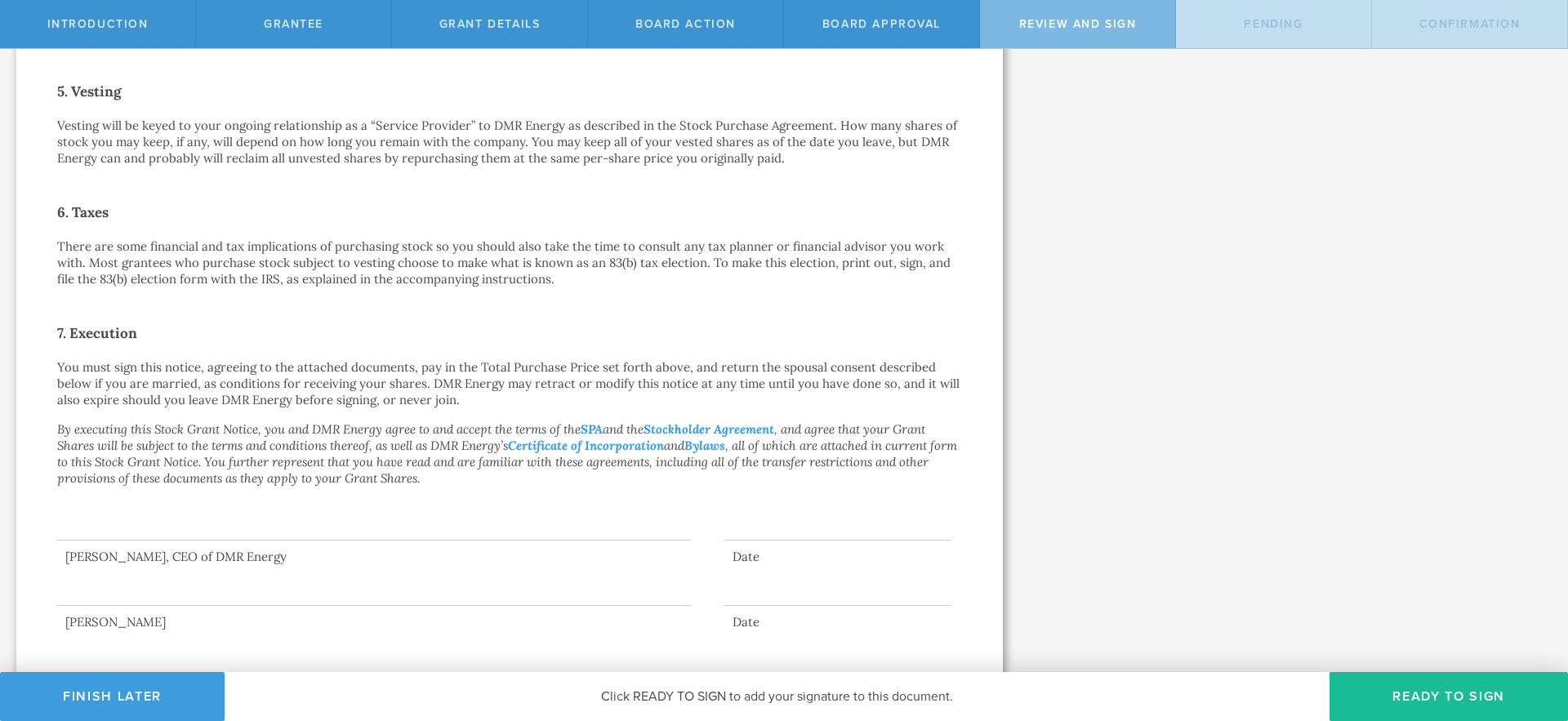
scroll to position [985, 0]
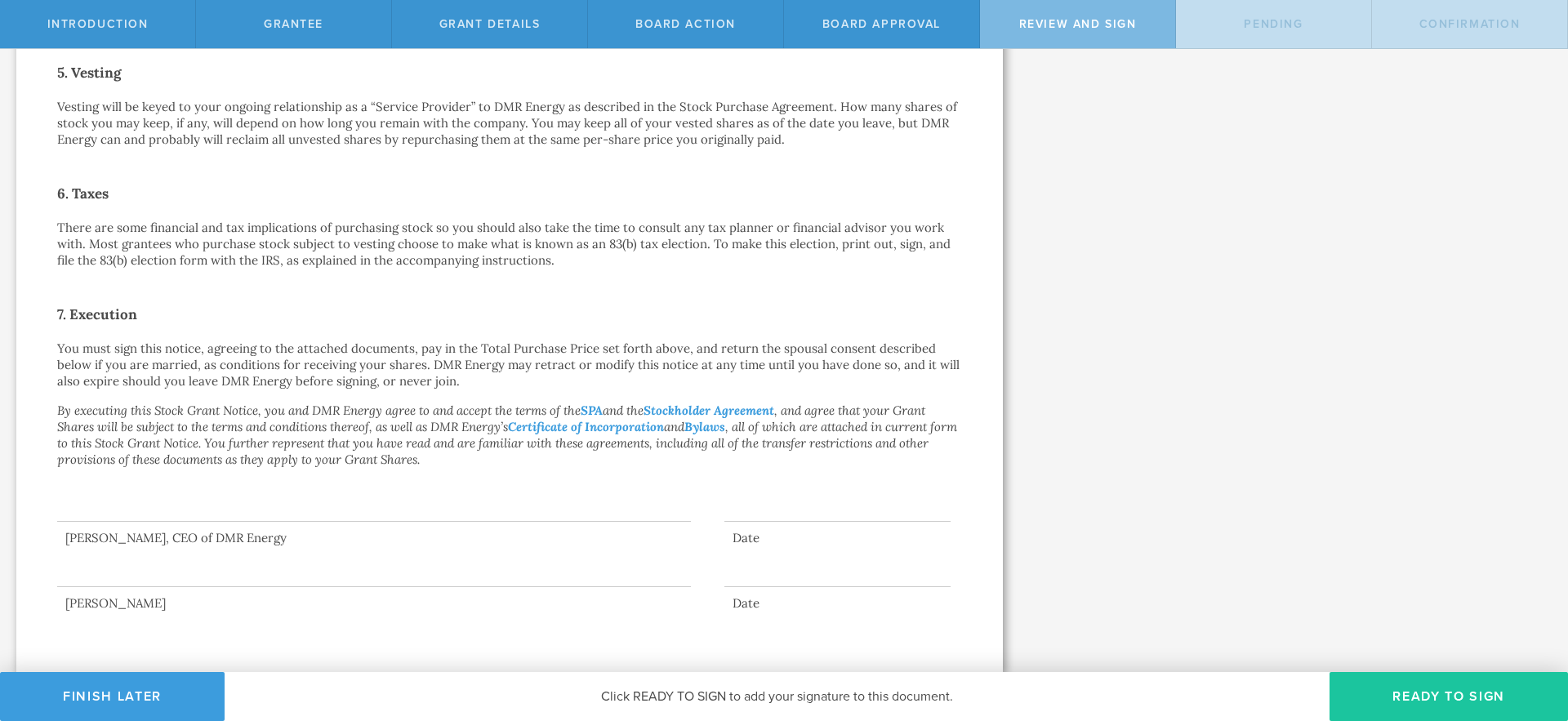
click at [1429, 698] on button "Ready to Sign" at bounding box center [1450, 697] width 239 height 49
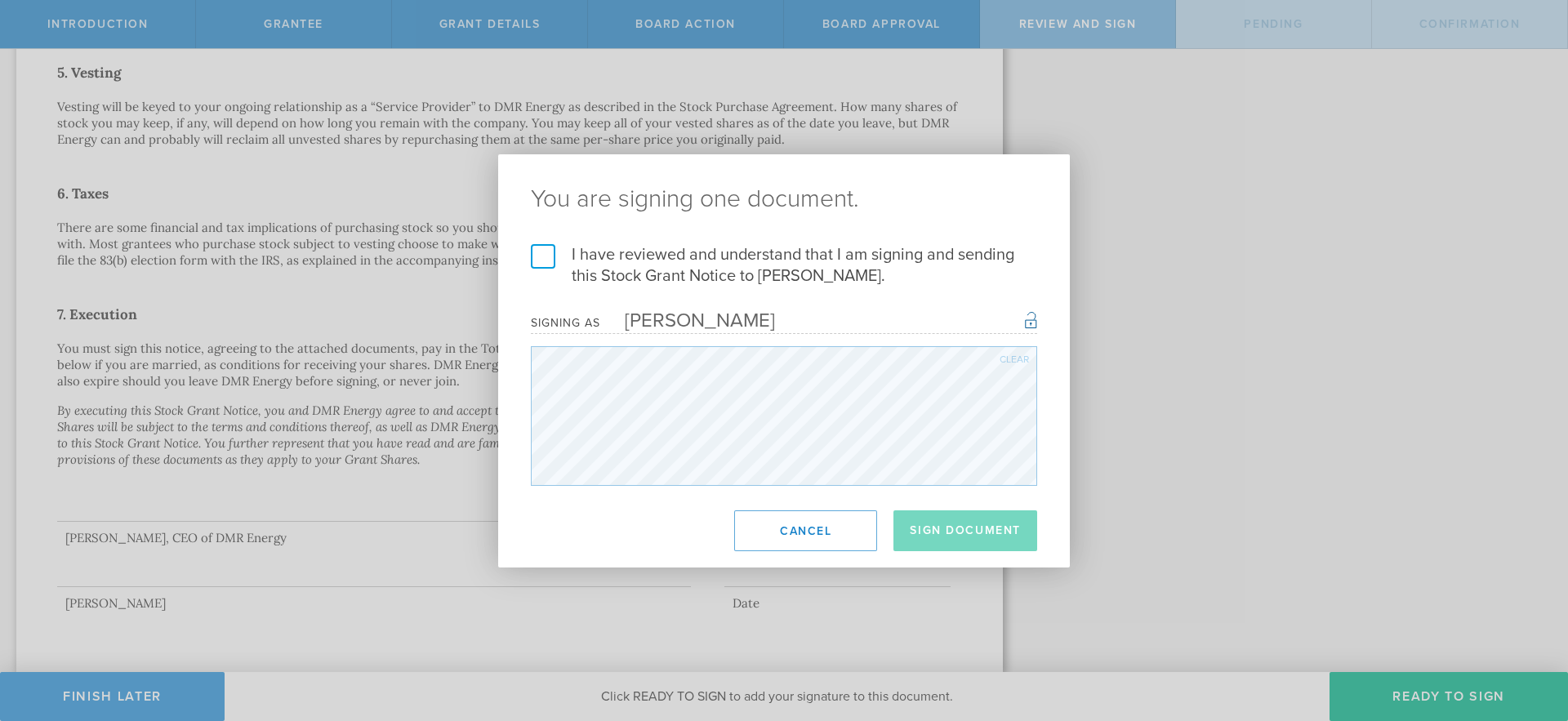
click at [545, 256] on label "I have reviewed and understand that I am signing and sending this Stock Grant N…" at bounding box center [783, 265] width 506 height 42
click at [0, 0] on input "I have reviewed and understand that I am signing and sending this Stock Grant N…" at bounding box center [0, 0] width 0 height 0
click at [949, 536] on button "Sign Document" at bounding box center [965, 531] width 144 height 41
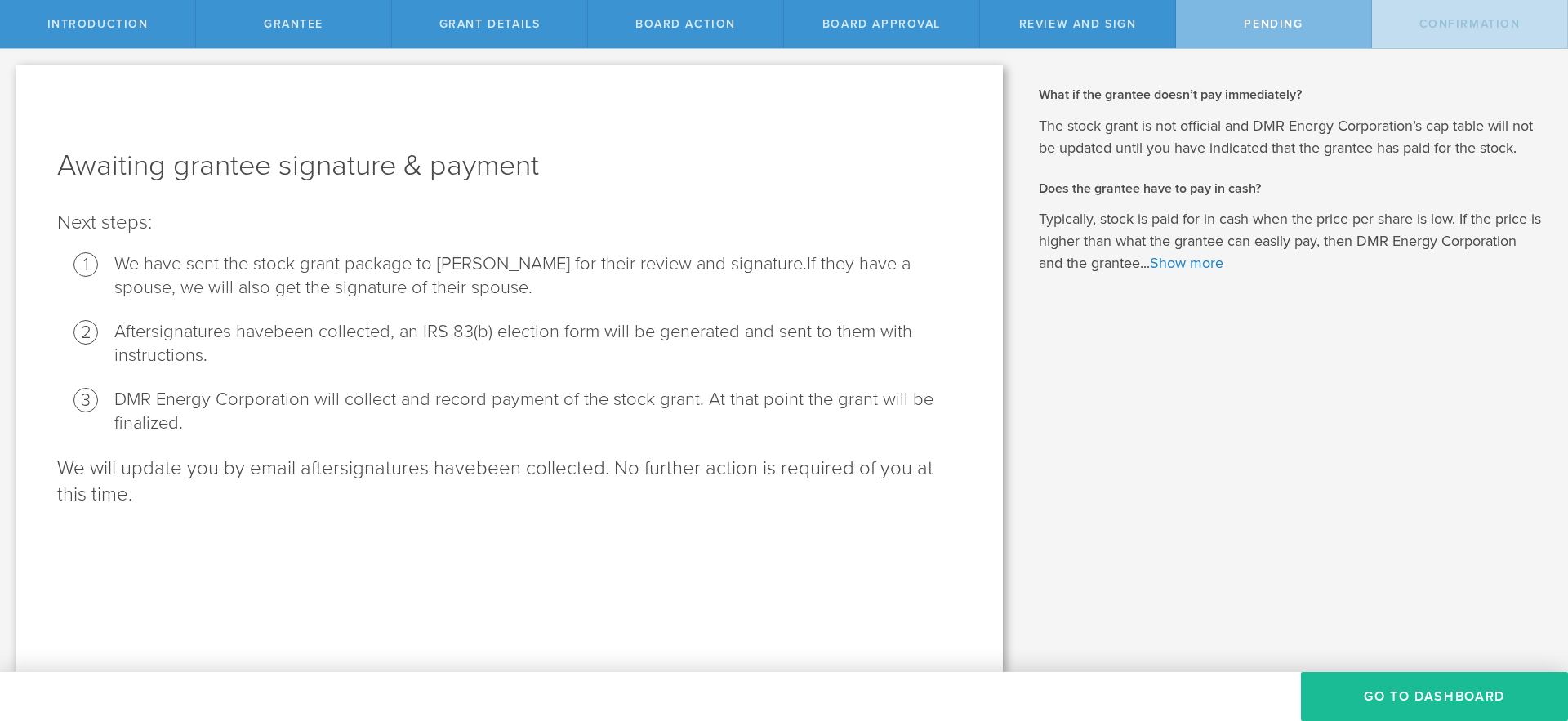
scroll to position [0, 0]
click at [1419, 689] on button "Go To Dashboard" at bounding box center [1434, 697] width 267 height 49
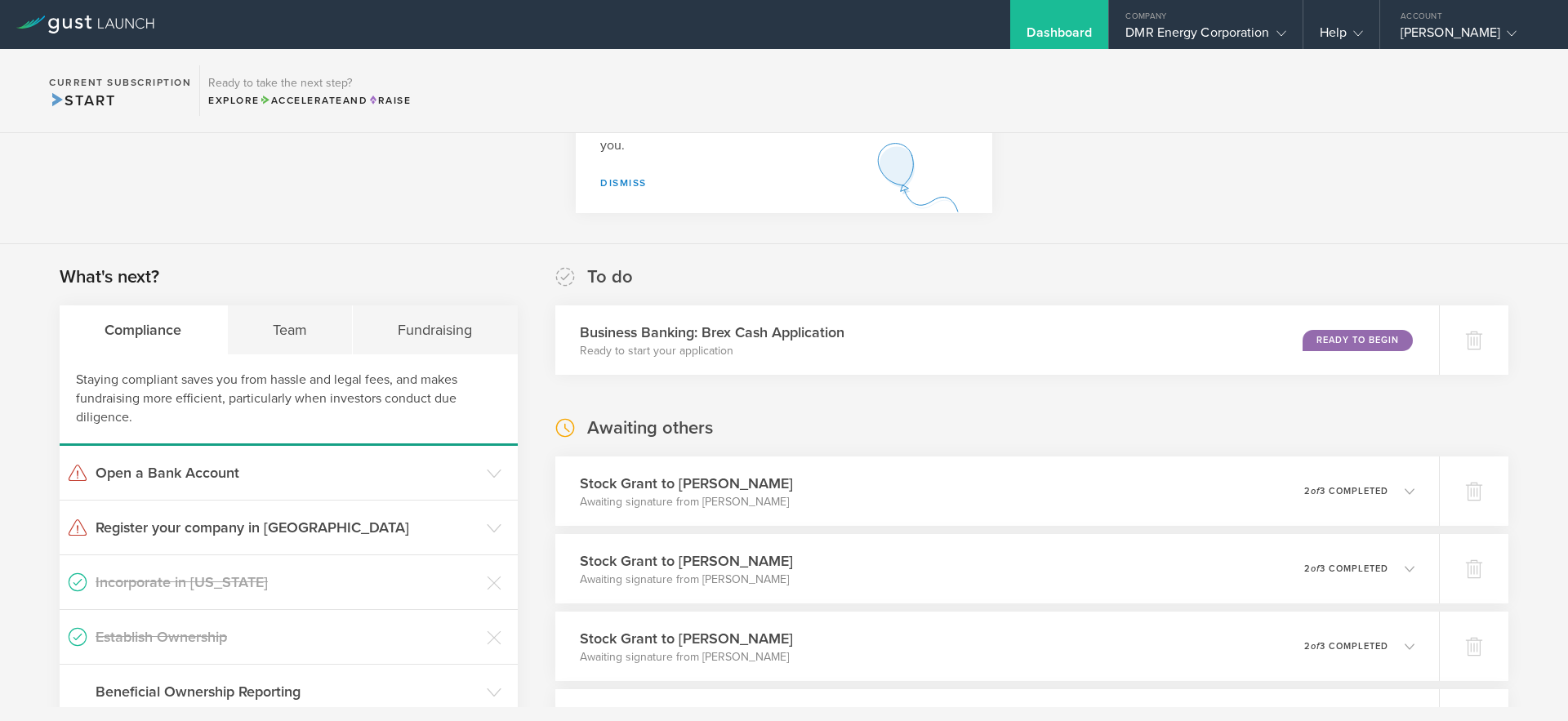
scroll to position [152, 0]
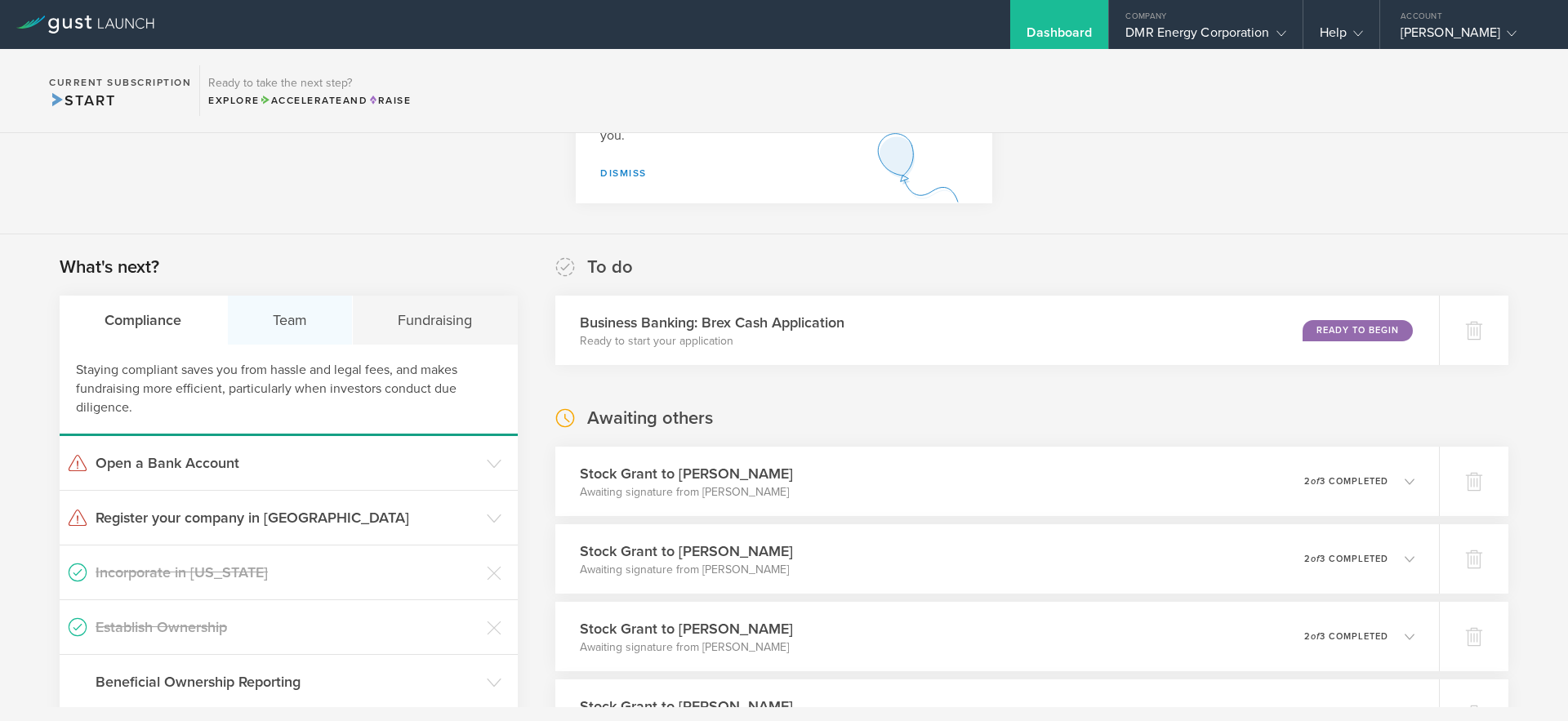
click at [283, 321] on div "Team" at bounding box center [291, 320] width 126 height 49
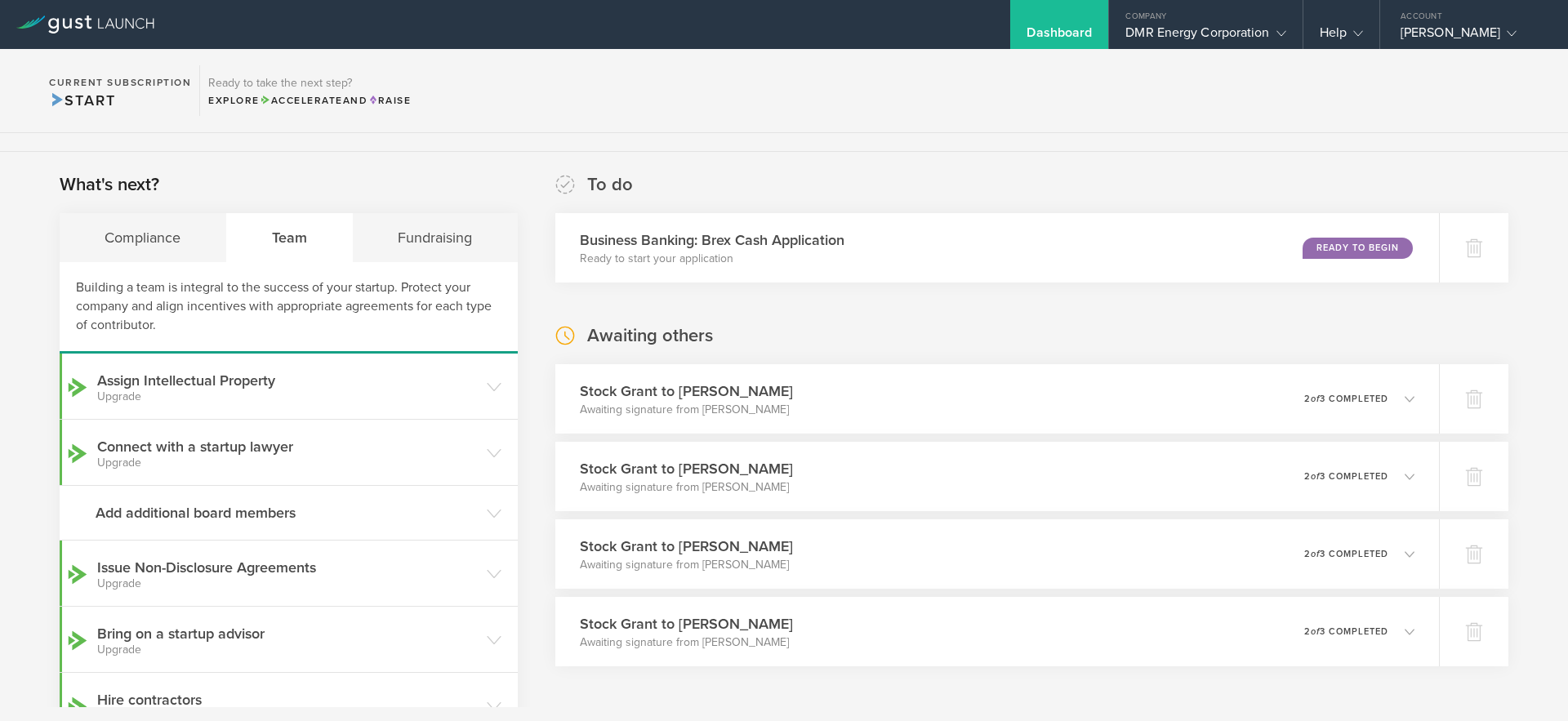
scroll to position [252, 0]
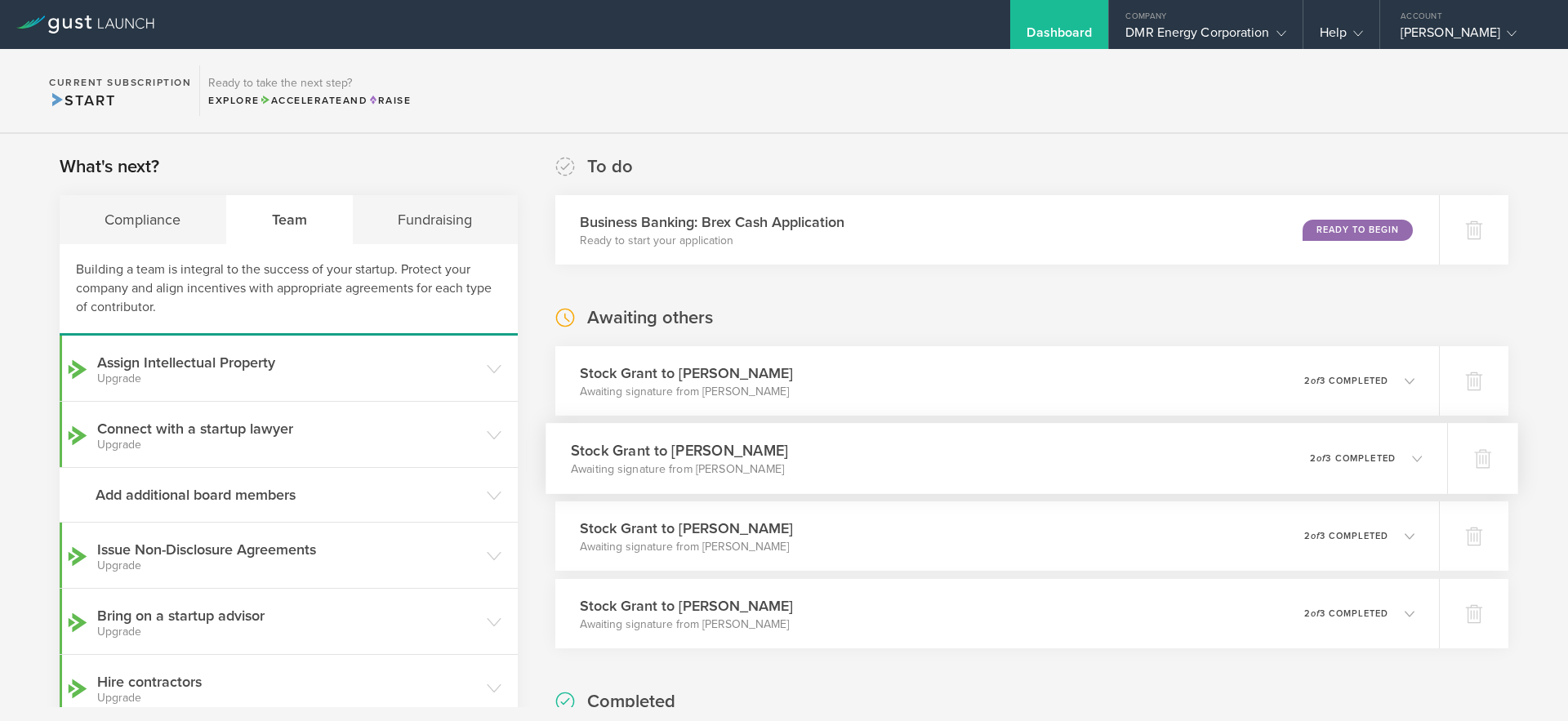
click at [1026, 464] on div "Stock Grant to [PERSON_NAME] Awaiting signature from [PERSON_NAME] 0 undelivera…" at bounding box center [995, 458] width 901 height 71
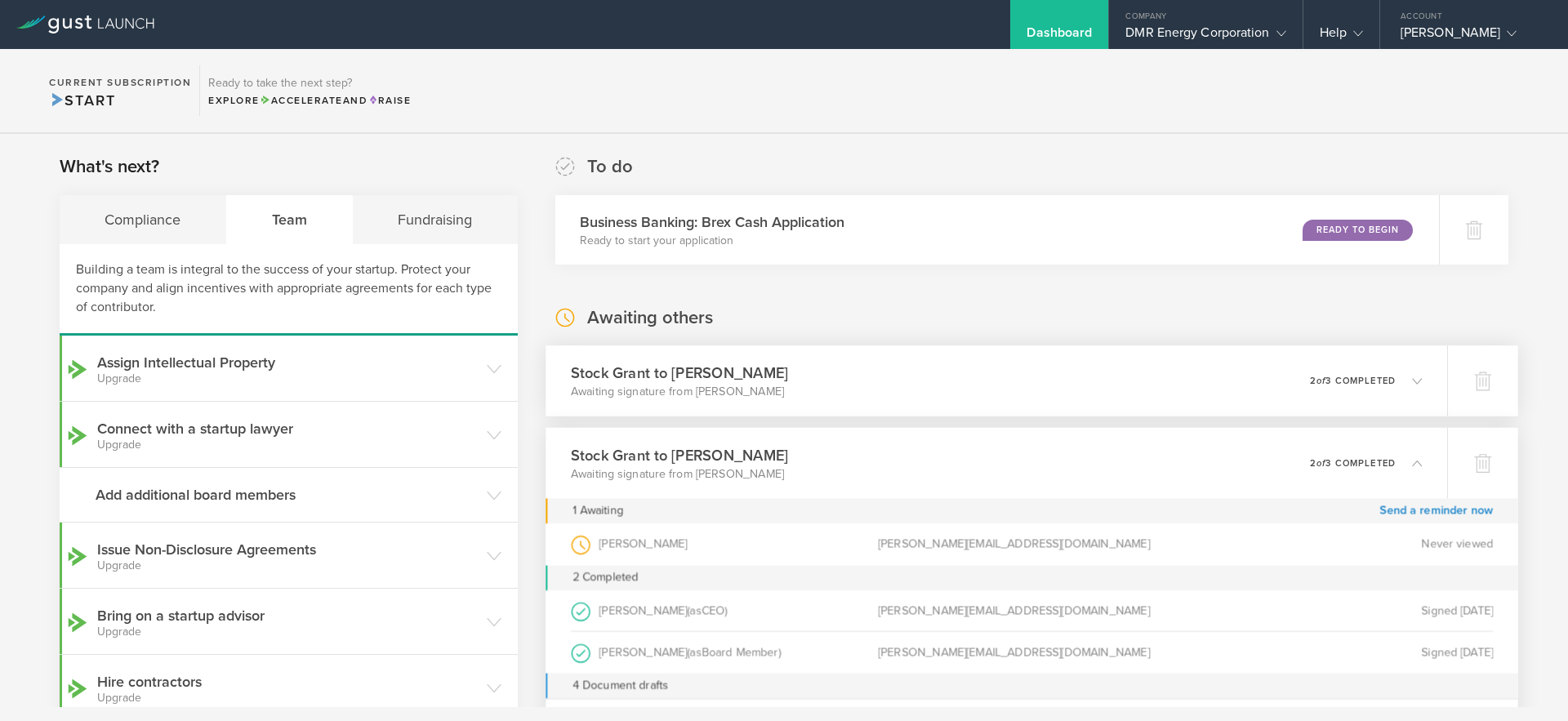
click at [1013, 396] on div "Stock Grant to [PERSON_NAME] Awaiting signature from [PERSON_NAME] 0 undelivera…" at bounding box center [995, 381] width 901 height 71
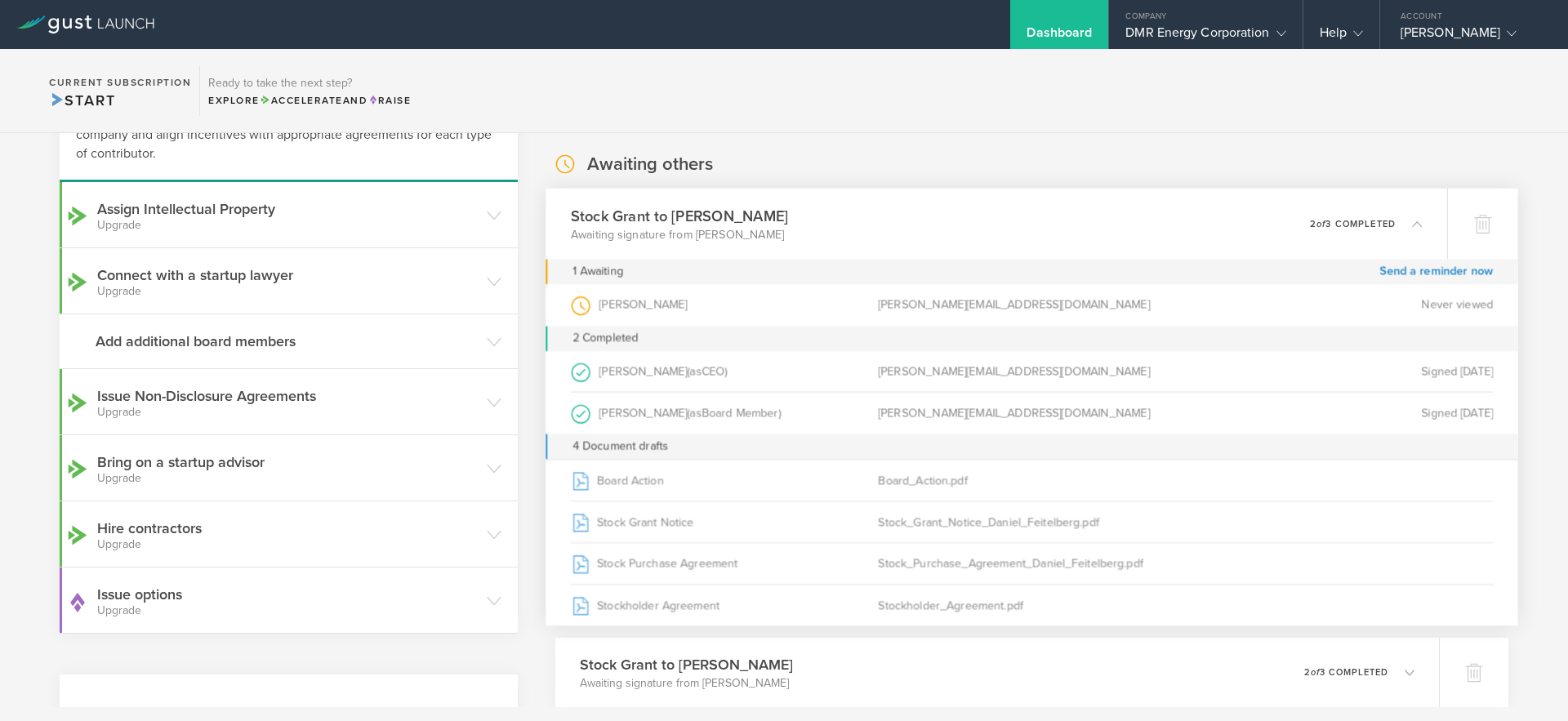
scroll to position [419, 0]
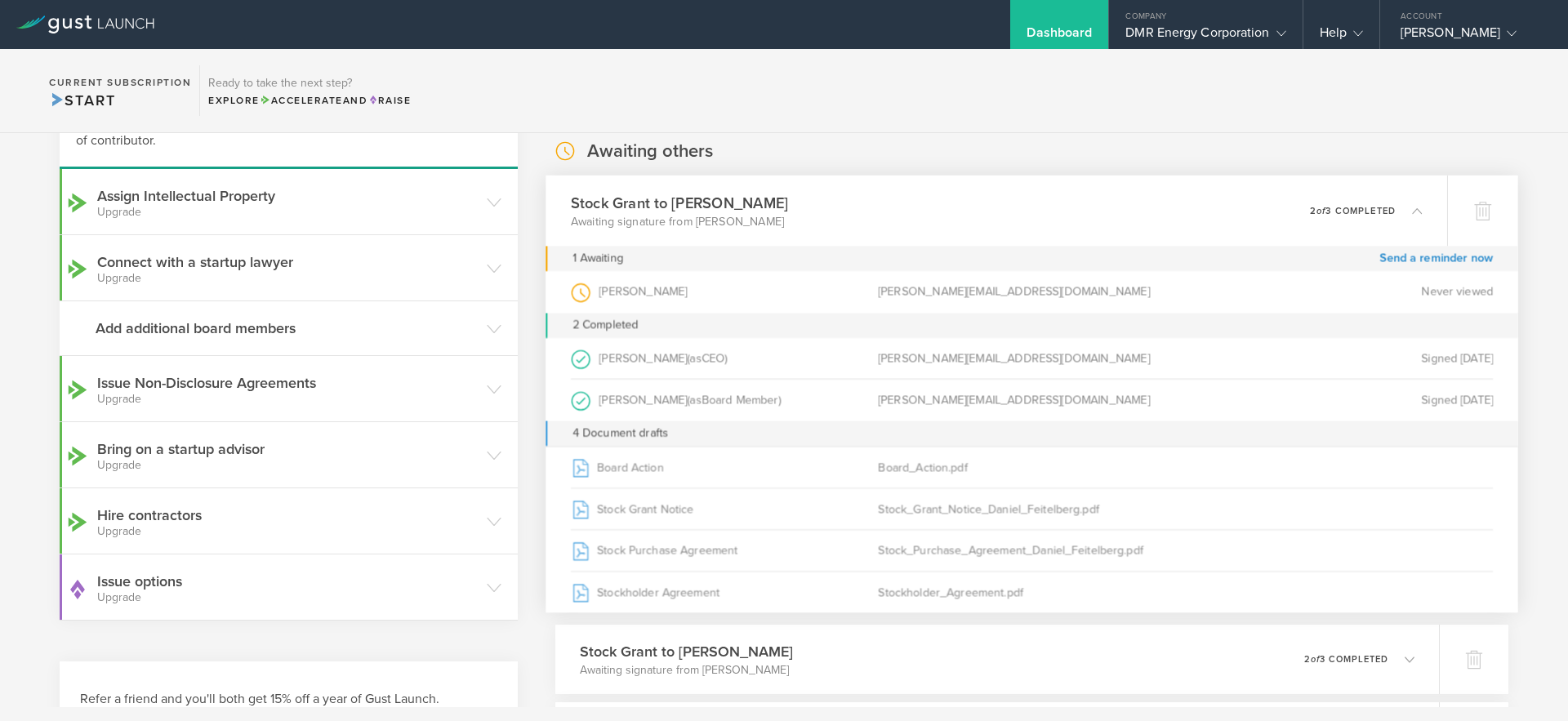
click at [1168, 150] on div "Awaiting others Stock [PERSON_NAME] to [PERSON_NAME] Awaiting signature from [P…" at bounding box center [1032, 494] width 953 height 710
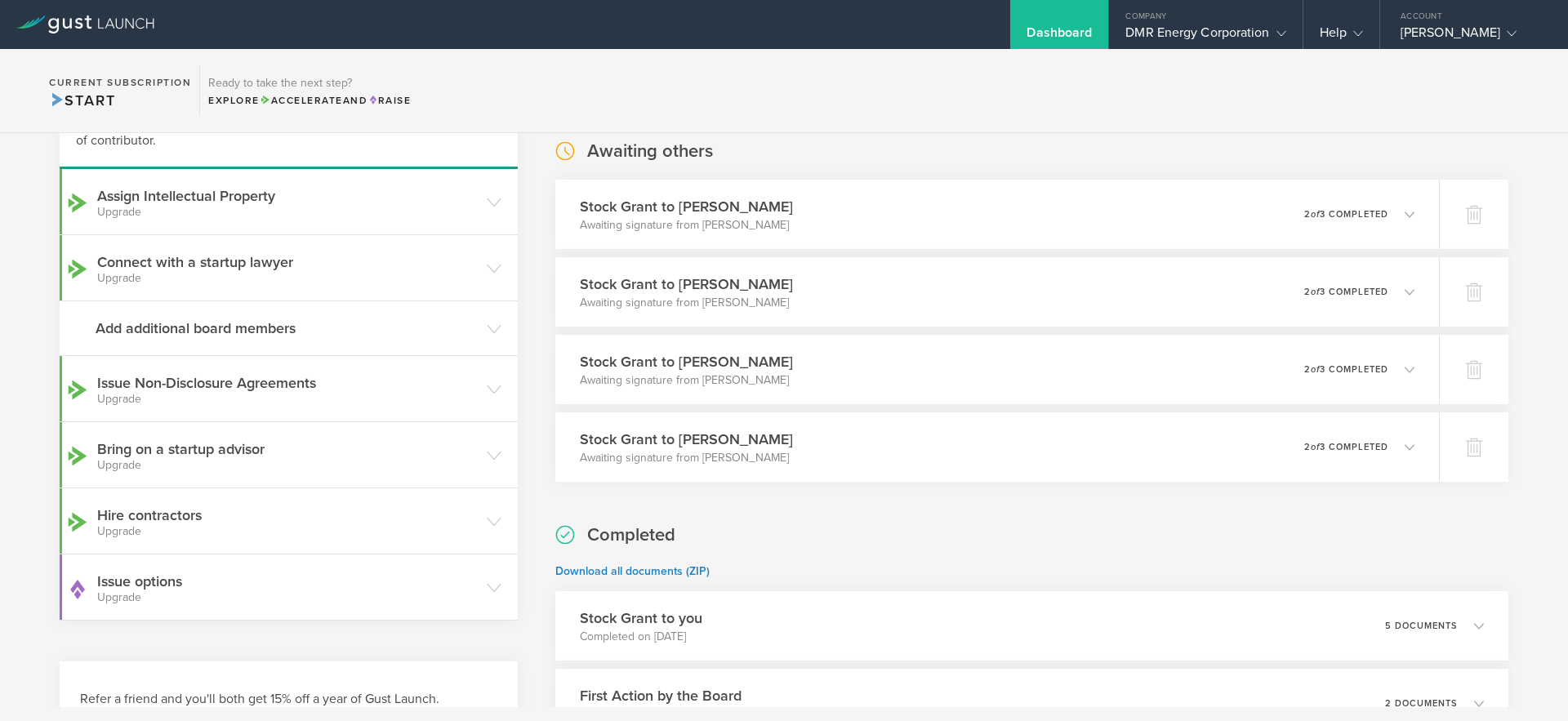
click at [970, 85] on section "Current Subscription Start Ready to take the next step? Explore Accelerate and …" at bounding box center [784, 91] width 1568 height 84
click at [1084, 142] on div "Awaiting others Stock [PERSON_NAME] to [PERSON_NAME] Awaiting signature from [P…" at bounding box center [1032, 310] width 953 height 342
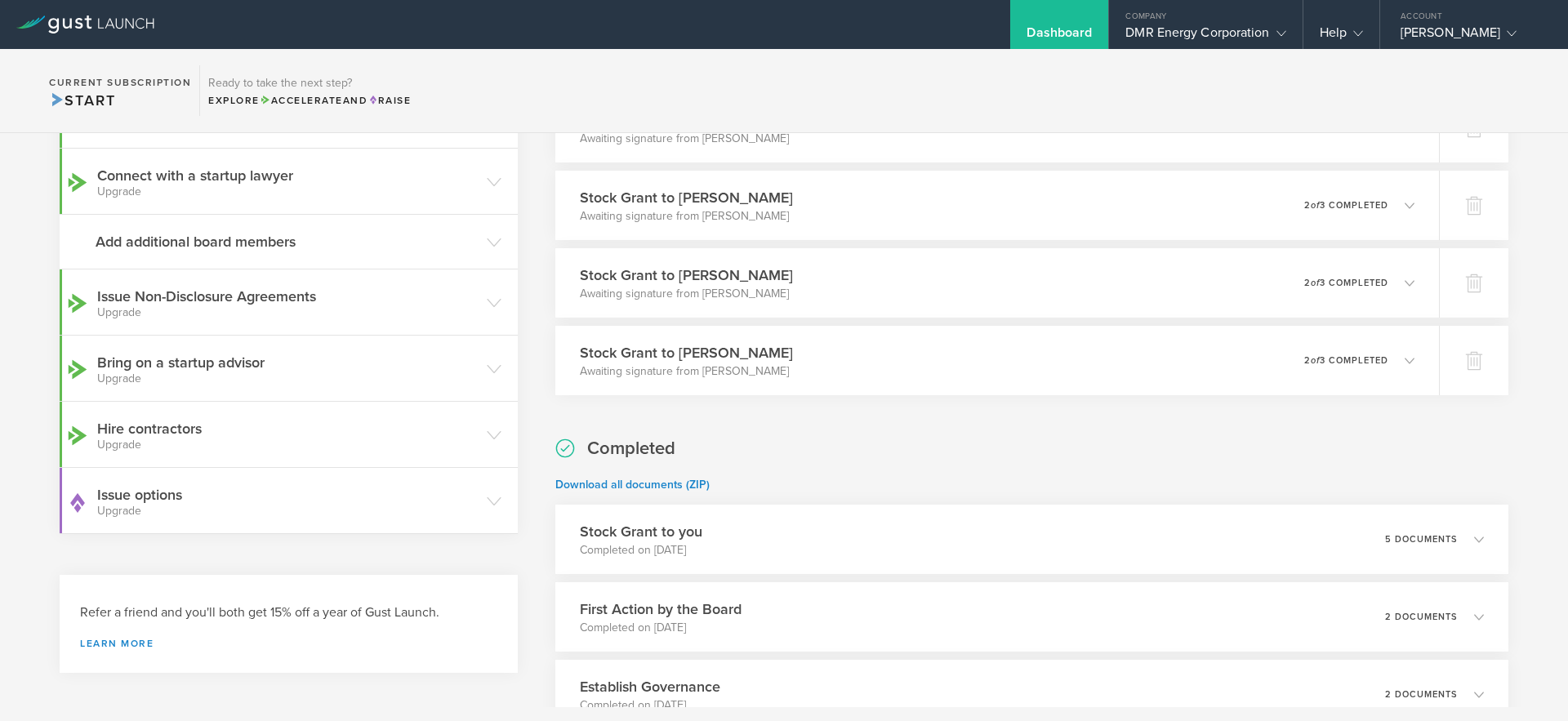
scroll to position [525, 0]
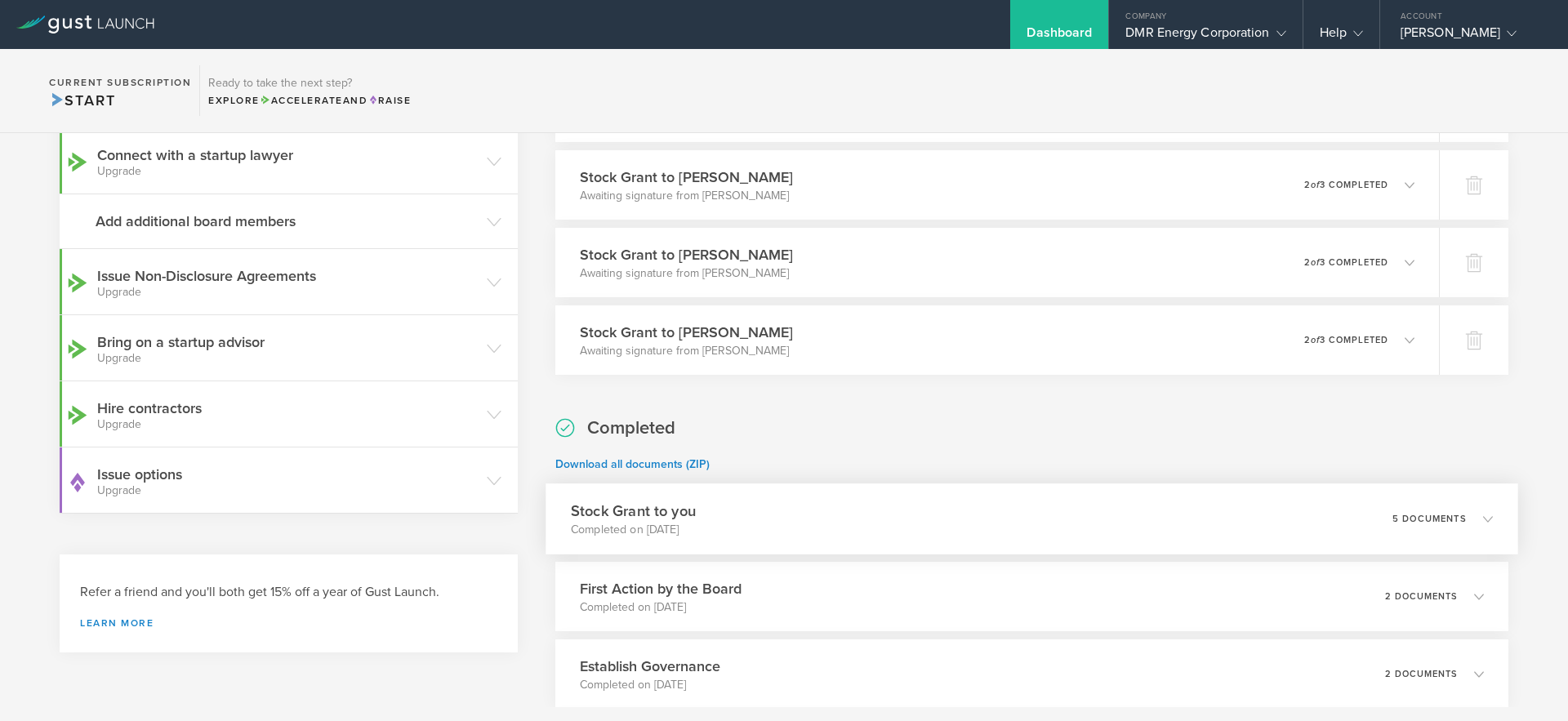
click at [1399, 518] on p "5 documents" at bounding box center [1430, 518] width 74 height 9
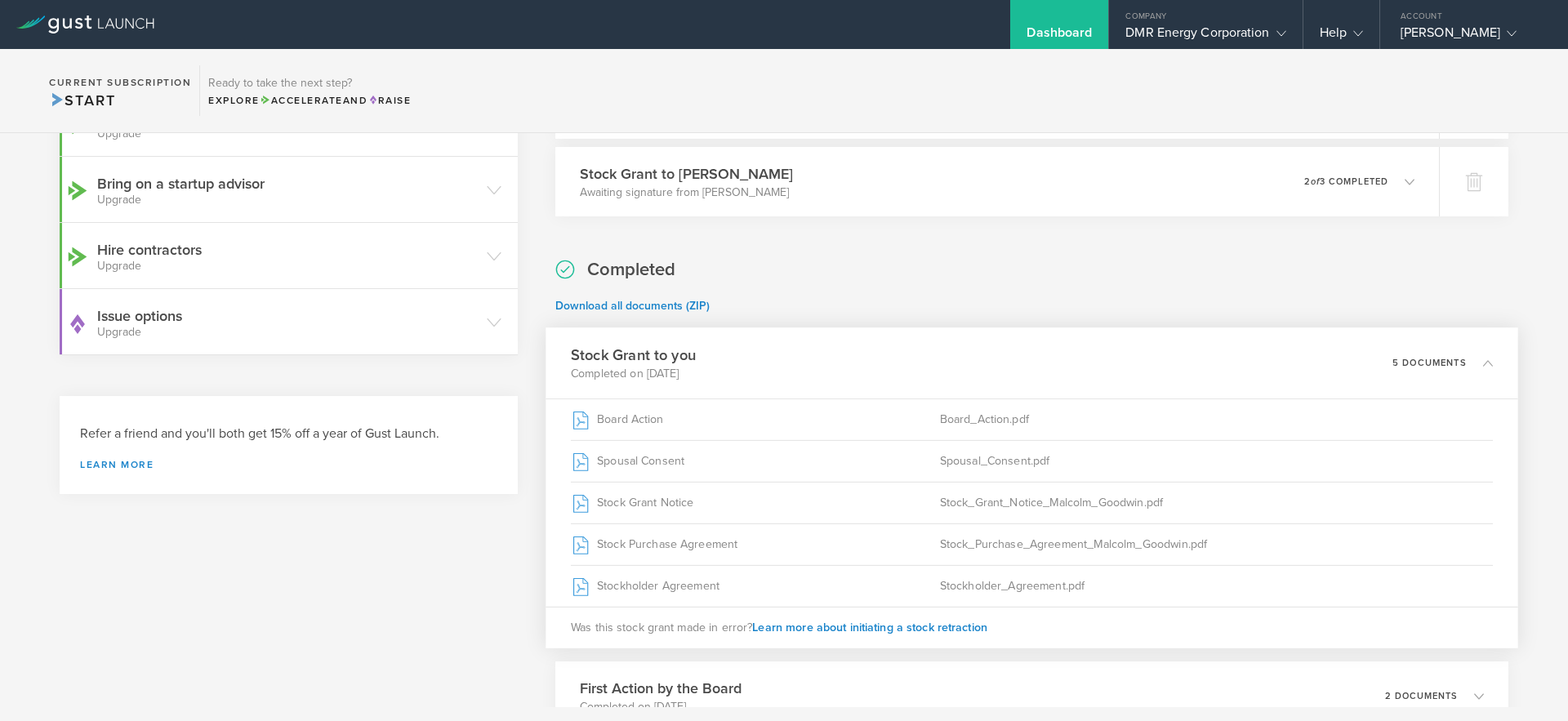
scroll to position [689, 0]
click at [1371, 262] on div "Completed Download all documents (ZIP) Stock Grant to you Completed on [DATE] 5…" at bounding box center [1032, 566] width 953 height 629
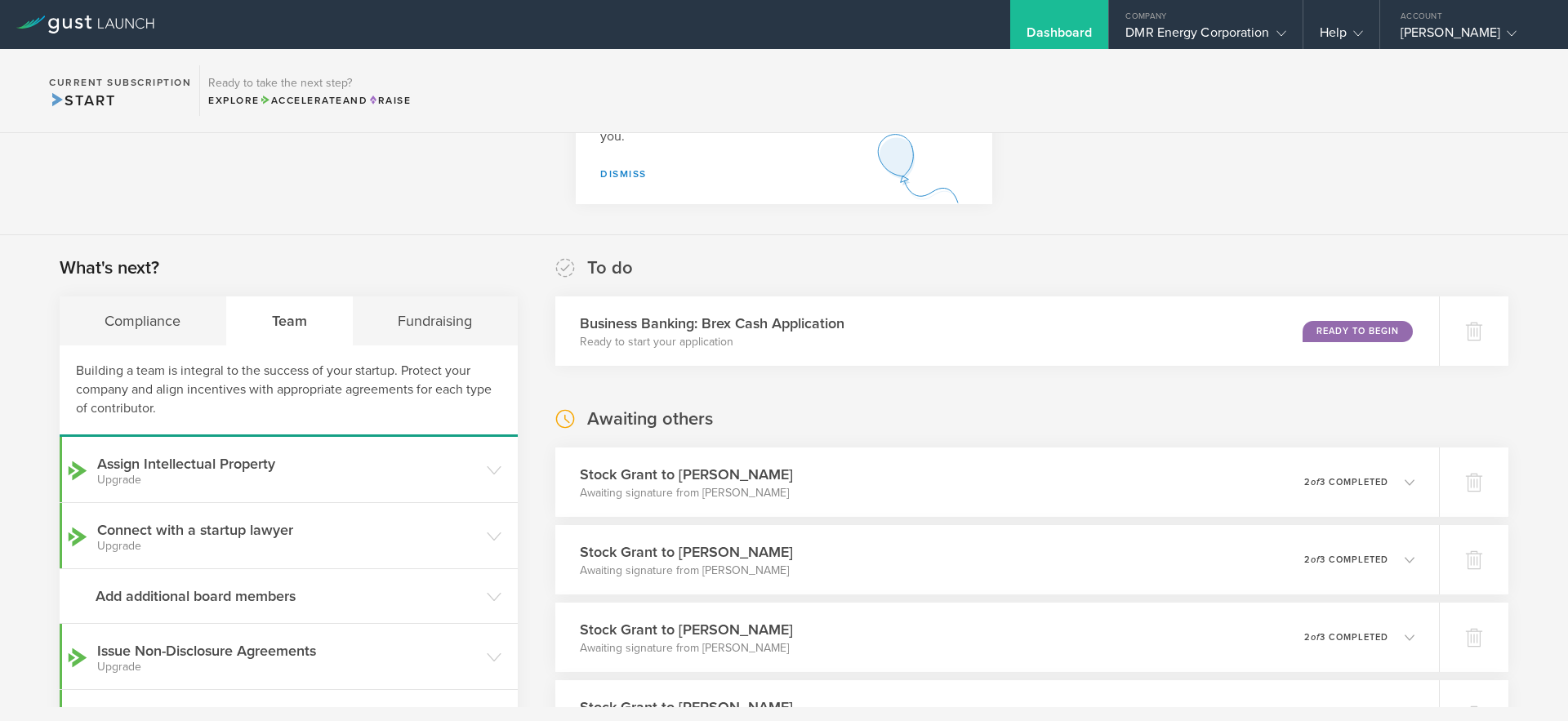
scroll to position [200, 0]
